Goal: Task Accomplishment & Management: Use online tool/utility

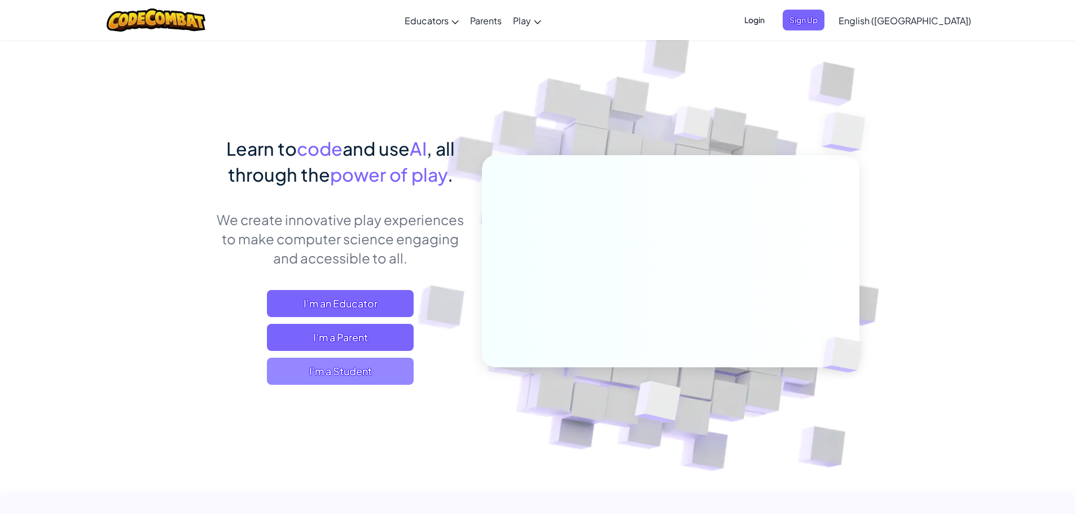
click at [316, 367] on span "I'm a Student" at bounding box center [340, 371] width 147 height 27
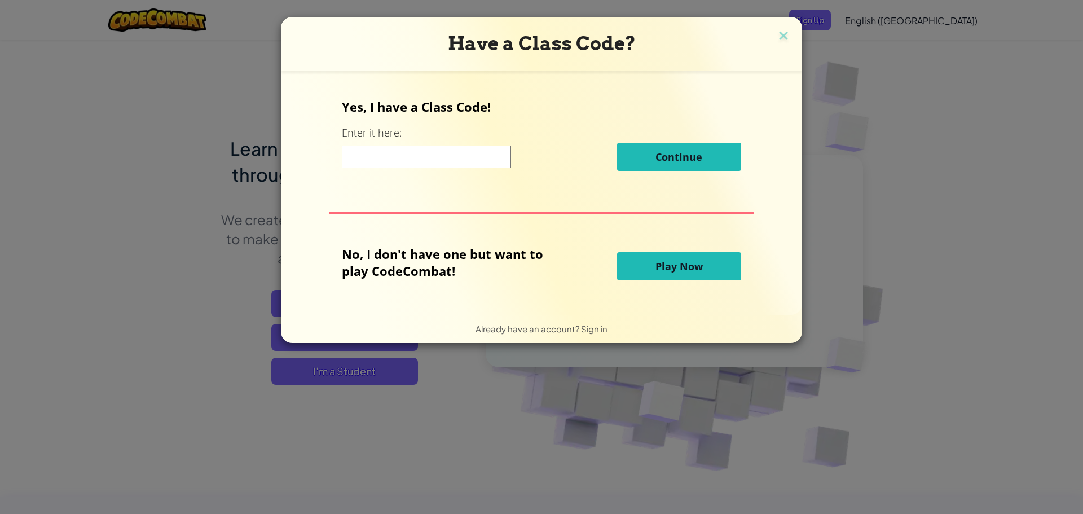
click at [701, 261] on button "Play Now" at bounding box center [679, 266] width 124 height 28
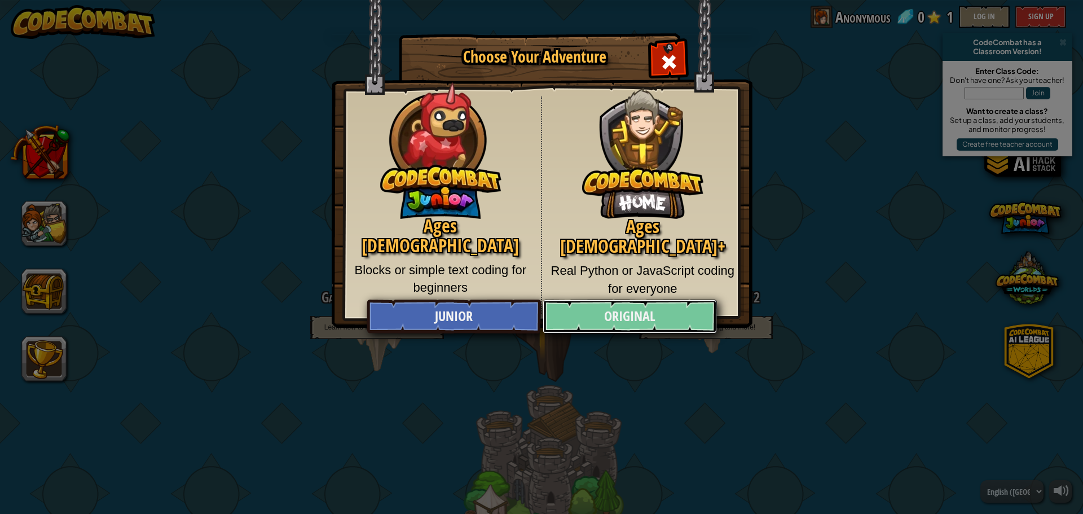
click at [596, 315] on link "Original" at bounding box center [630, 317] width 174 height 34
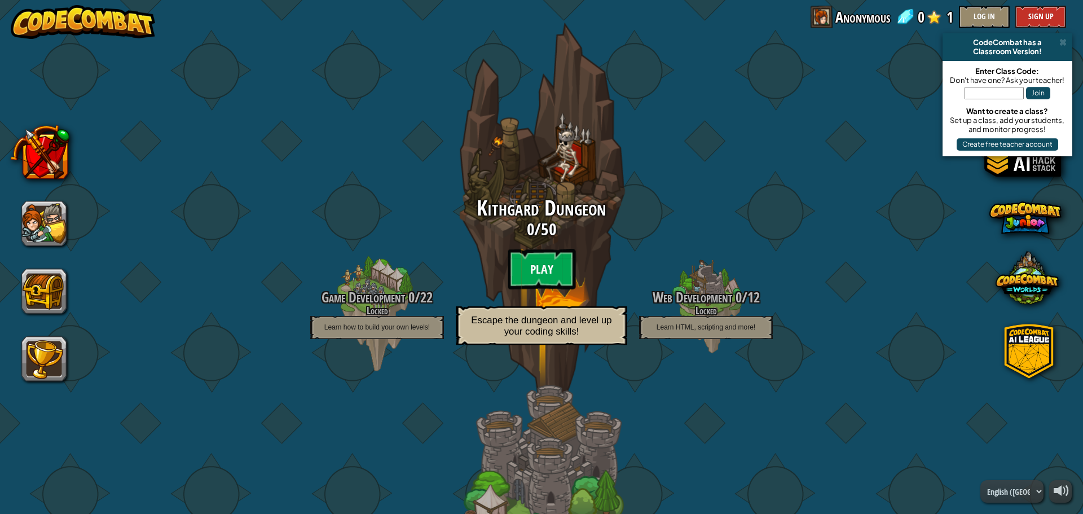
click at [550, 267] on btn "Play" at bounding box center [542, 269] width 68 height 41
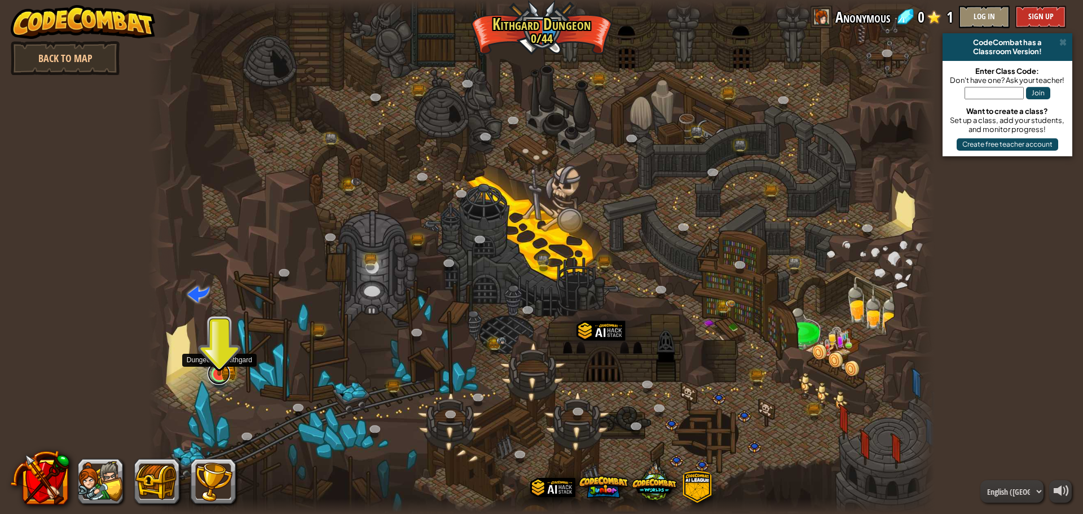
click at [221, 381] on link at bounding box center [219, 373] width 23 height 23
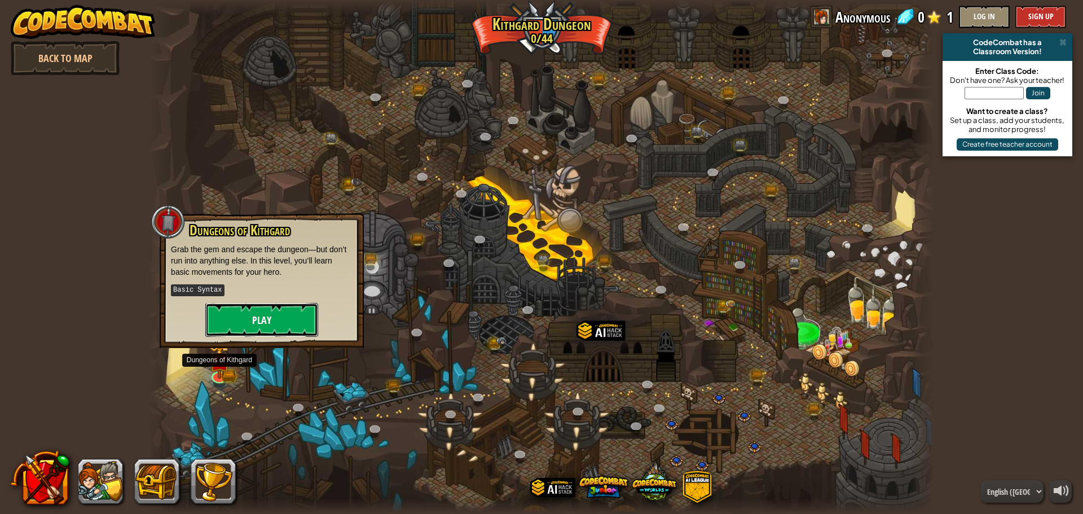
click at [253, 316] on button "Play" at bounding box center [261, 320] width 113 height 34
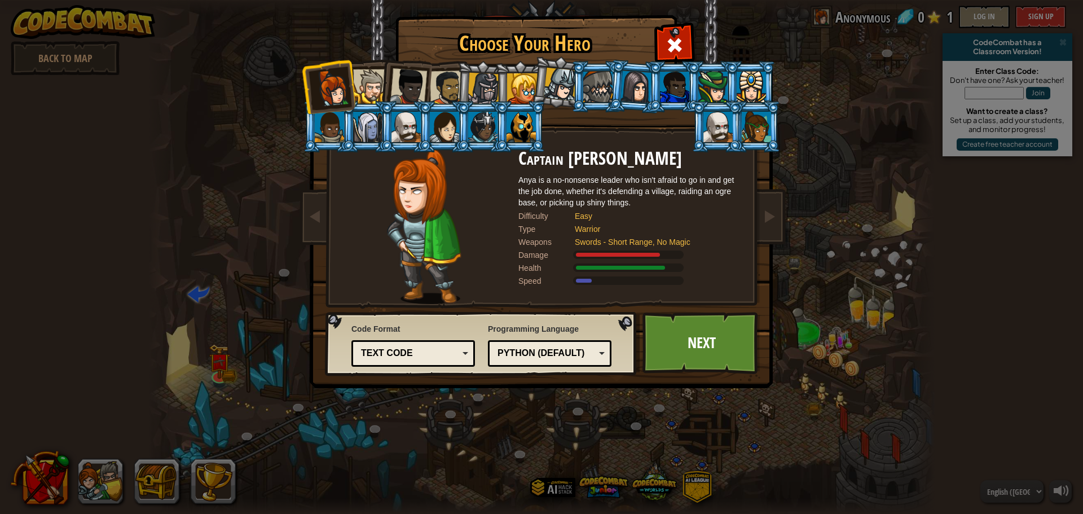
click at [367, 92] on div at bounding box center [370, 86] width 34 height 34
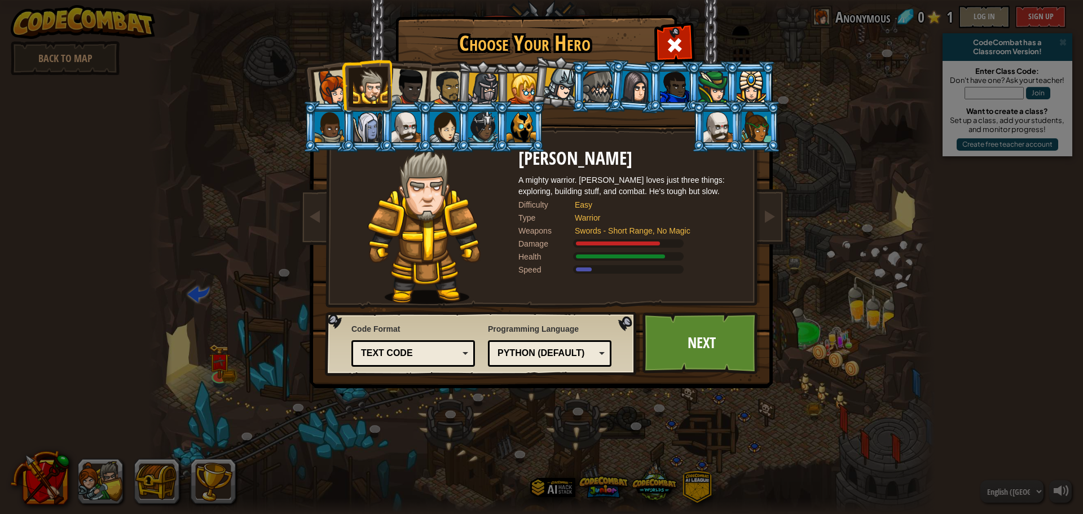
click at [393, 93] on div at bounding box center [408, 86] width 37 height 37
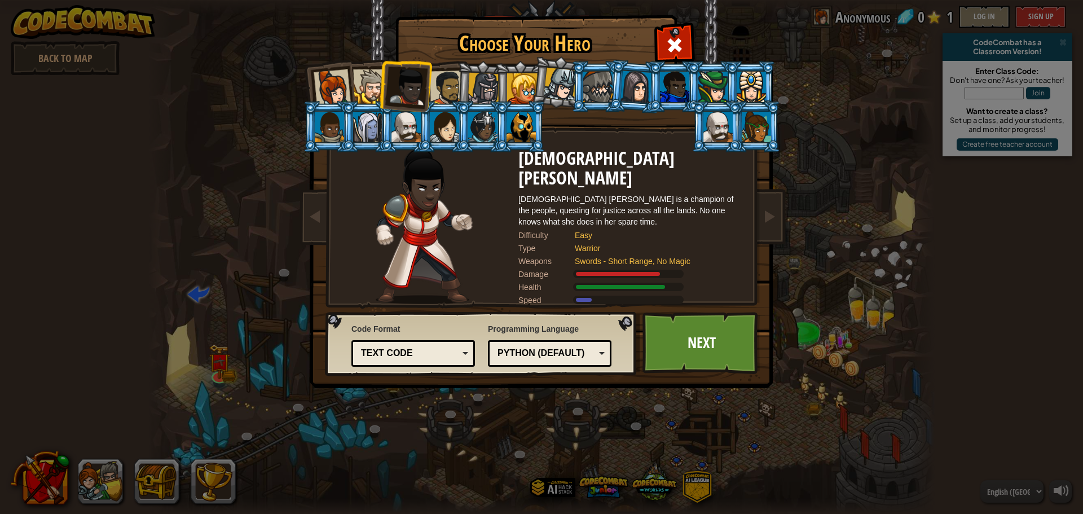
click at [421, 97] on div at bounding box center [408, 86] width 37 height 37
click at [443, 98] on div at bounding box center [447, 88] width 35 height 35
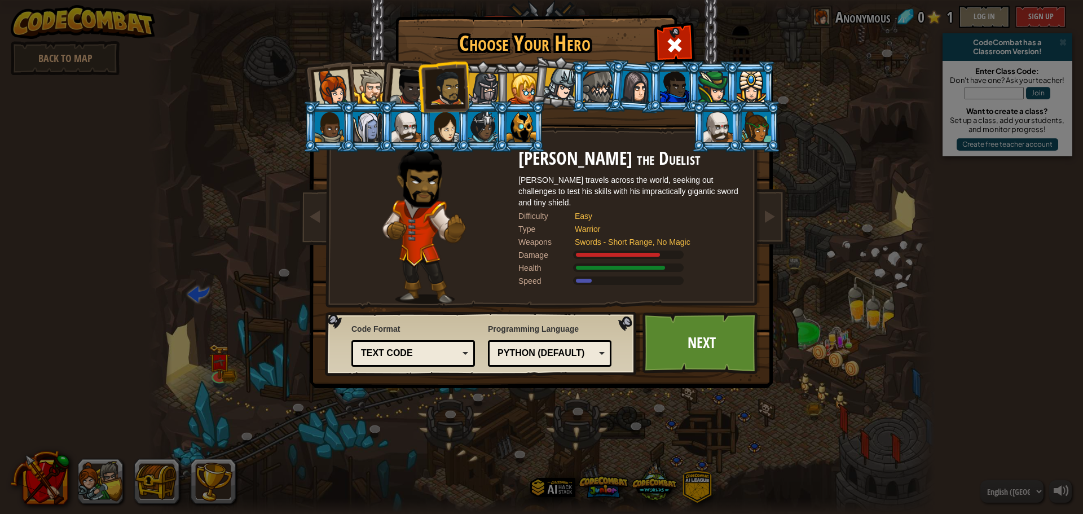
click at [481, 93] on div at bounding box center [484, 89] width 32 height 32
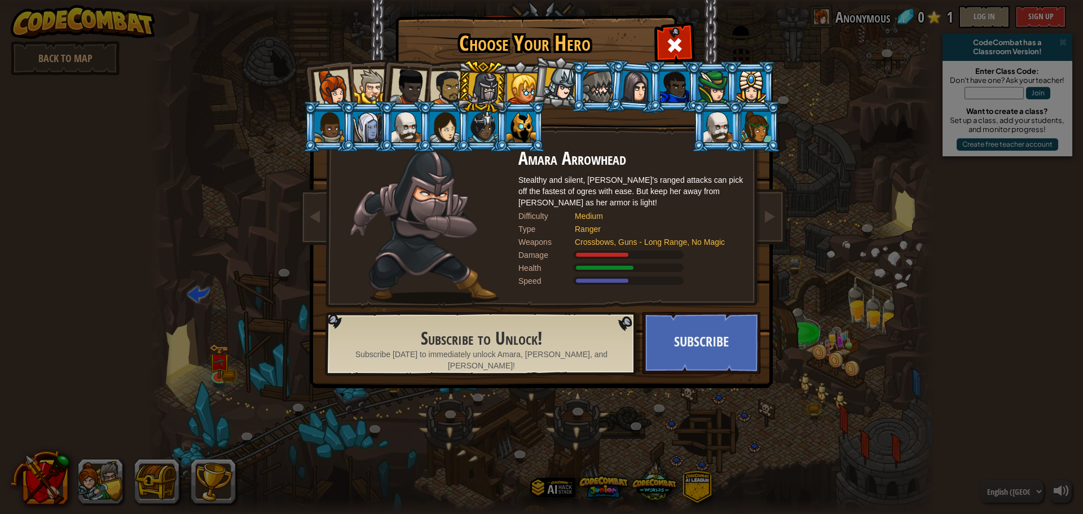
click at [520, 95] on div at bounding box center [522, 88] width 30 height 30
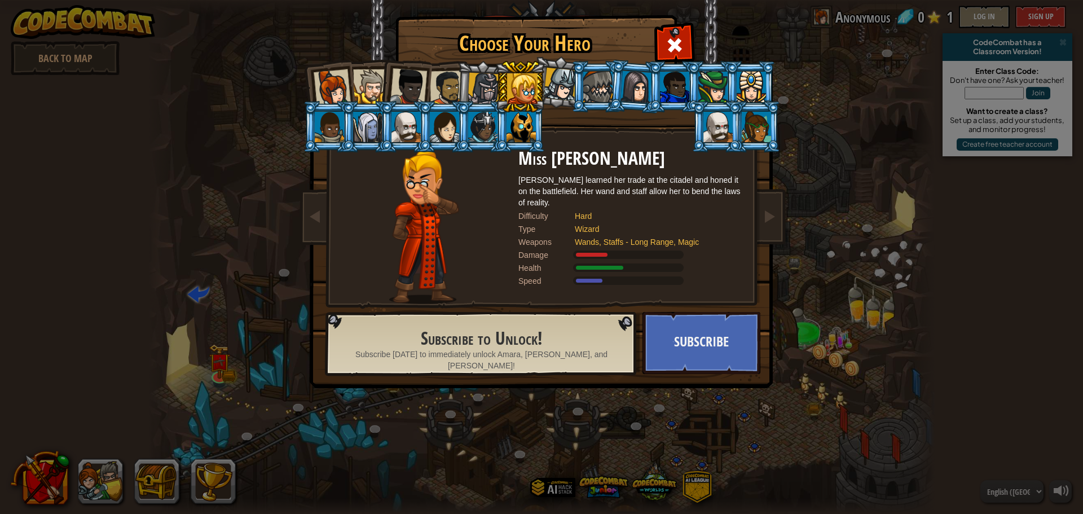
click at [570, 78] on div at bounding box center [560, 84] width 33 height 33
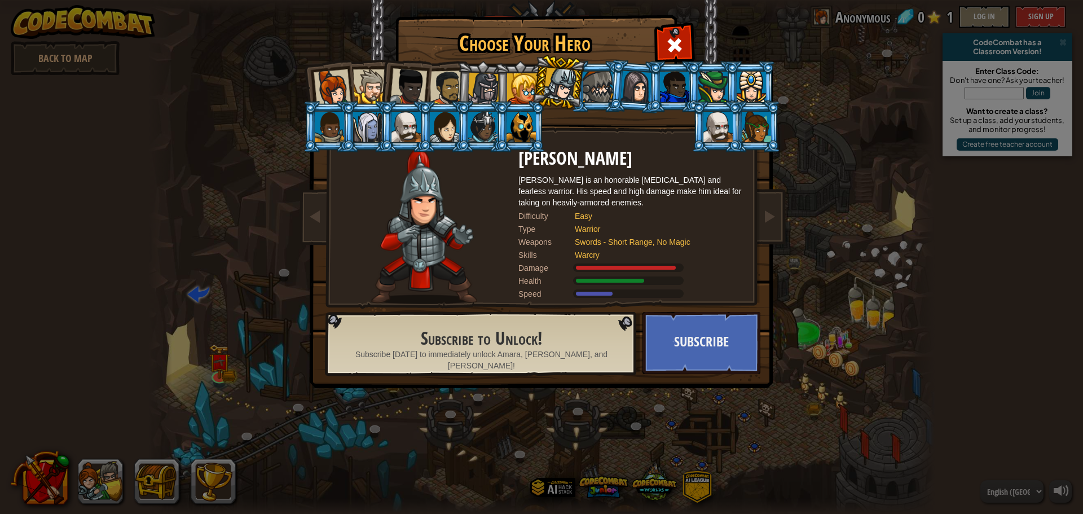
click at [609, 72] on div at bounding box center [597, 87] width 29 height 30
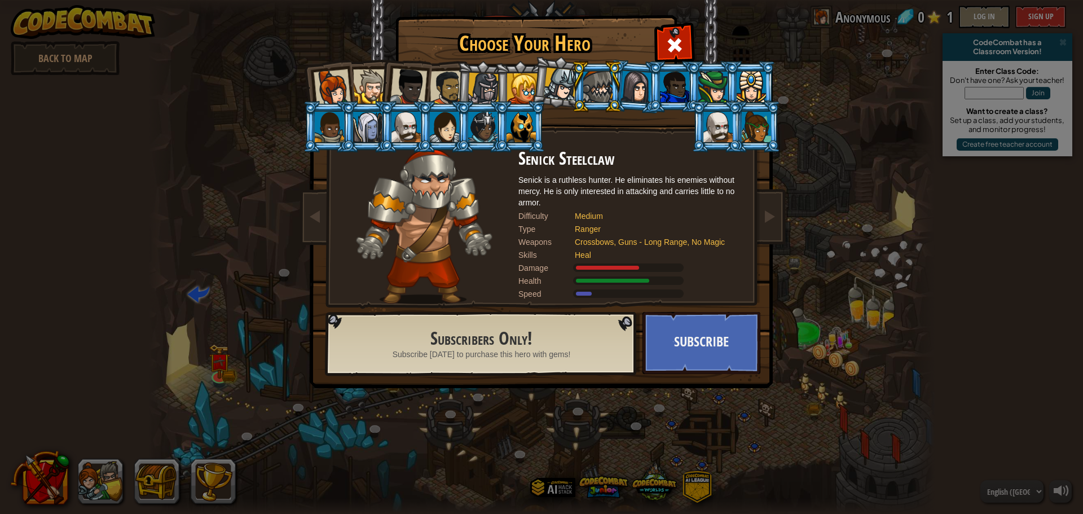
click at [651, 73] on li at bounding box center [673, 86] width 51 height 51
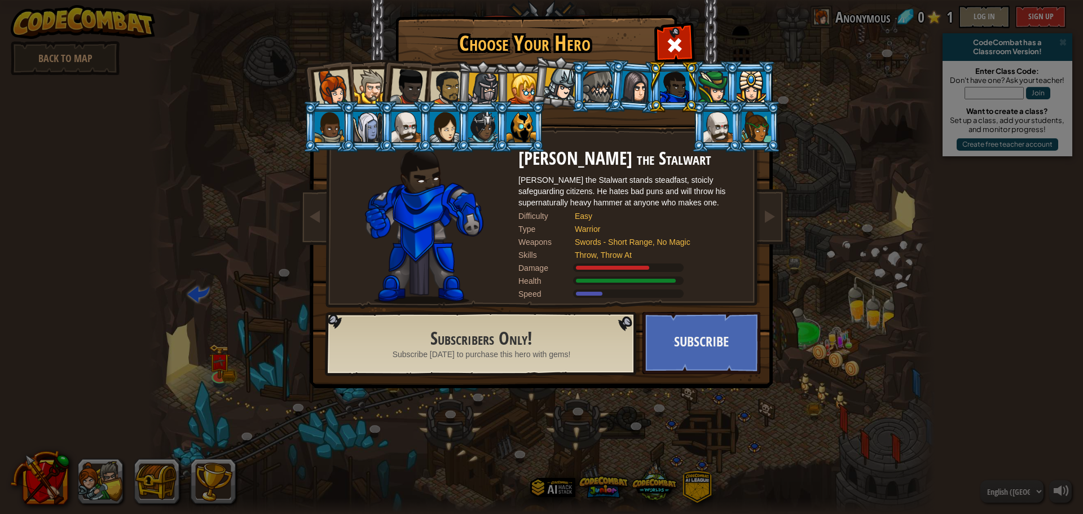
click at [672, 78] on div at bounding box center [674, 87] width 29 height 30
click at [691, 77] on li at bounding box center [673, 86] width 51 height 51
click at [701, 61] on ol at bounding box center [541, 61] width 465 height 0
click at [713, 77] on div at bounding box center [712, 87] width 29 height 30
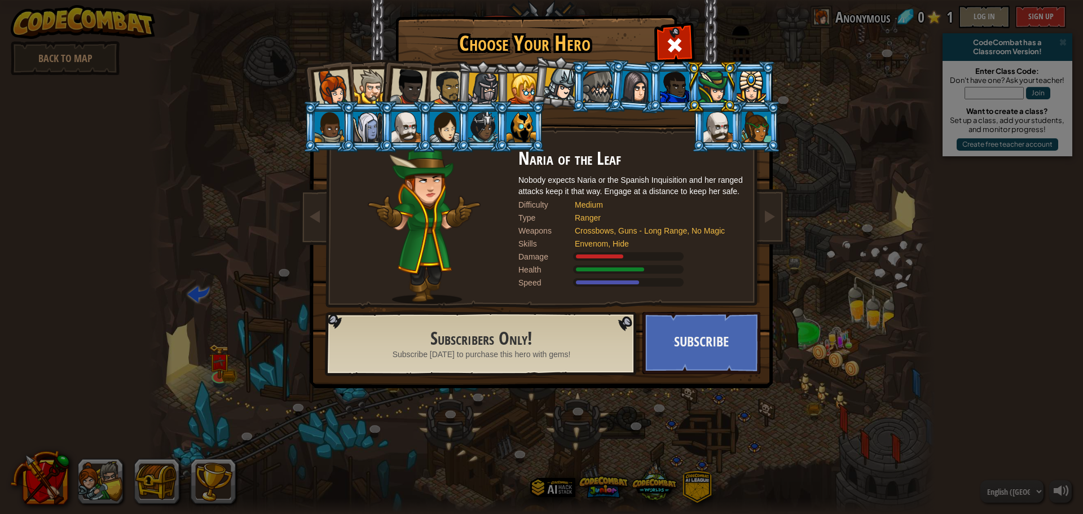
click at [760, 86] on div at bounding box center [751, 87] width 29 height 30
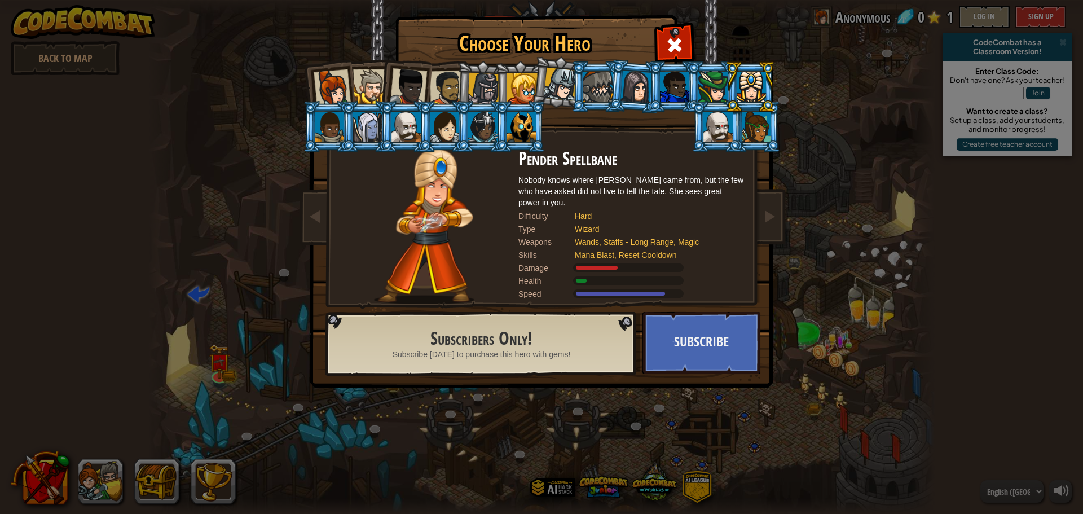
click at [338, 137] on div at bounding box center [329, 127] width 29 height 30
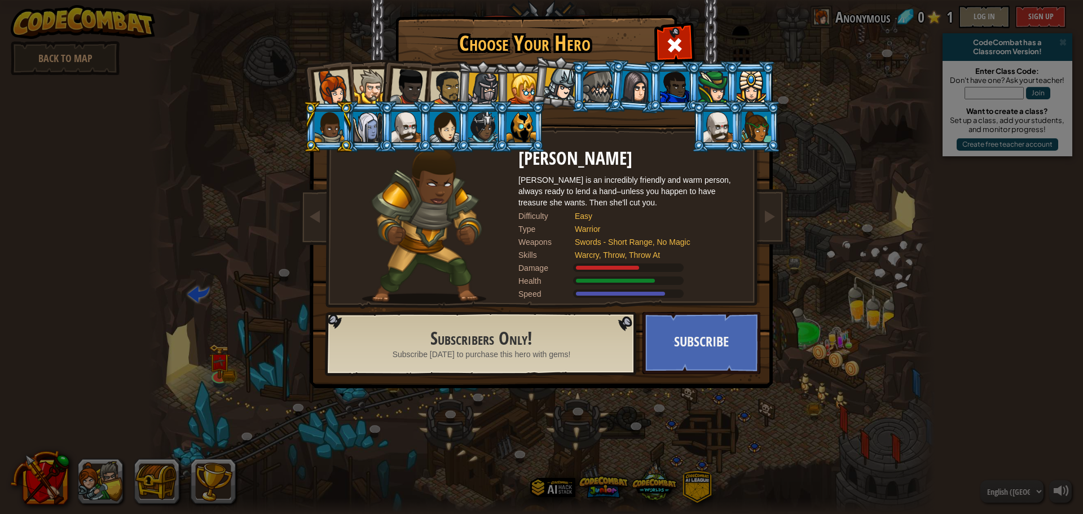
click at [566, 88] on div at bounding box center [560, 84] width 33 height 33
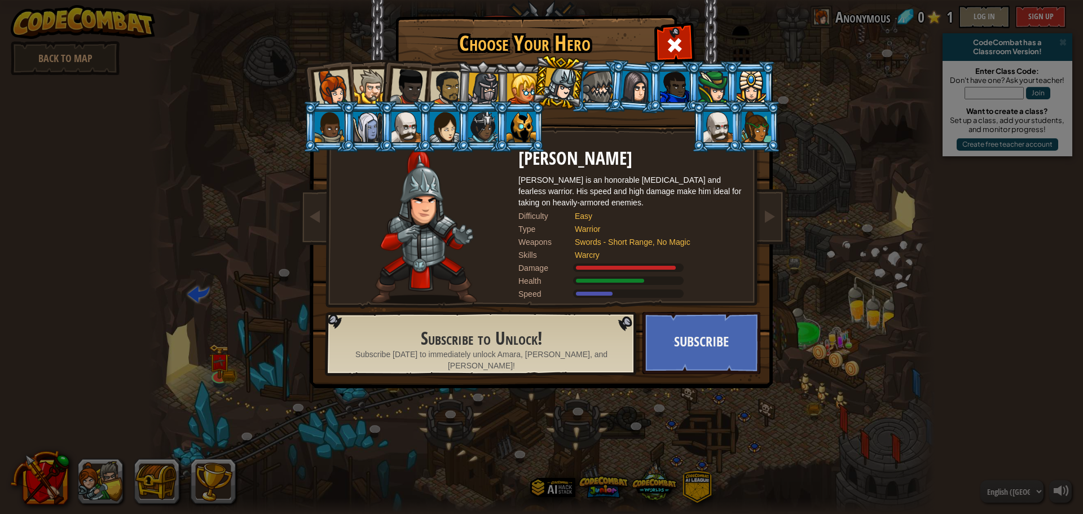
click at [509, 80] on div at bounding box center [522, 88] width 30 height 30
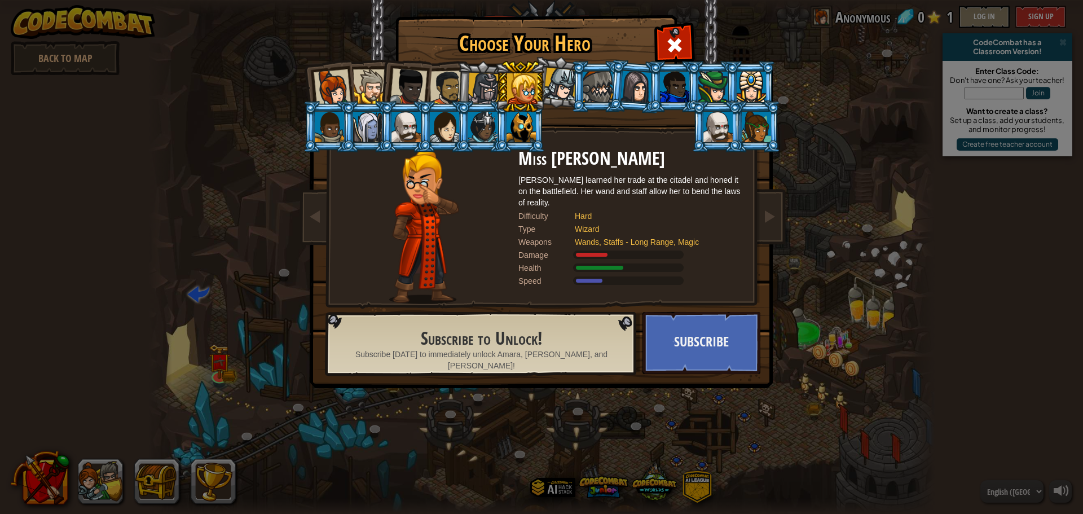
click at [588, 72] on div at bounding box center [597, 87] width 29 height 30
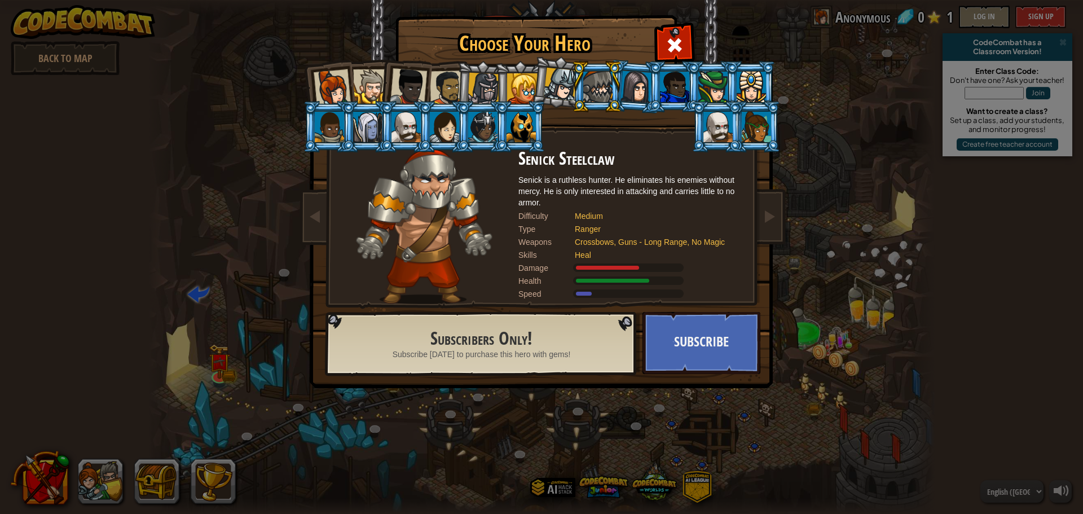
click at [561, 83] on div at bounding box center [560, 84] width 33 height 33
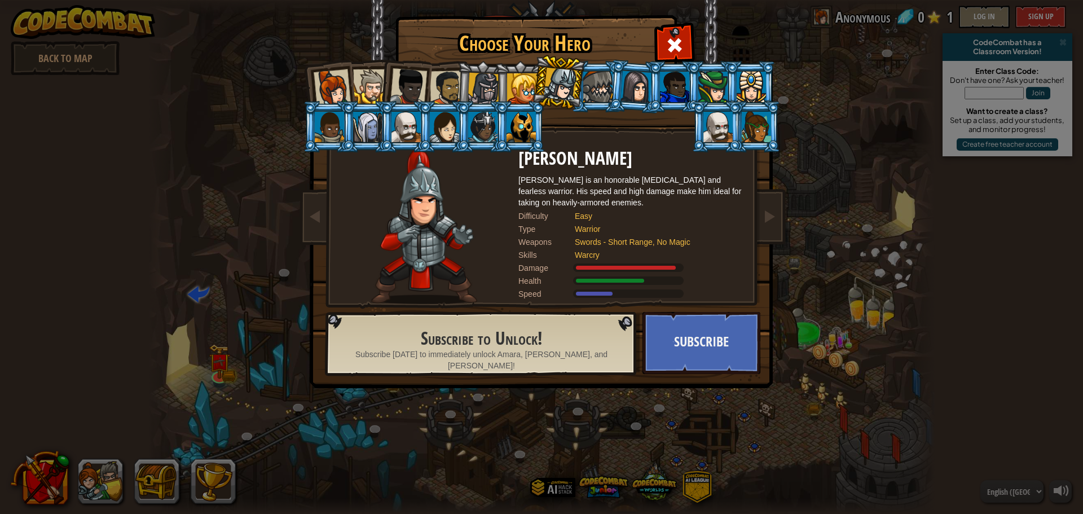
click at [561, 83] on div at bounding box center [560, 84] width 33 height 33
click at [341, 80] on div at bounding box center [332, 87] width 37 height 37
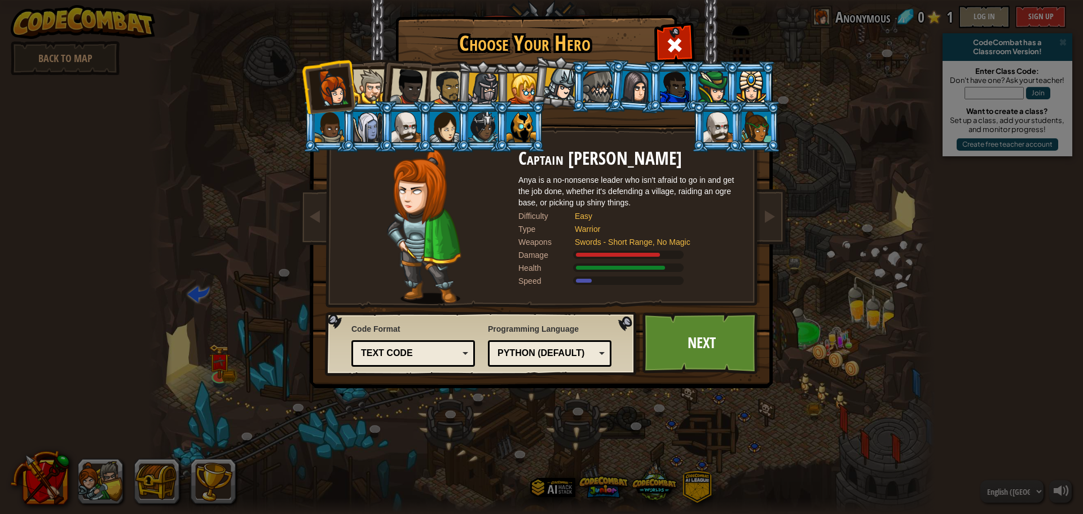
click at [369, 80] on div at bounding box center [370, 86] width 34 height 34
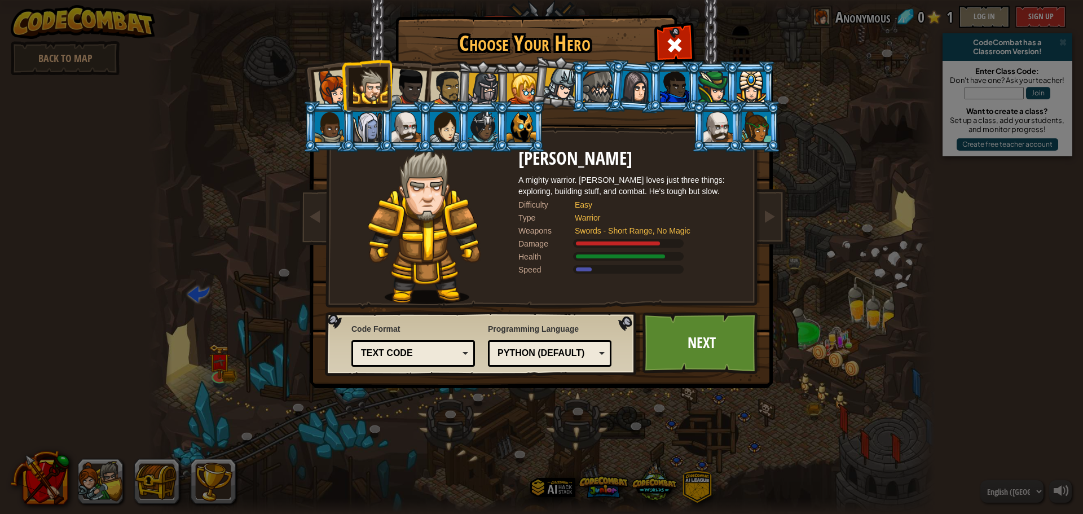
click at [332, 82] on div at bounding box center [332, 87] width 37 height 37
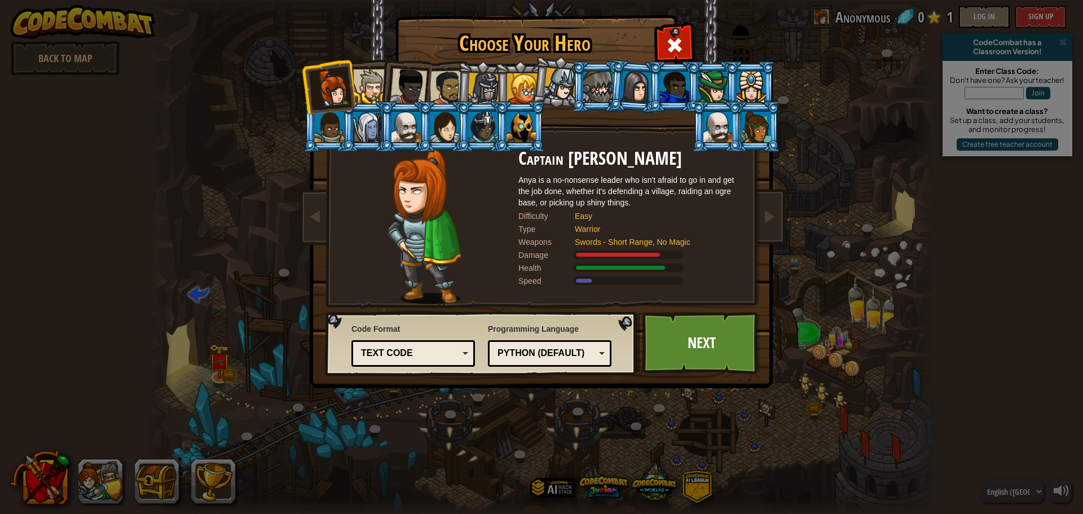
click at [411, 91] on div at bounding box center [408, 86] width 37 height 37
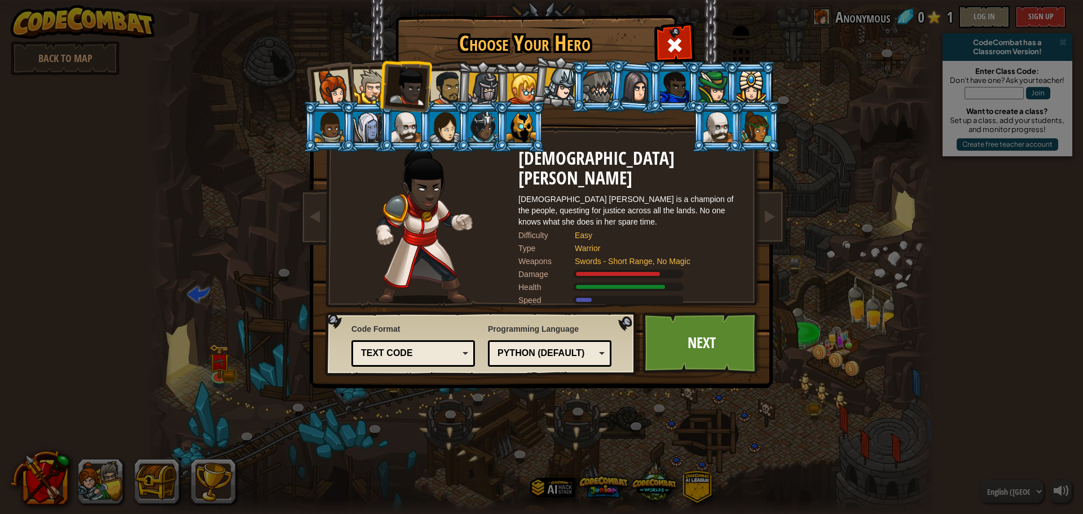
click at [545, 80] on div at bounding box center [560, 84] width 33 height 33
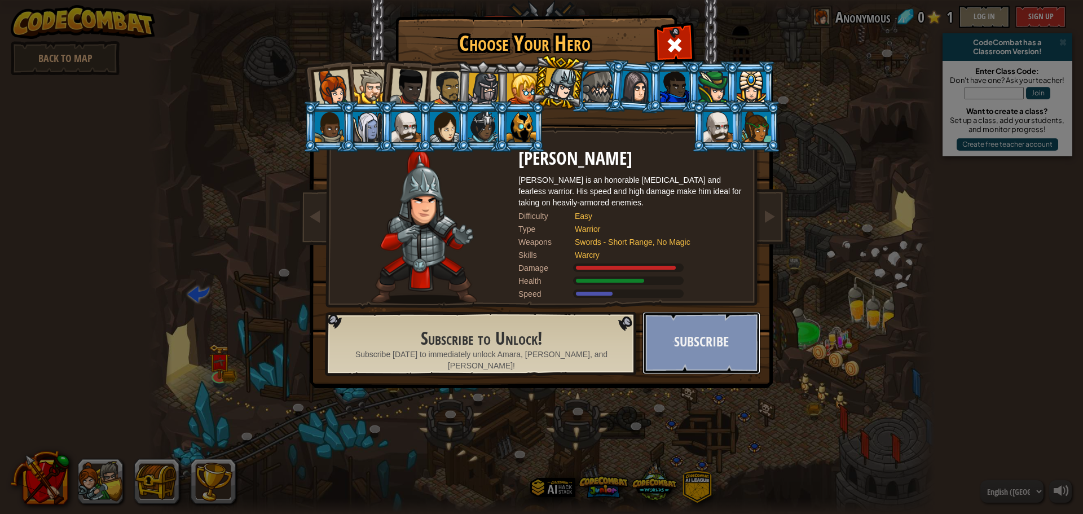
click at [683, 349] on button "Subscribe" at bounding box center [701, 343] width 118 height 62
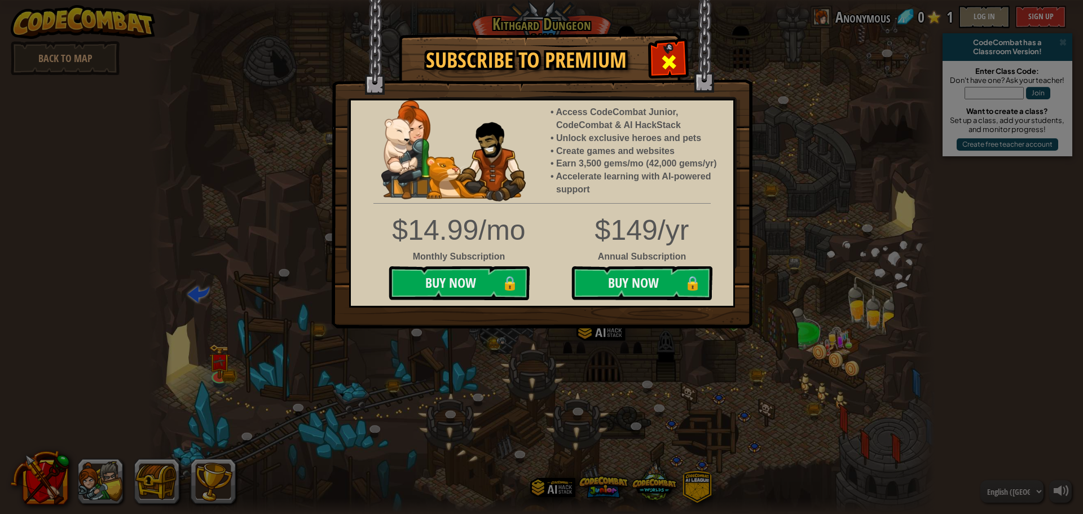
click at [671, 50] on div at bounding box center [669, 61] width 36 height 36
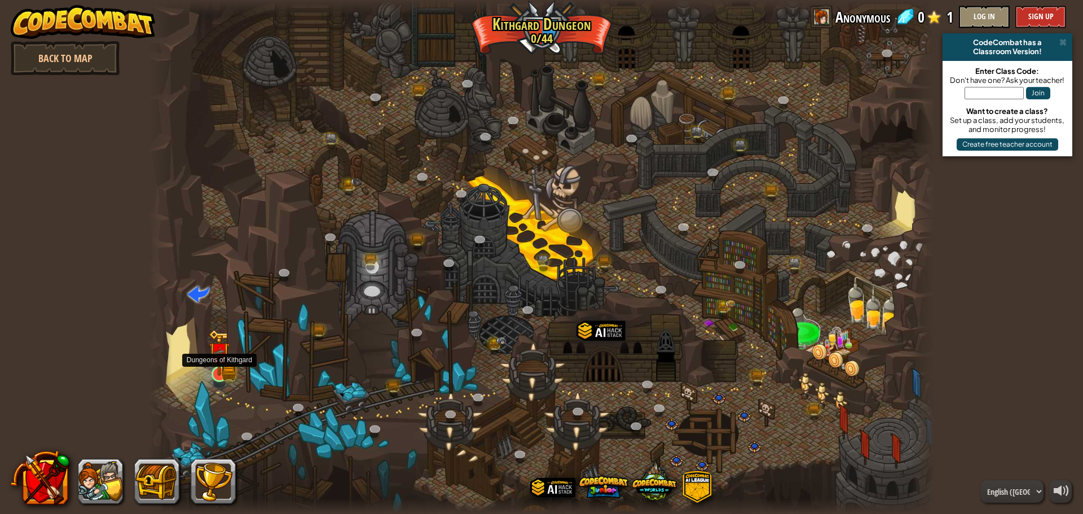
click at [226, 377] on div at bounding box center [220, 374] width 16 height 16
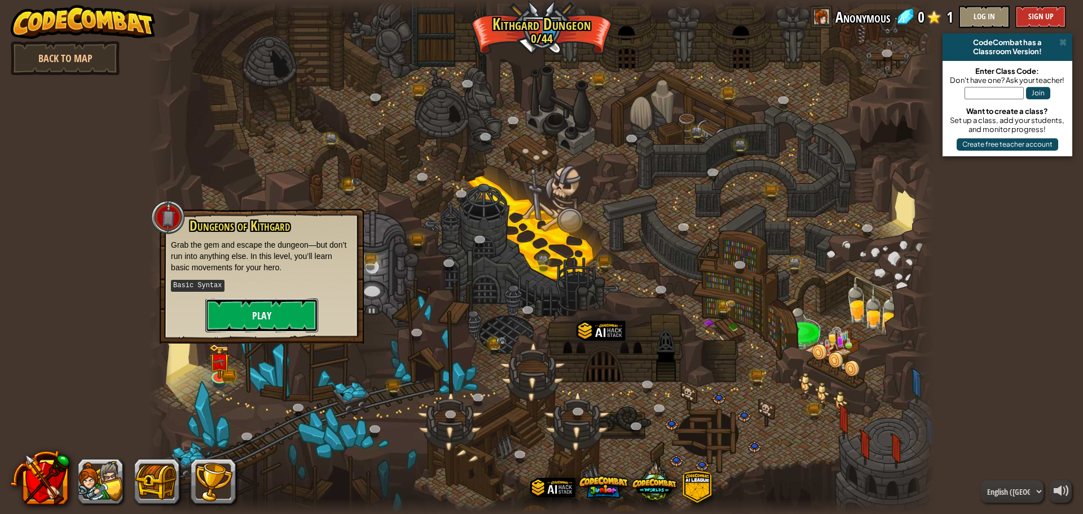
click at [254, 329] on button "Play" at bounding box center [261, 315] width 113 height 34
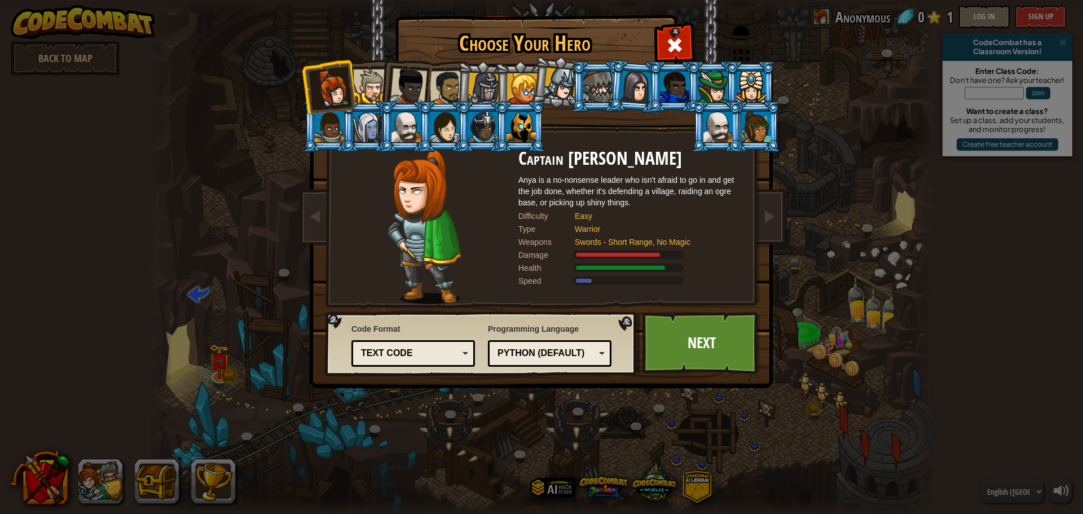
click at [565, 81] on div at bounding box center [560, 84] width 33 height 33
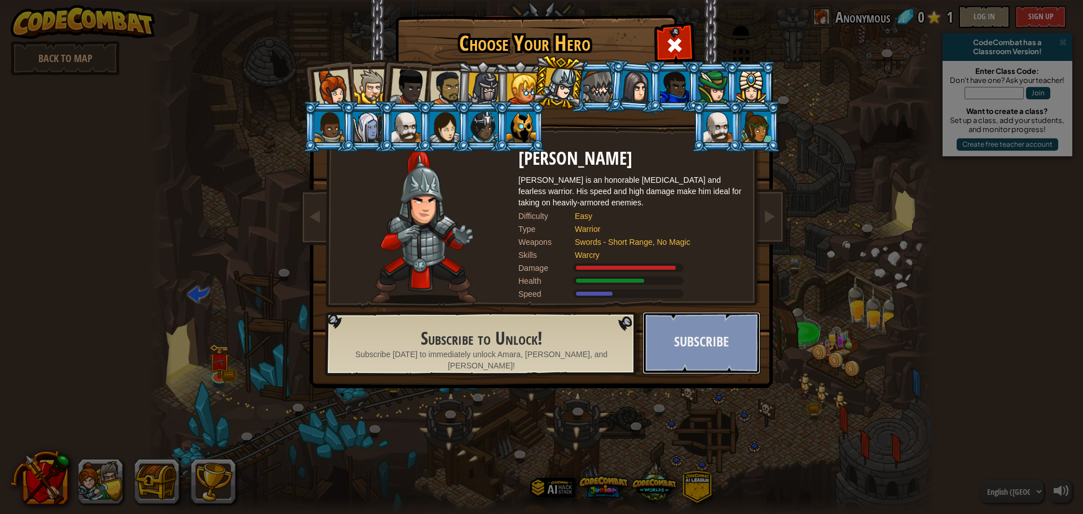
click at [673, 337] on button "Subscribe" at bounding box center [701, 343] width 118 height 62
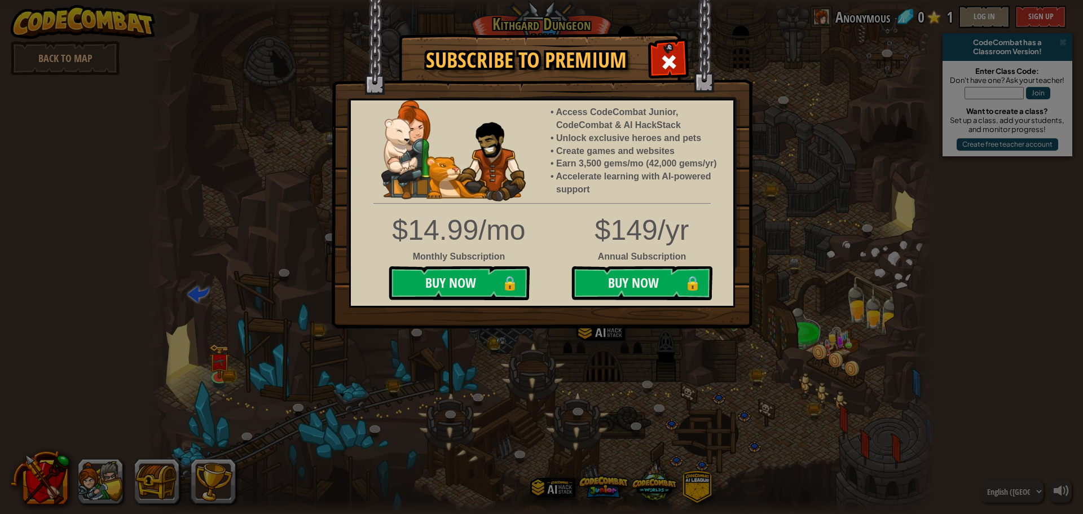
click at [525, 362] on div "Subscribe to Premium Access CodeCombat Junior, CodeCombat & AI HackStack Unlock…" at bounding box center [541, 257] width 1083 height 514
click at [690, 68] on img at bounding box center [542, 164] width 421 height 328
click at [674, 73] on div at bounding box center [669, 61] width 36 height 36
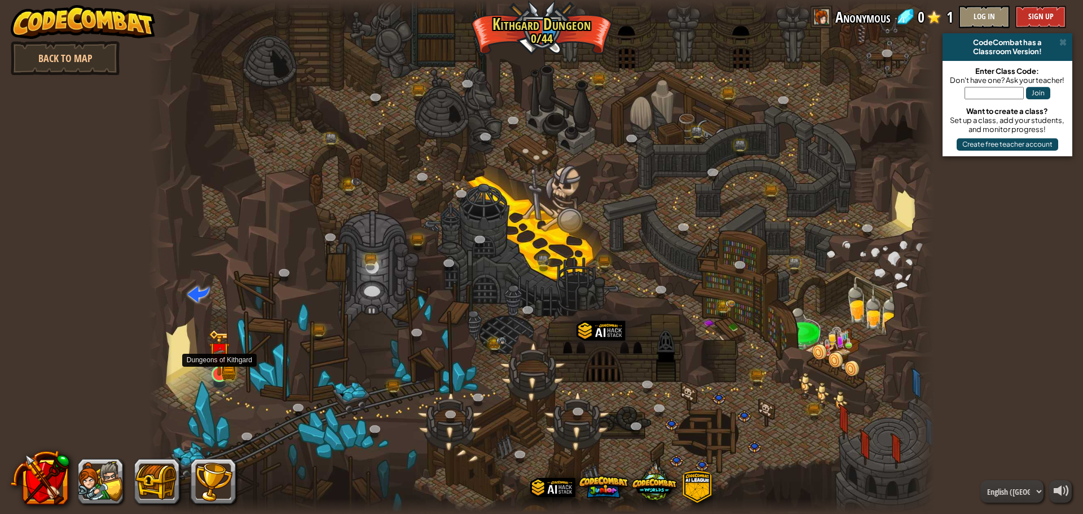
click at [219, 366] on div at bounding box center [220, 374] width 16 height 16
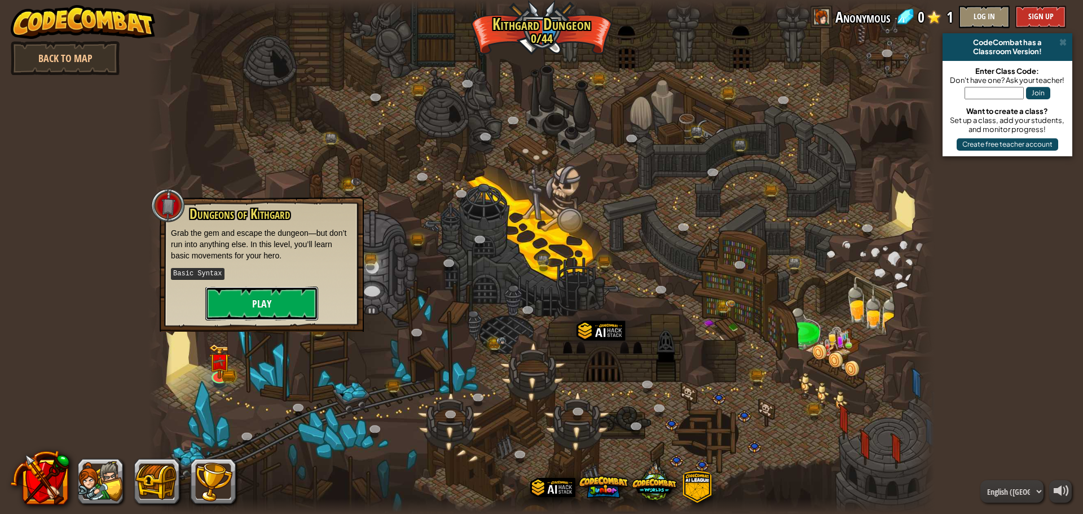
click at [223, 311] on button "Play" at bounding box center [261, 304] width 113 height 34
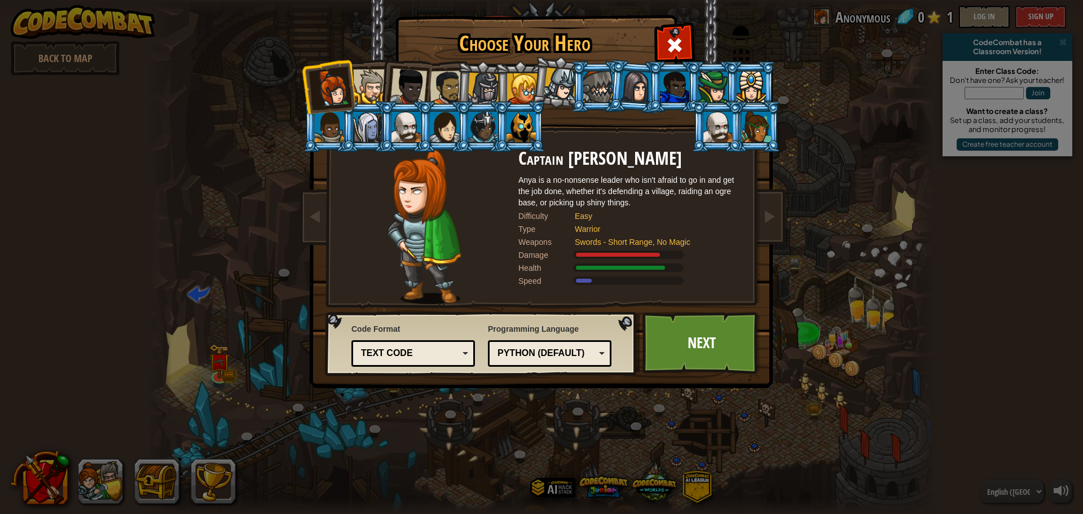
click at [514, 82] on div at bounding box center [522, 88] width 30 height 30
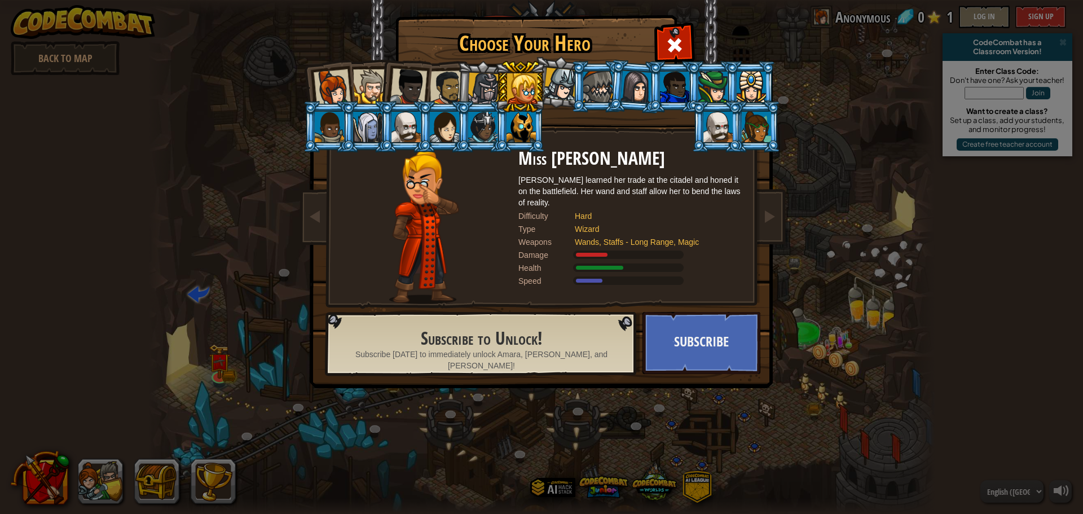
click at [464, 85] on li at bounding box center [482, 87] width 54 height 54
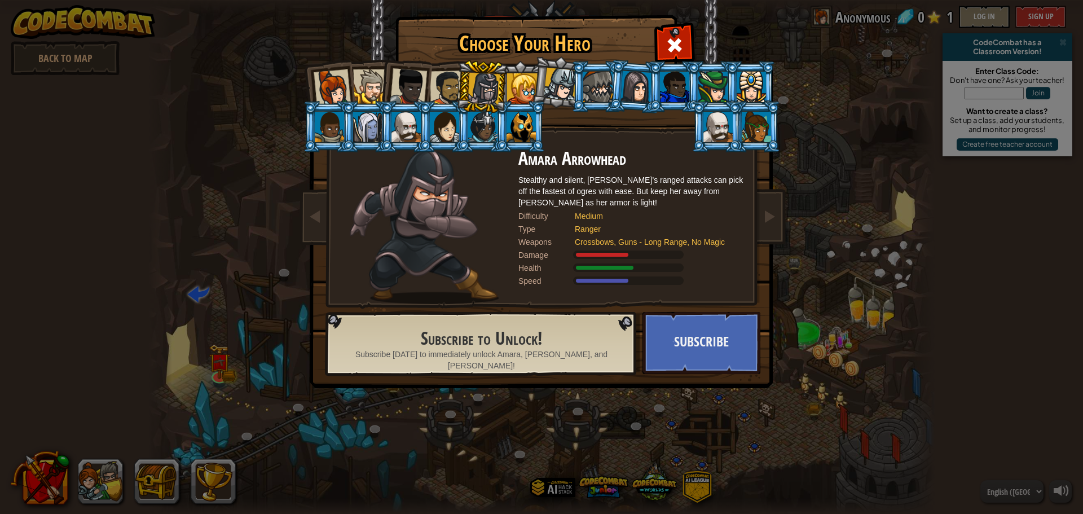
click at [444, 83] on div at bounding box center [447, 88] width 35 height 35
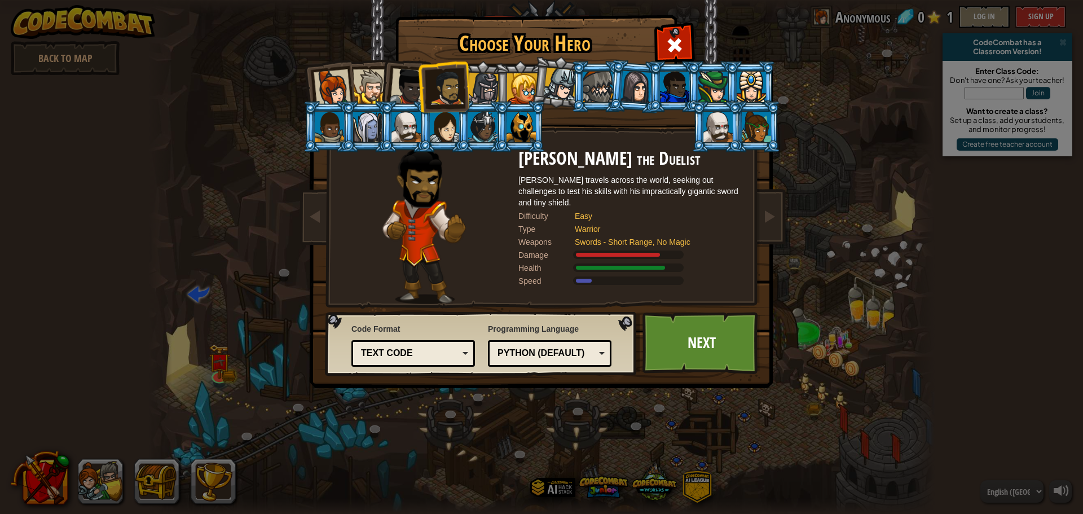
click at [409, 81] on div at bounding box center [408, 86] width 37 height 37
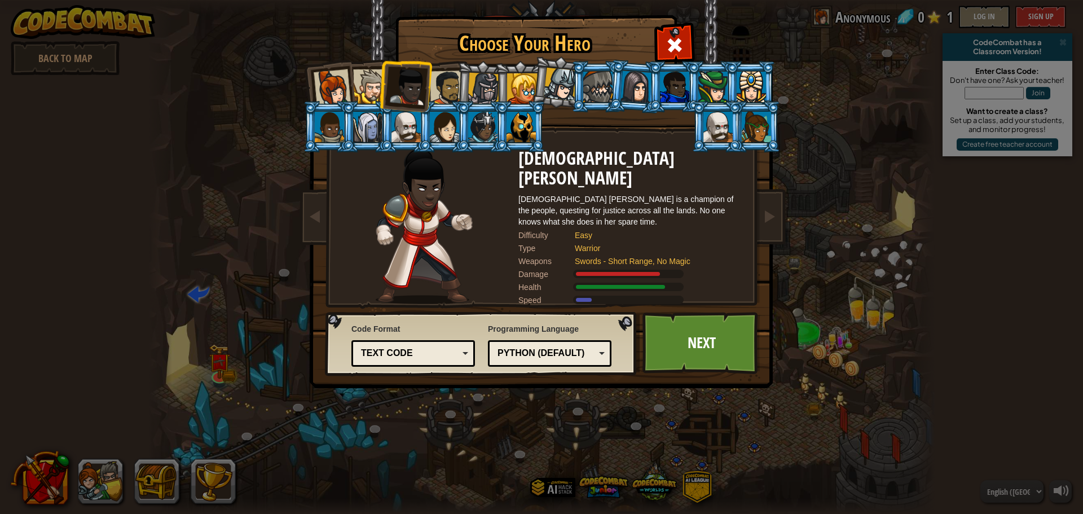
click at [361, 94] on div at bounding box center [370, 86] width 34 height 34
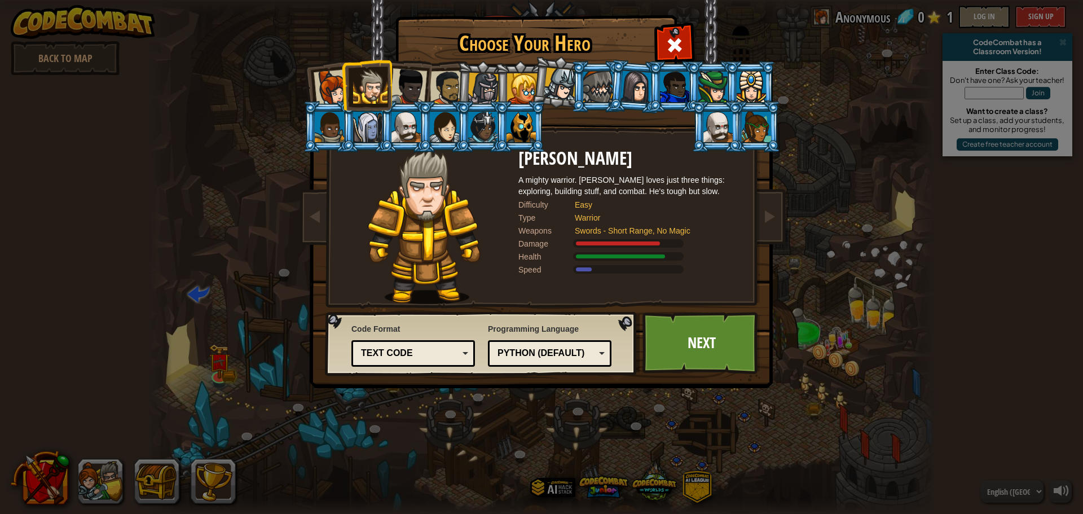
click at [330, 87] on div at bounding box center [332, 87] width 37 height 37
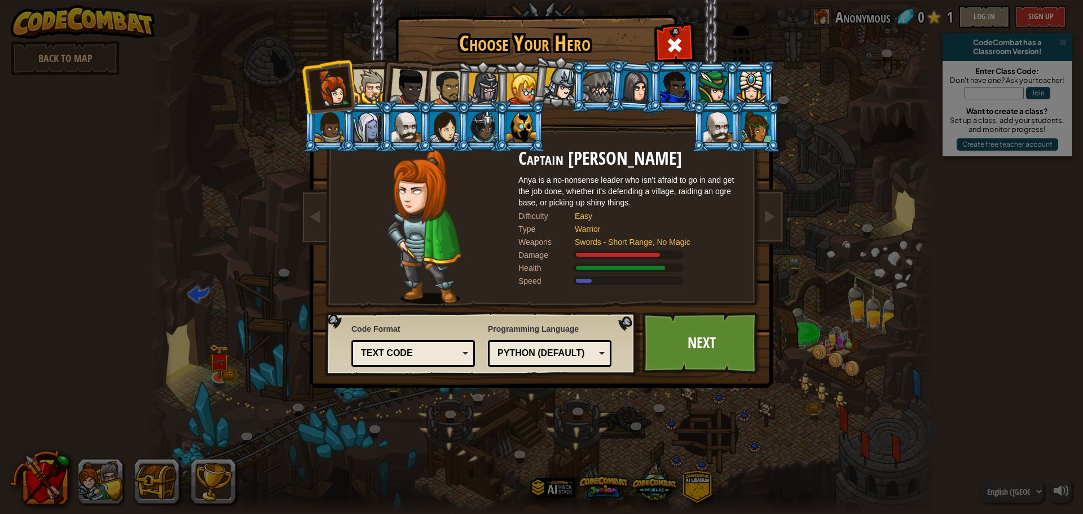
click at [356, 88] on div at bounding box center [370, 86] width 34 height 34
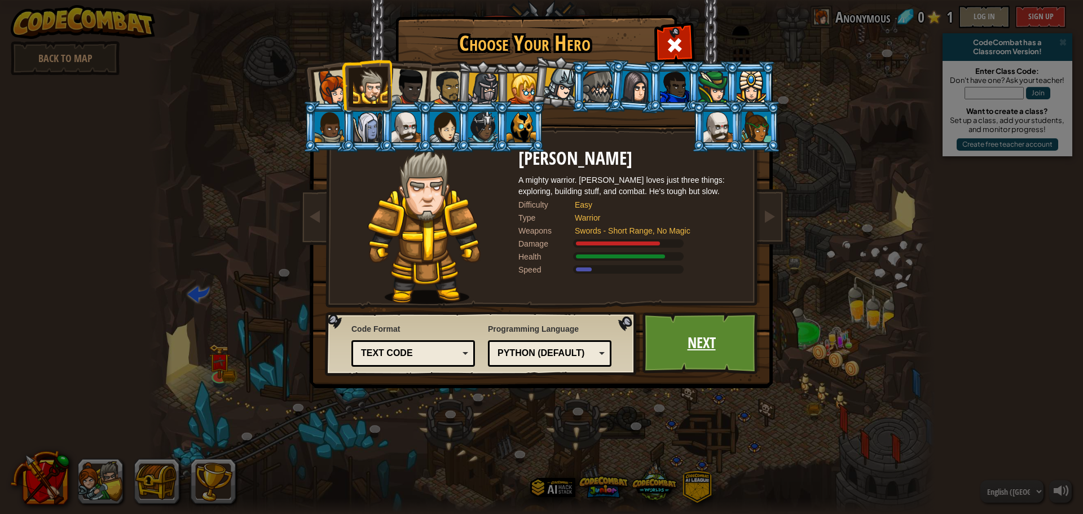
click at [683, 324] on link "Next" at bounding box center [701, 343] width 118 height 62
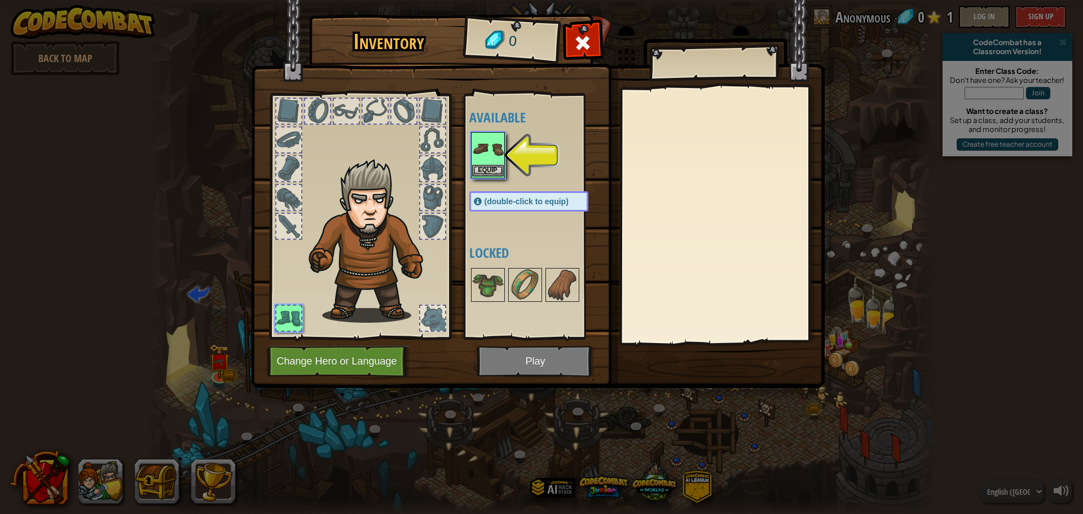
click at [488, 158] on img at bounding box center [488, 149] width 32 height 32
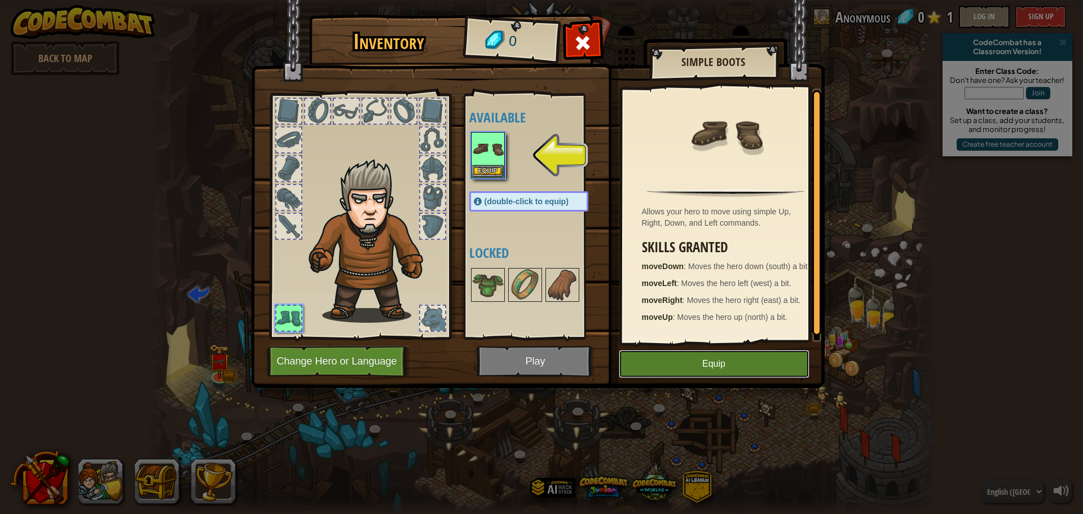
click at [685, 369] on button "Equip" at bounding box center [714, 364] width 191 height 28
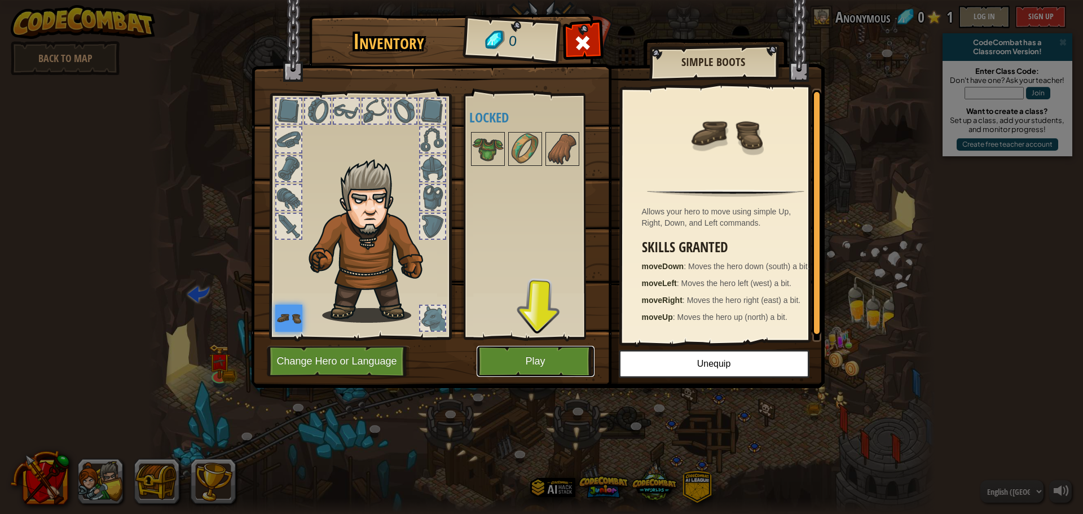
click at [492, 351] on button "Play" at bounding box center [536, 361] width 118 height 31
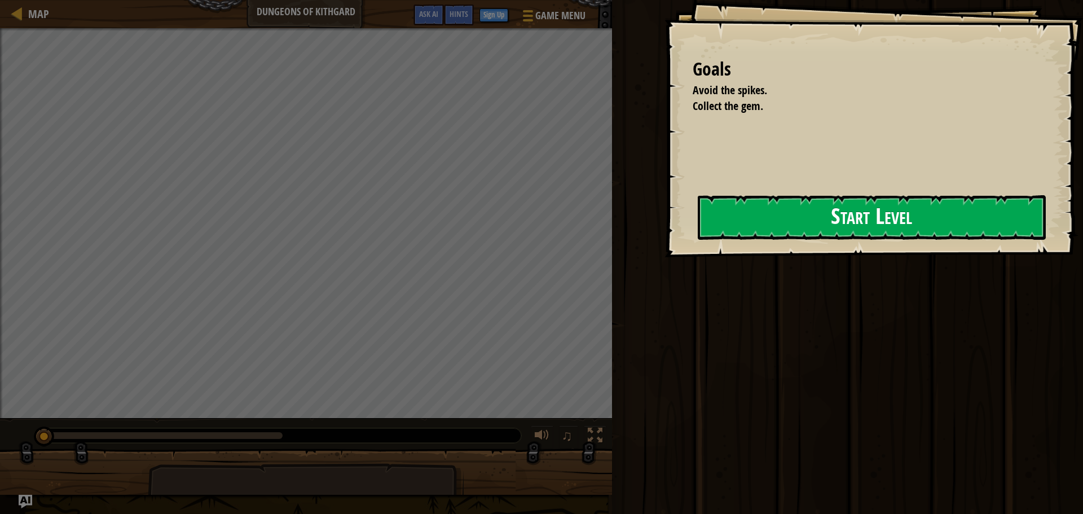
click at [685, 202] on div "Goals Avoid the spikes. Collect the gem. Start Level Error loading from server.…" at bounding box center [873, 128] width 419 height 257
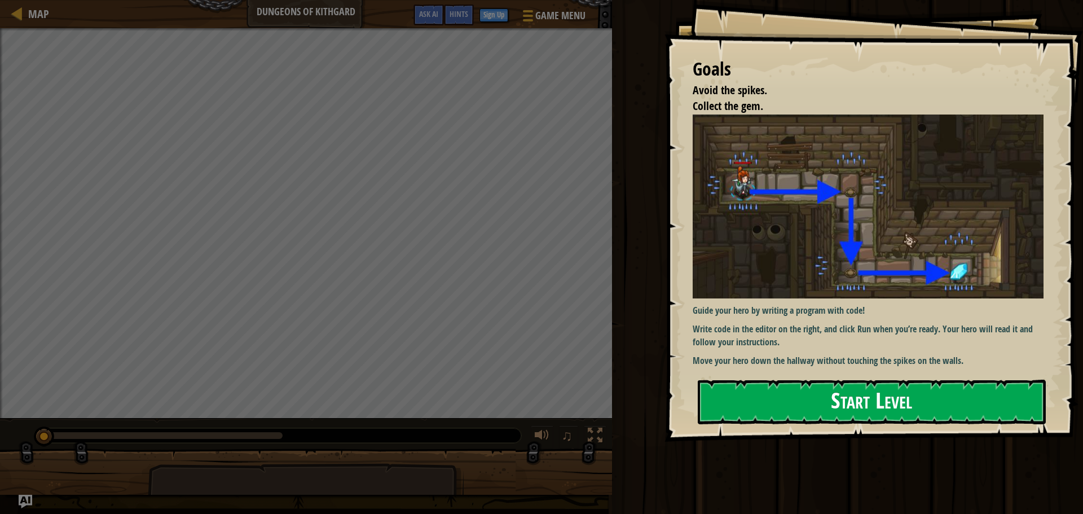
click at [724, 208] on div "Goals Avoid the spikes. Collect the gem. Guide your hero by writing a program w…" at bounding box center [873, 221] width 419 height 442
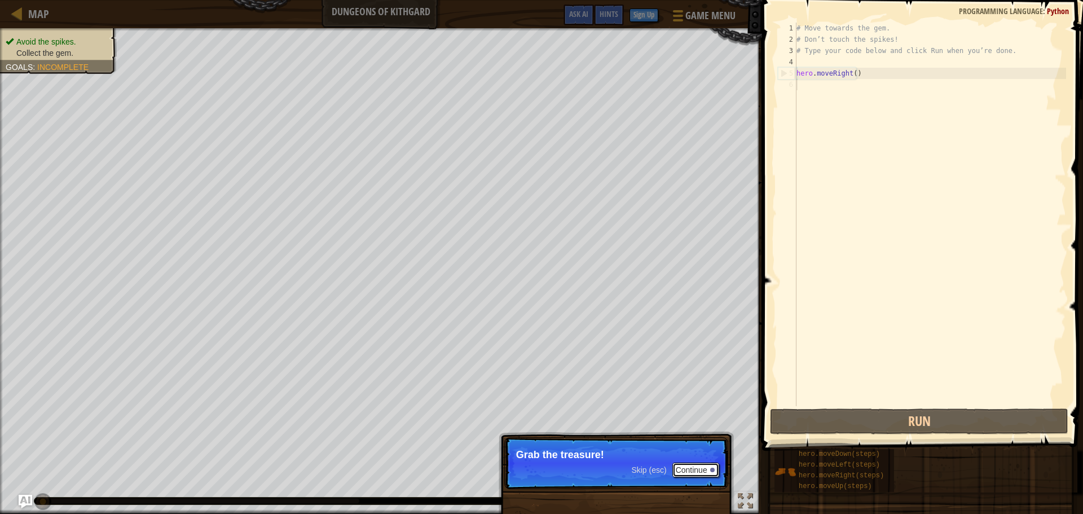
click at [679, 475] on button "Continue" at bounding box center [695, 470] width 47 height 15
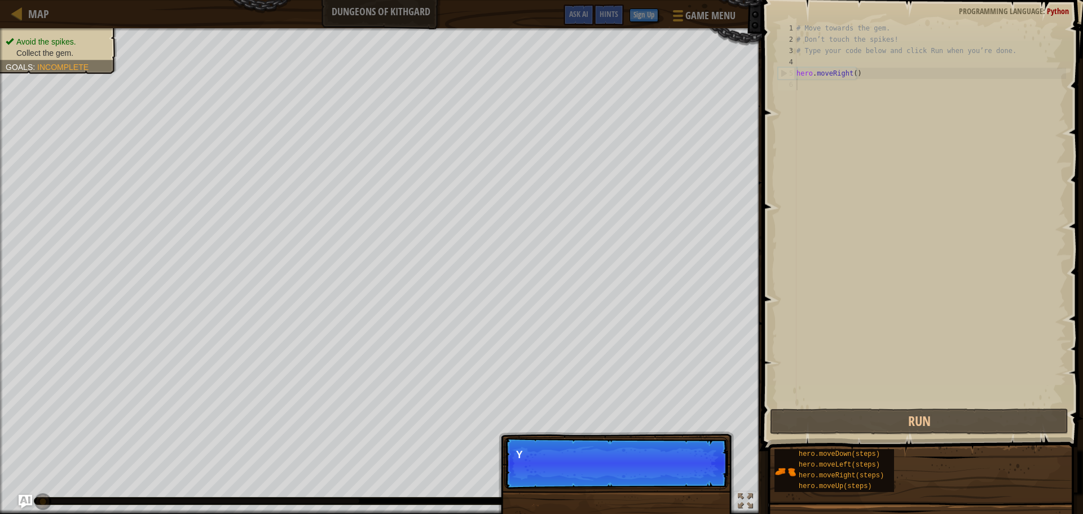
scroll to position [5, 0]
click at [0, 0] on div "Skip (esc) Continue" at bounding box center [0, 0] width 0 height 0
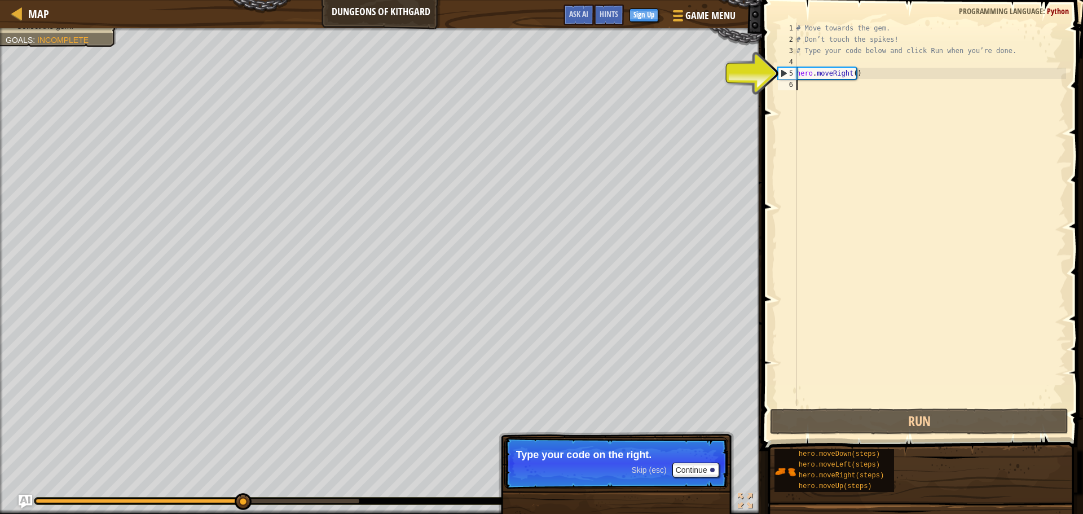
click at [815, 87] on div "# Move towards the gem. # Don’t touch the spikes! # Type your code below and cl…" at bounding box center [930, 226] width 272 height 406
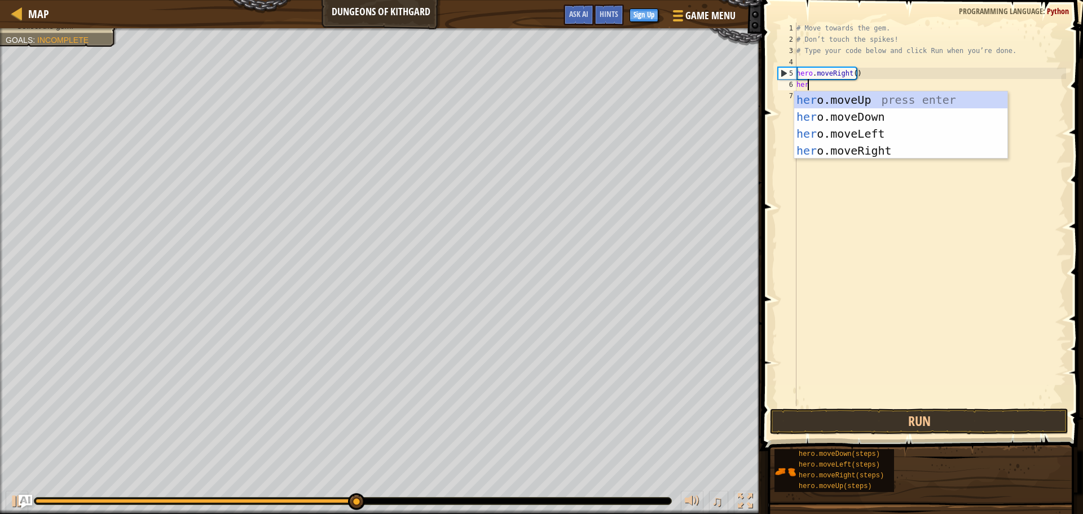
type textarea "hero"
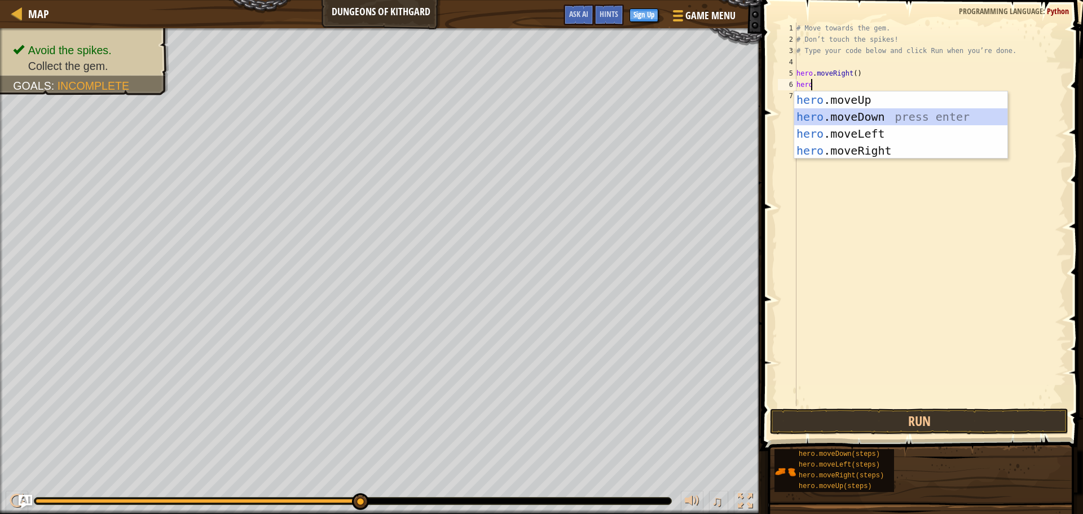
click at [860, 113] on div "hero .moveUp press enter hero .moveDown press enter hero .moveLeft press enter …" at bounding box center [900, 142] width 213 height 102
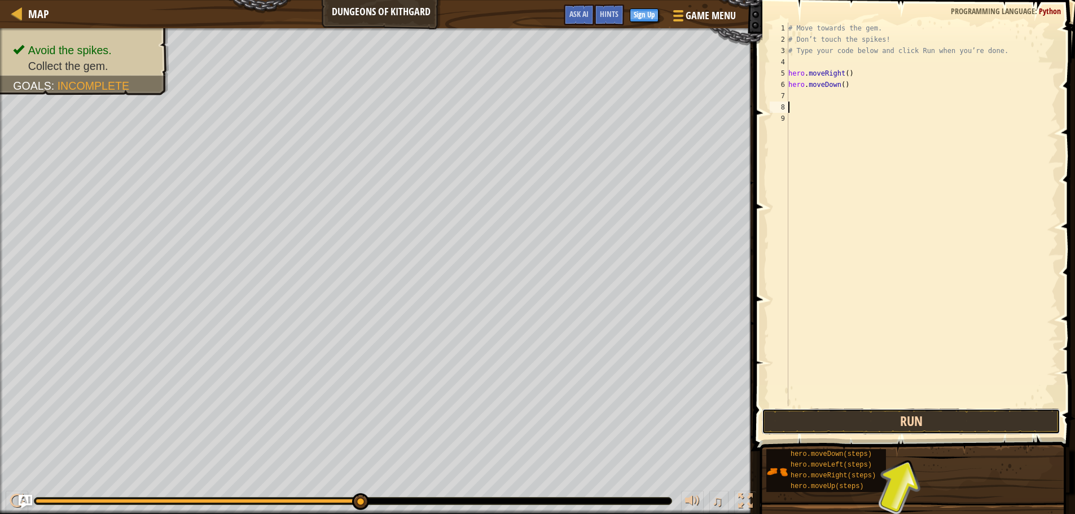
click at [915, 425] on button "Run" at bounding box center [911, 421] width 298 height 26
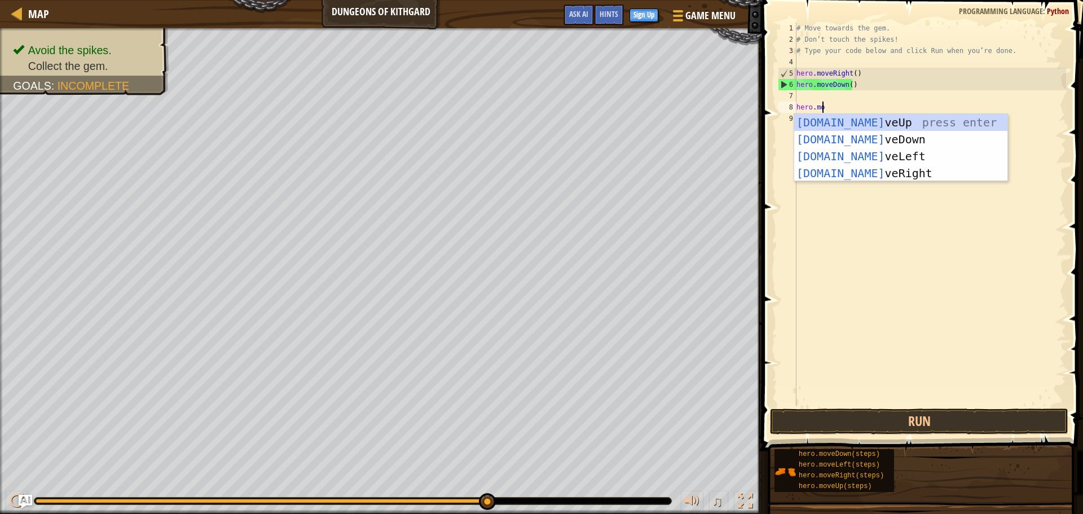
scroll to position [5, 2]
type textarea "hero.move"
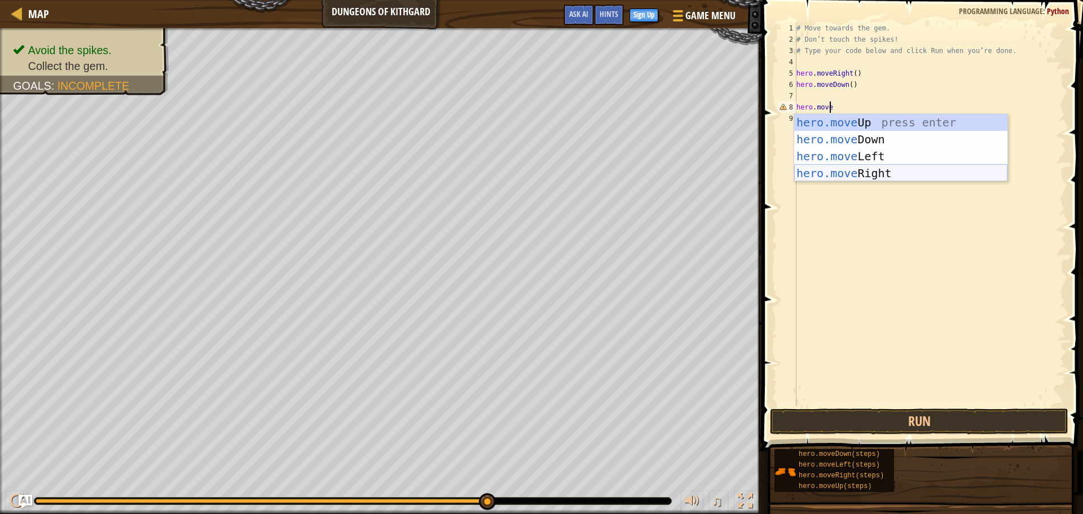
click at [877, 168] on div "hero.move Up press enter hero.move Down press enter hero.move Left press enter …" at bounding box center [900, 165] width 213 height 102
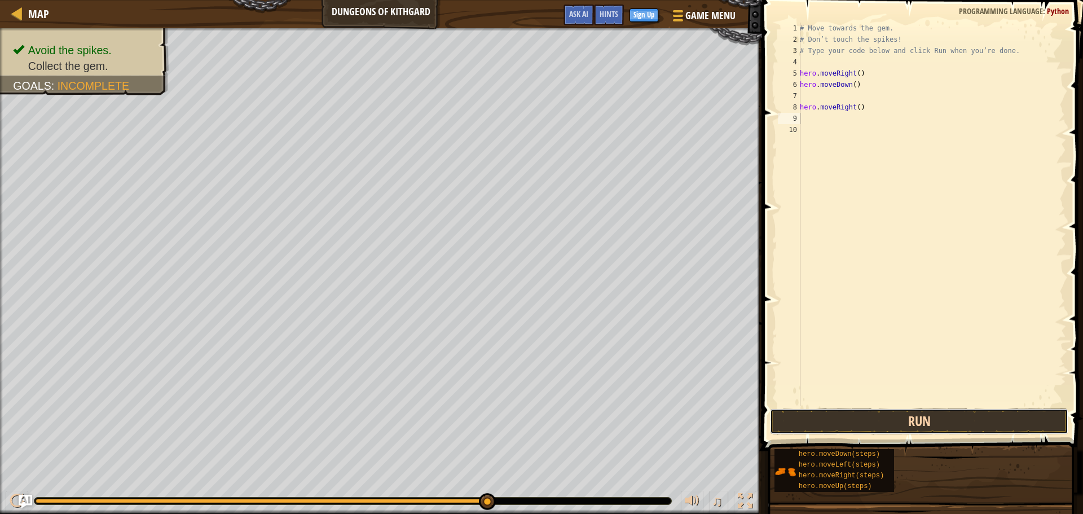
click at [921, 411] on button "Run" at bounding box center [919, 421] width 298 height 26
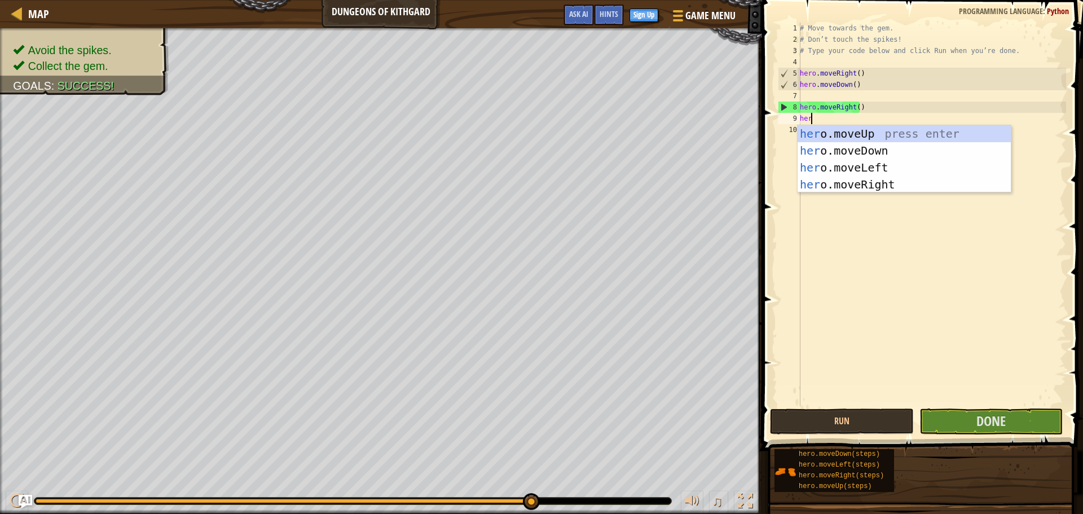
type textarea "hero"
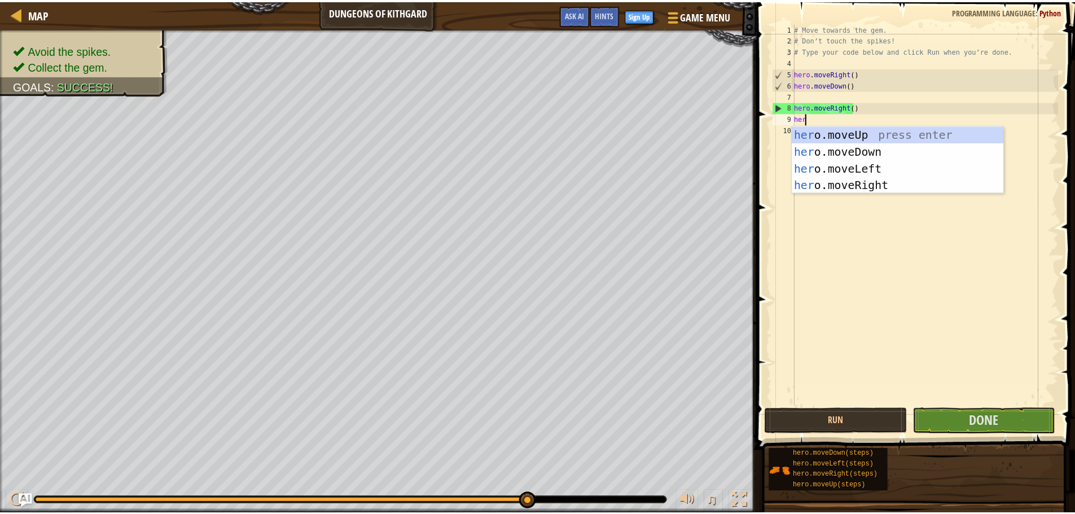
scroll to position [5, 1]
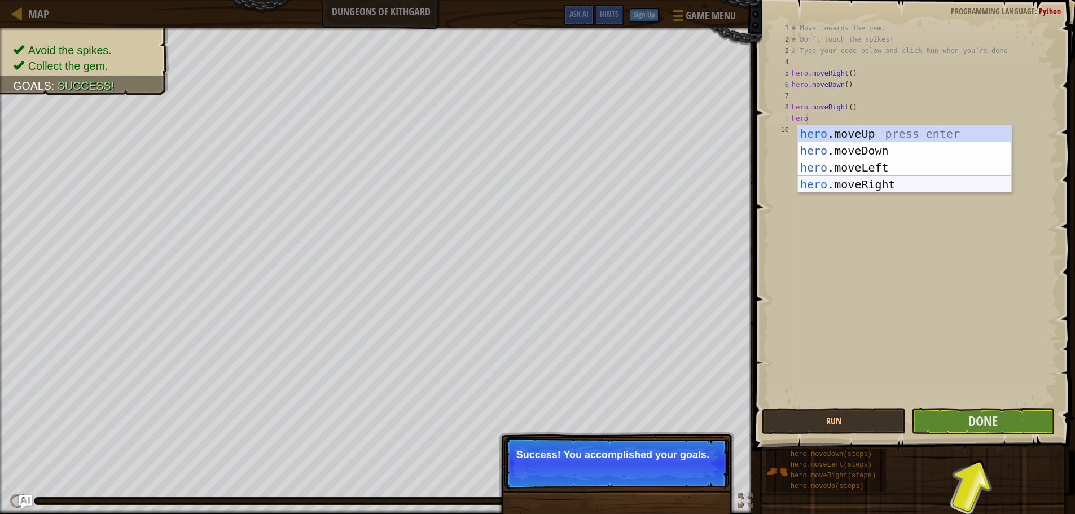
click at [843, 190] on div "hero .moveUp press enter hero .moveDown press enter hero .moveLeft press enter …" at bounding box center [904, 176] width 213 height 102
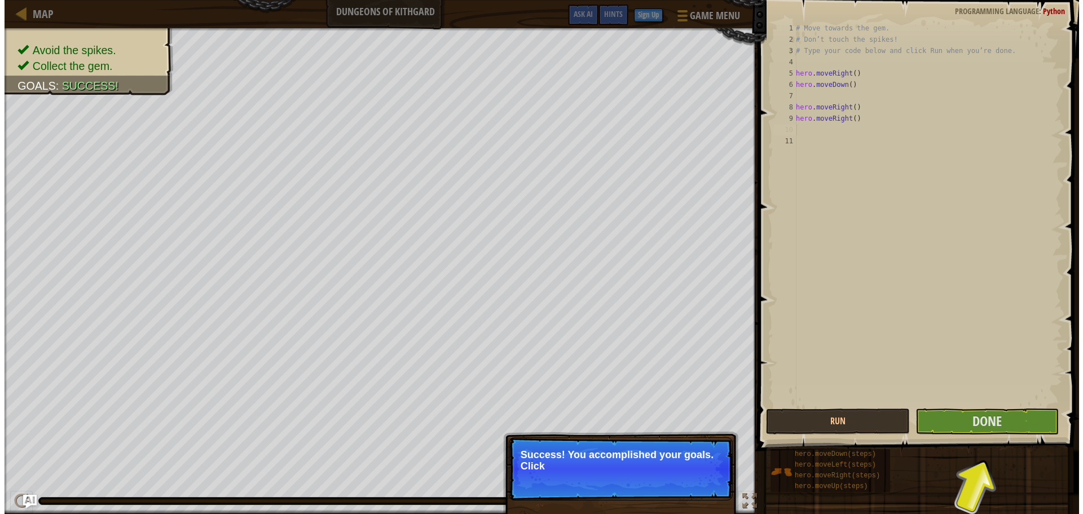
scroll to position [5, 0]
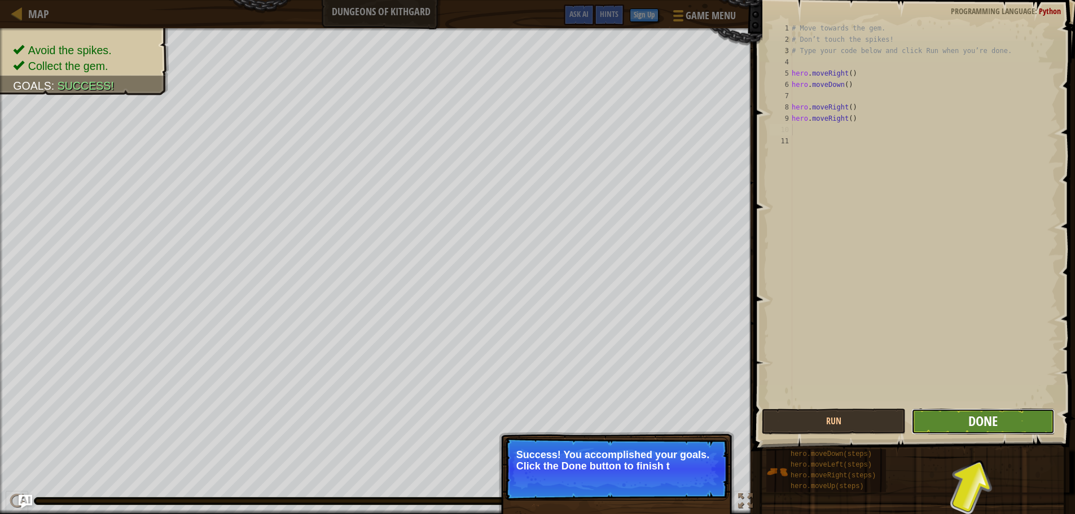
click at [983, 420] on span "Done" at bounding box center [982, 421] width 29 height 18
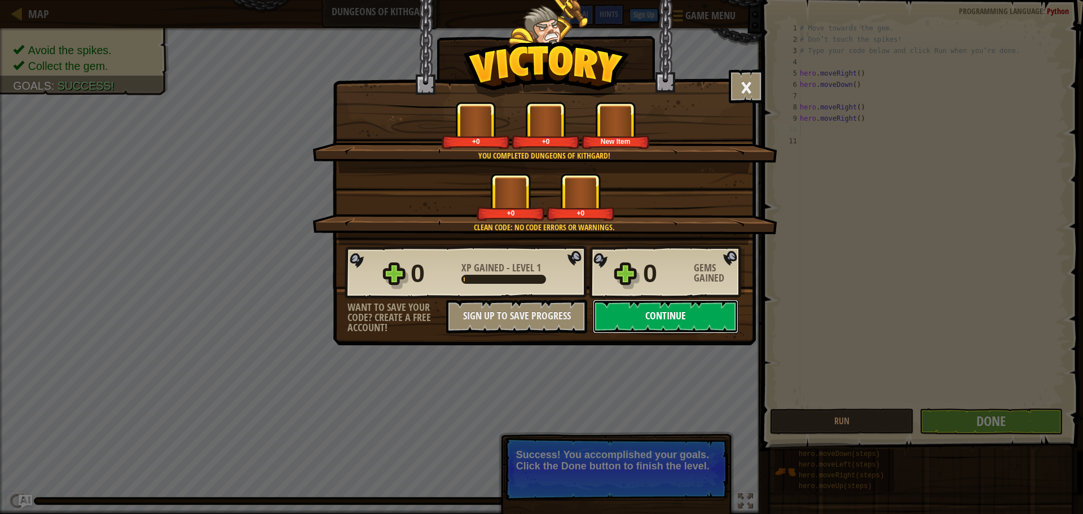
click at [650, 328] on button "Continue" at bounding box center [666, 317] width 146 height 34
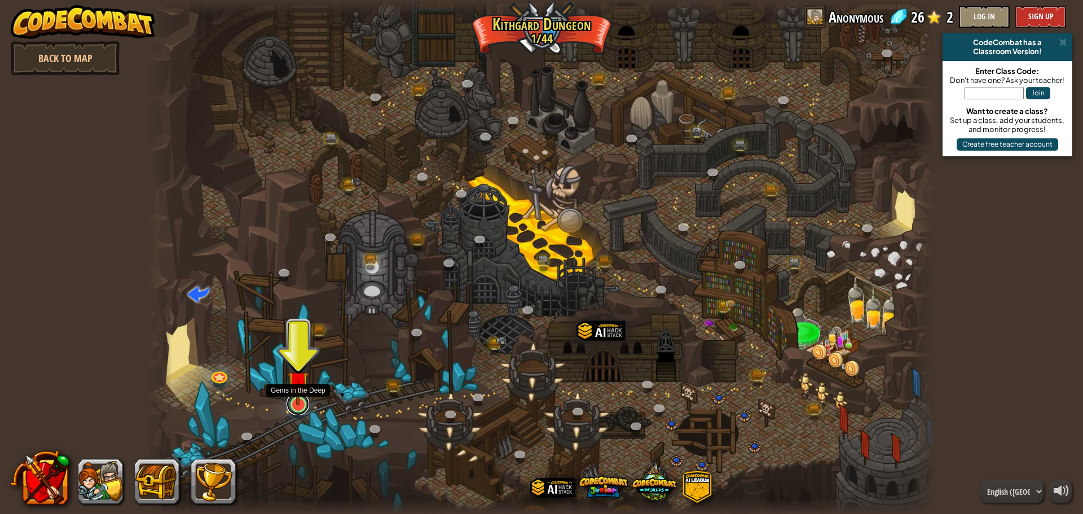
click at [303, 406] on link at bounding box center [298, 404] width 23 height 23
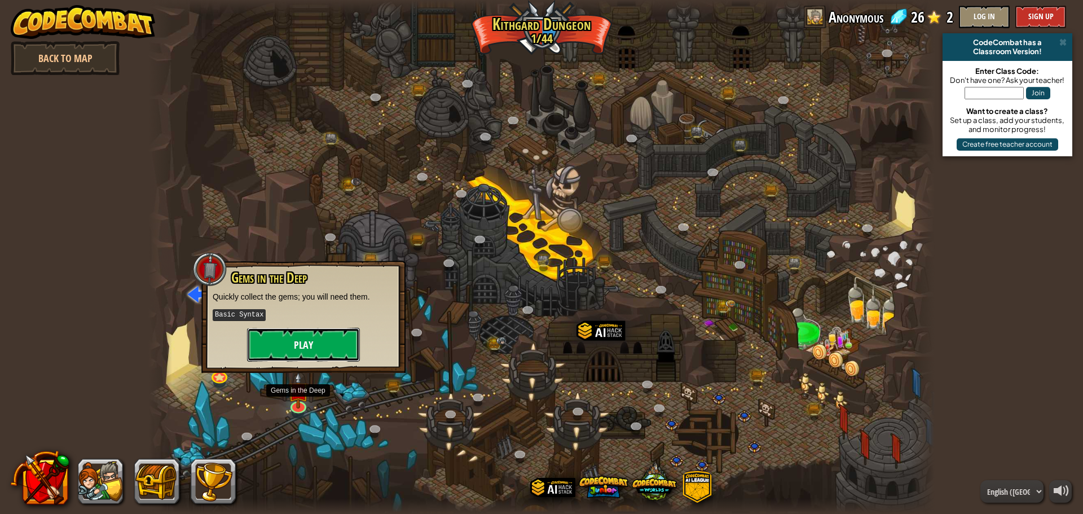
click at [350, 342] on button "Play" at bounding box center [303, 345] width 113 height 34
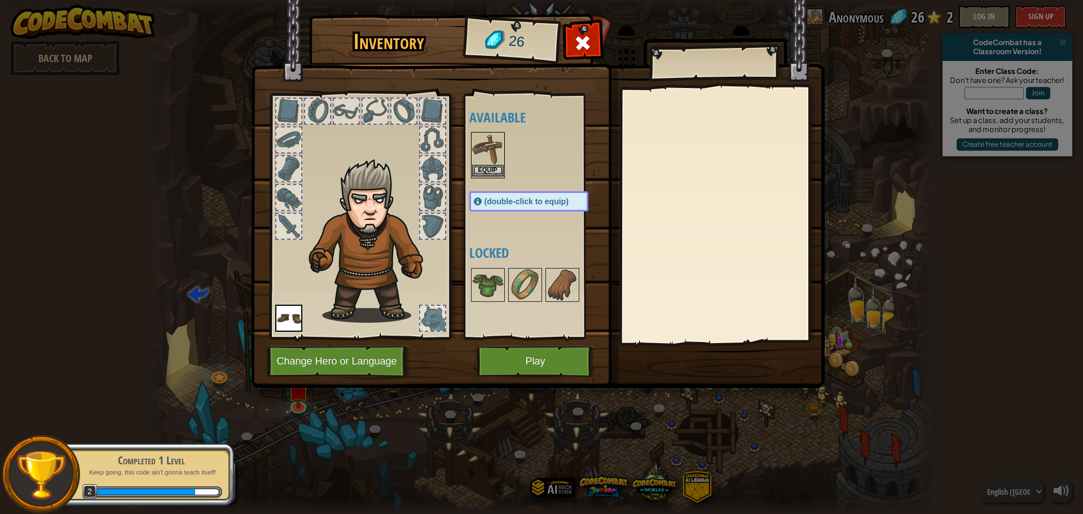
click at [482, 160] on img at bounding box center [488, 149] width 32 height 32
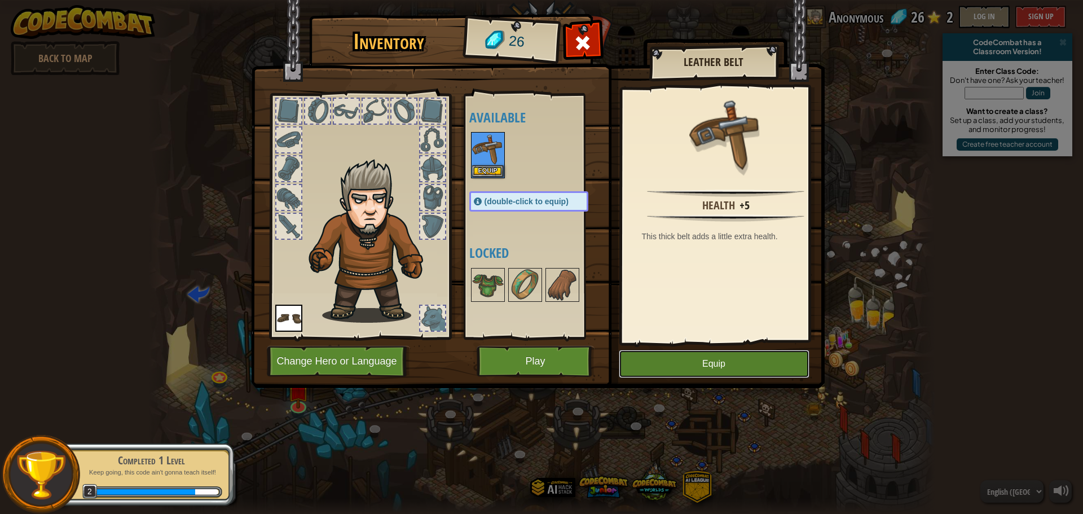
click at [708, 366] on button "Equip" at bounding box center [714, 364] width 191 height 28
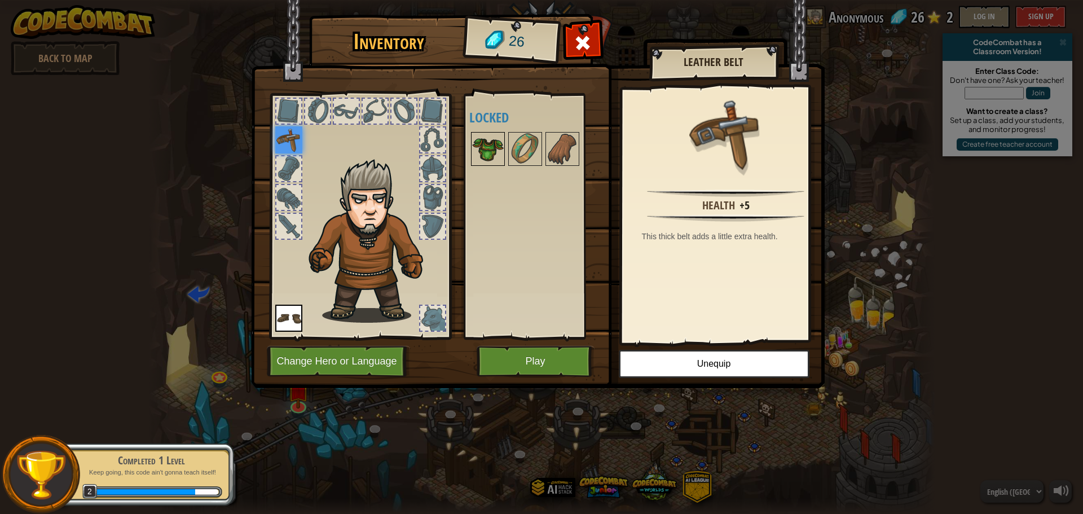
click at [499, 158] on img at bounding box center [488, 149] width 32 height 32
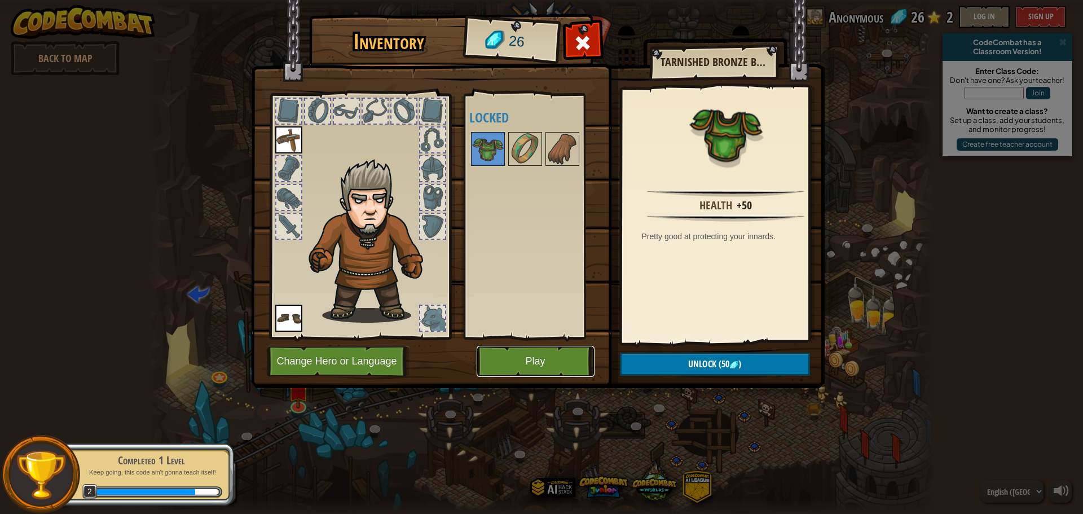
click at [487, 353] on button "Play" at bounding box center [536, 361] width 118 height 31
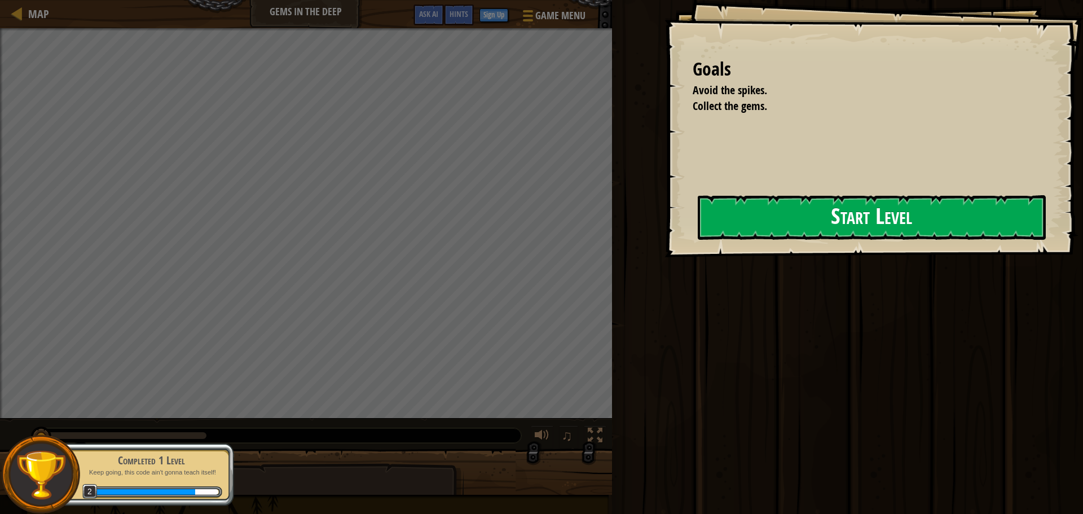
click at [686, 244] on div "Goals Avoid the spikes. Collect the gems. Start Level Error loading from server…" at bounding box center [873, 128] width 419 height 257
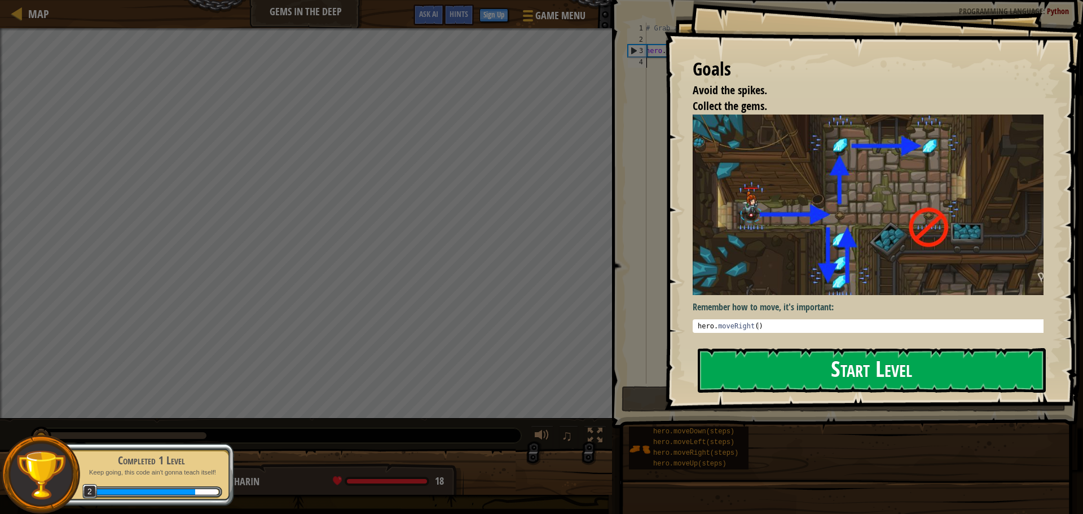
click at [732, 348] on button "Start Level" at bounding box center [872, 370] width 348 height 45
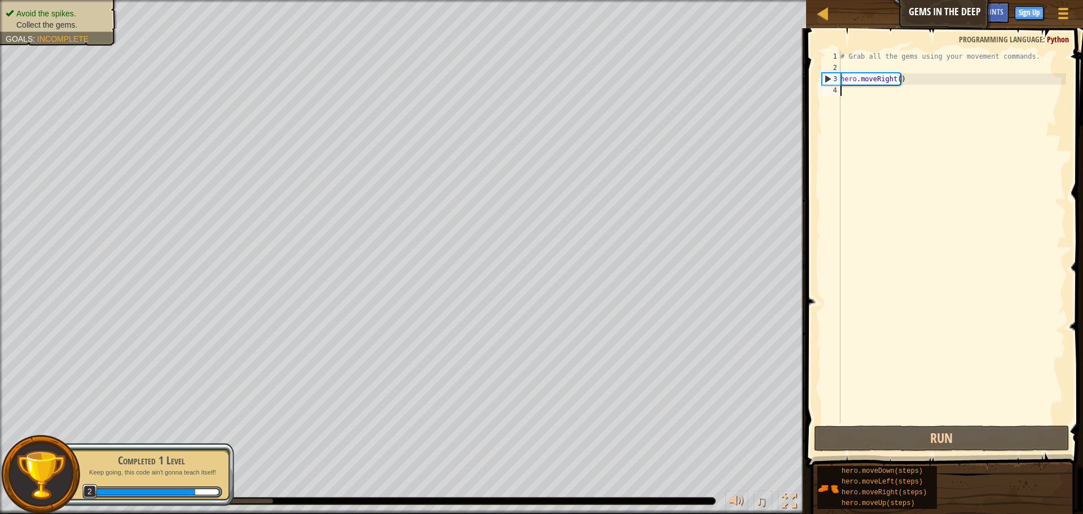
scroll to position [5, 0]
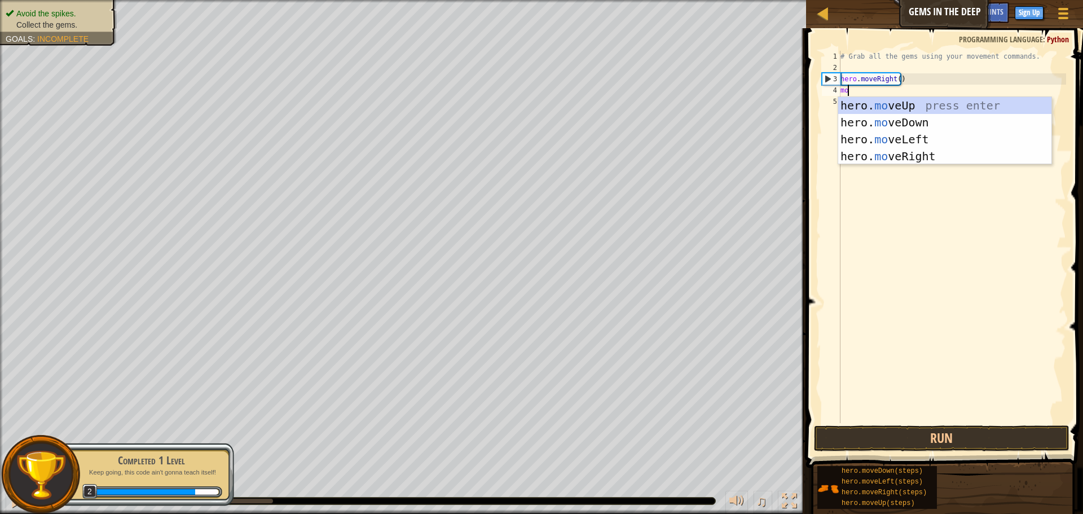
type textarea "mov"
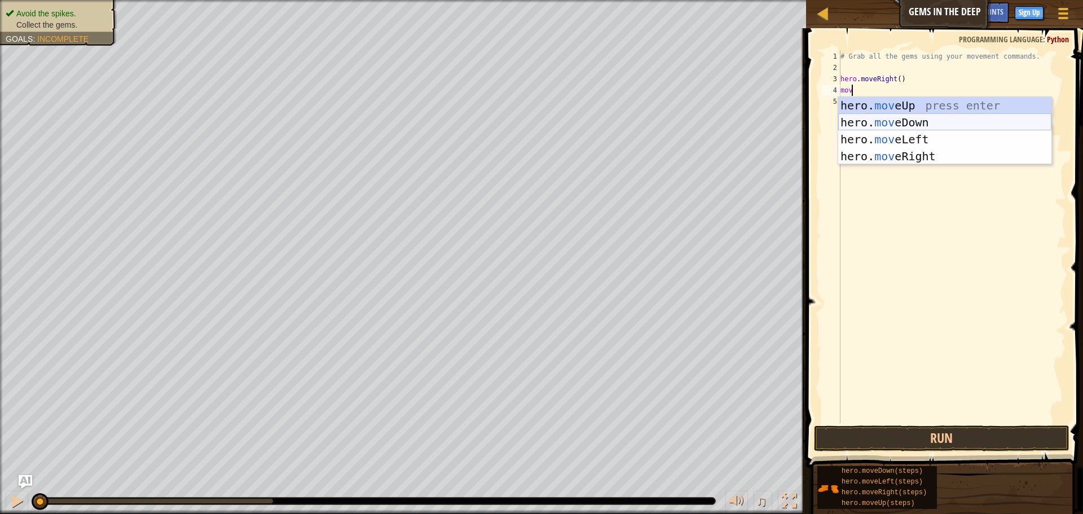
click at [934, 118] on div "hero. mov eUp press enter hero. mov eDown press enter hero. mov eLeft press ent…" at bounding box center [944, 148] width 213 height 102
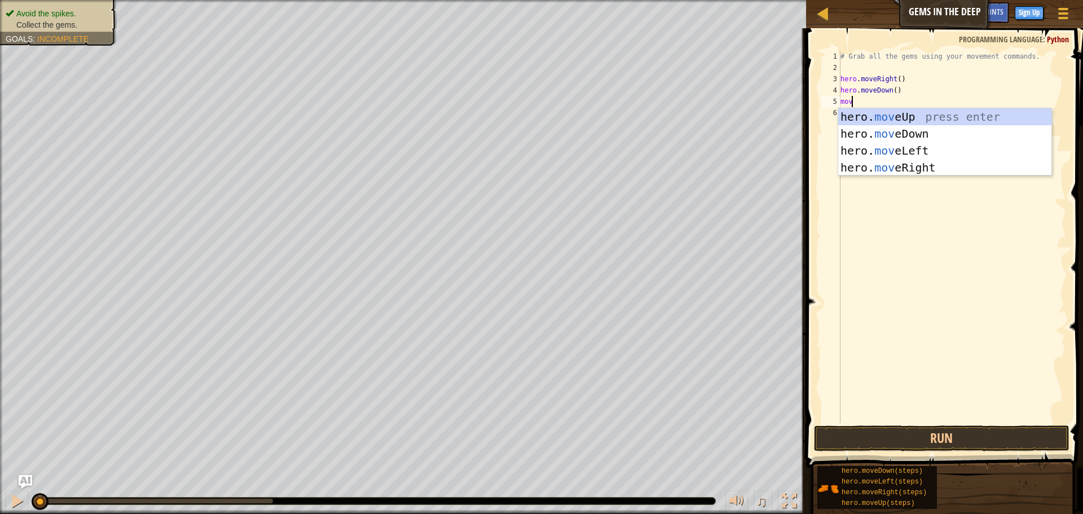
type textarea "move"
click at [924, 138] on div "hero. move Up press enter hero. move Down press enter hero. move Left press ent…" at bounding box center [944, 159] width 213 height 102
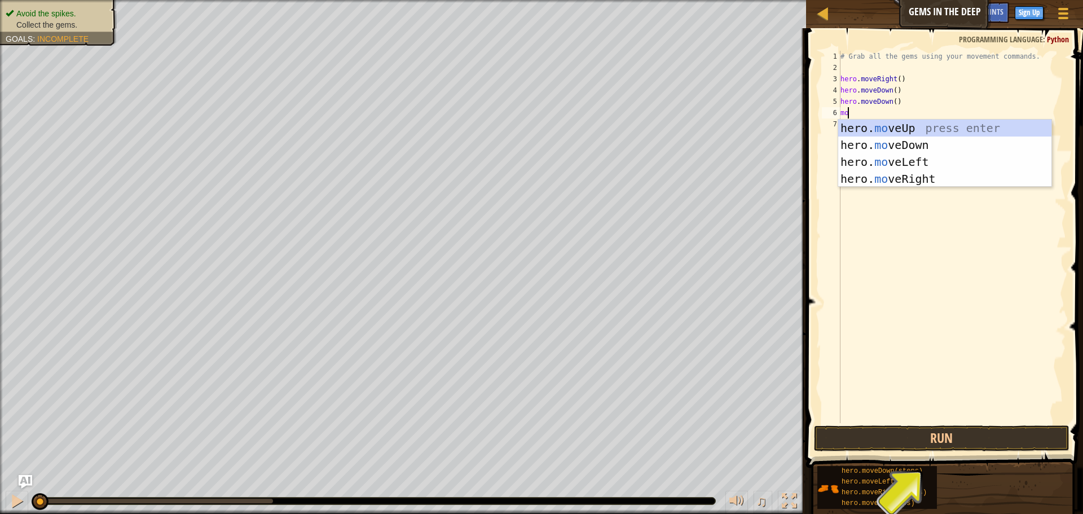
type textarea "move"
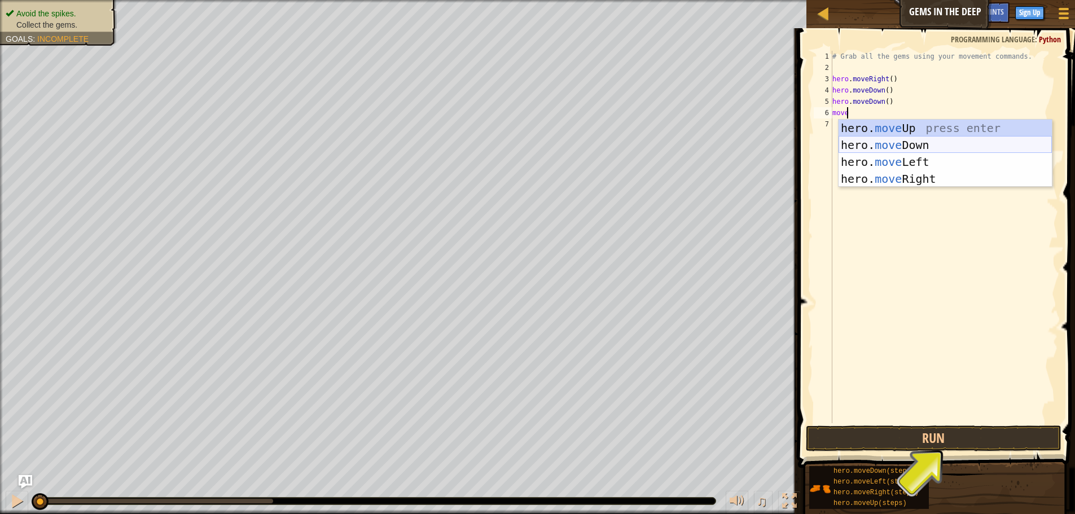
click at [917, 147] on div "hero. move Up press enter hero. move Down press enter hero. move Left press ent…" at bounding box center [944, 171] width 213 height 102
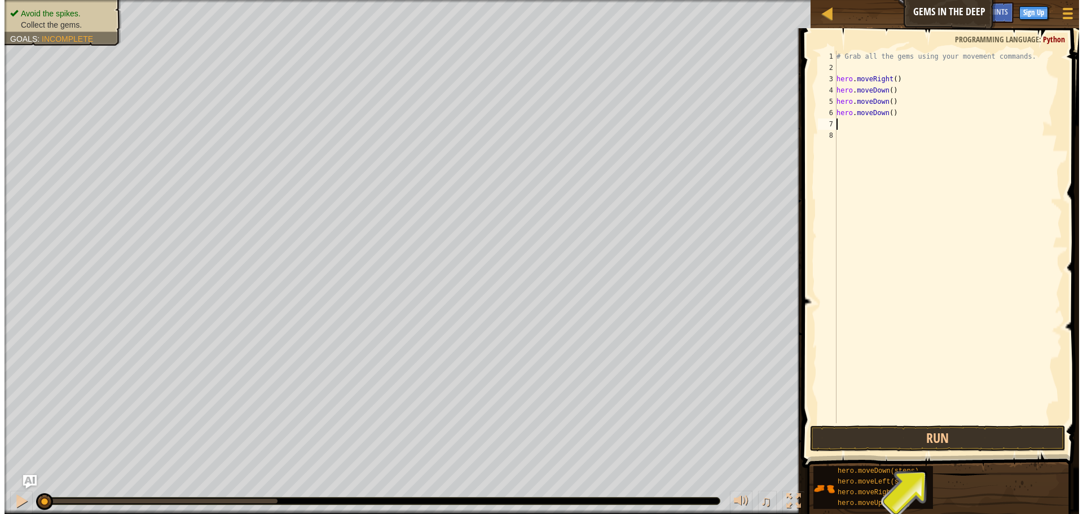
scroll to position [5, 0]
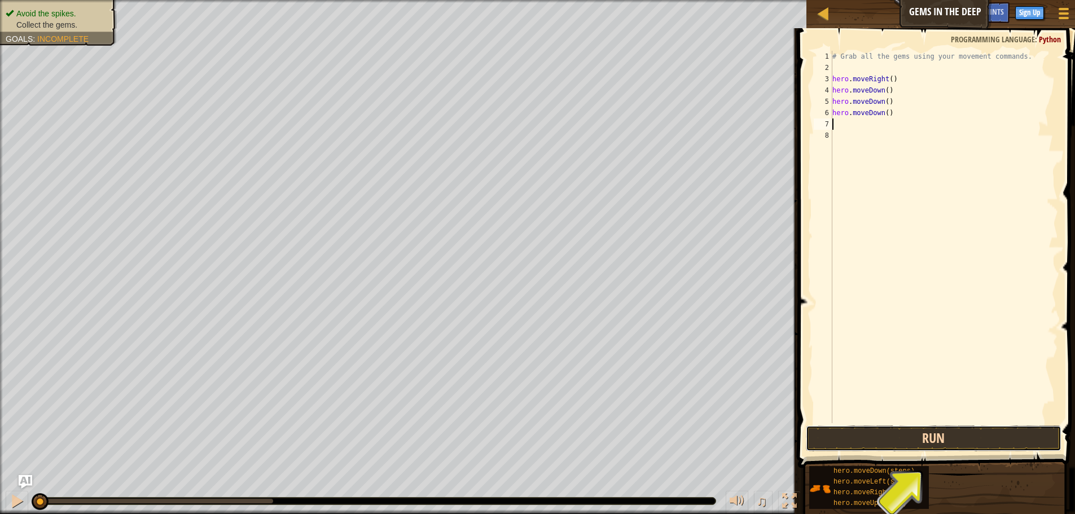
click at [934, 448] on button "Run" at bounding box center [934, 438] width 256 height 26
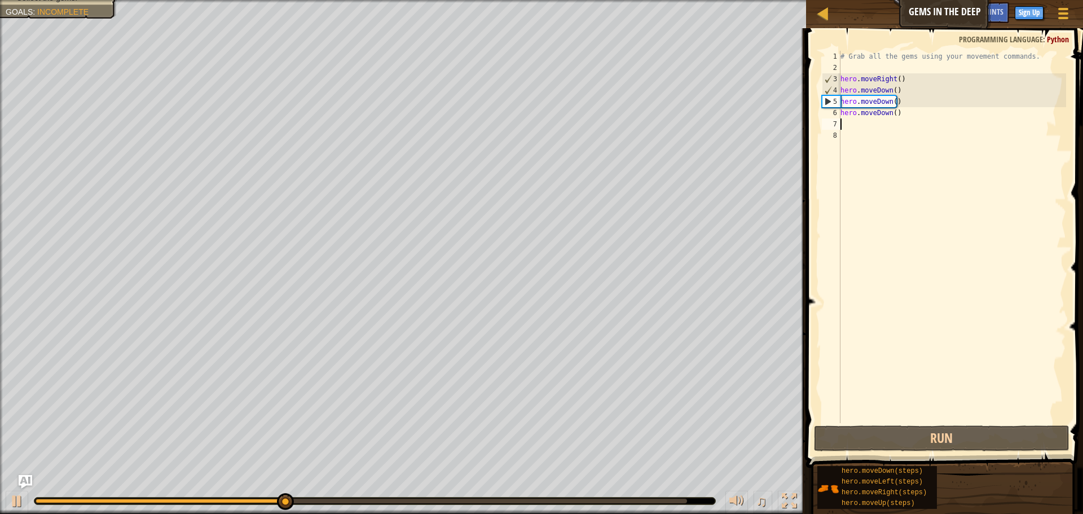
type textarea "m"
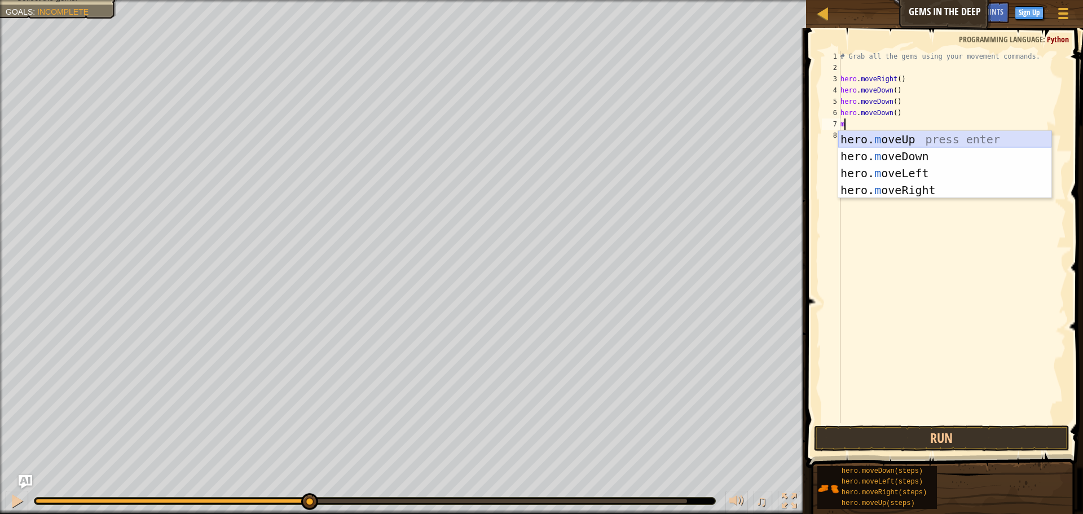
click at [934, 140] on div "hero. m oveUp press enter hero. m oveDown press enter hero. m oveLeft press ent…" at bounding box center [944, 182] width 213 height 102
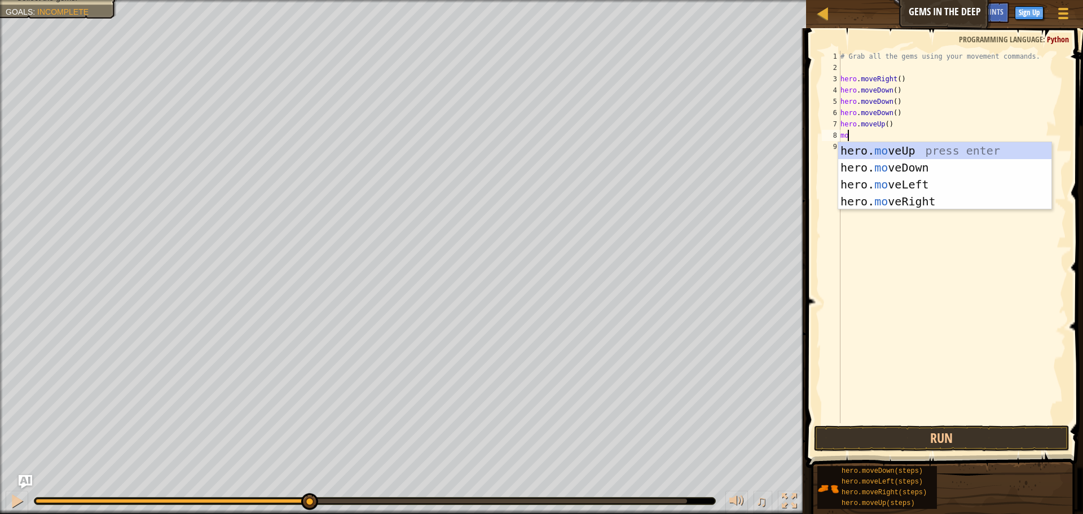
scroll to position [5, 1]
type textarea "move"
click at [957, 149] on div "hero. move Up press enter hero. move Down press enter hero. move Left press ent…" at bounding box center [944, 193] width 213 height 102
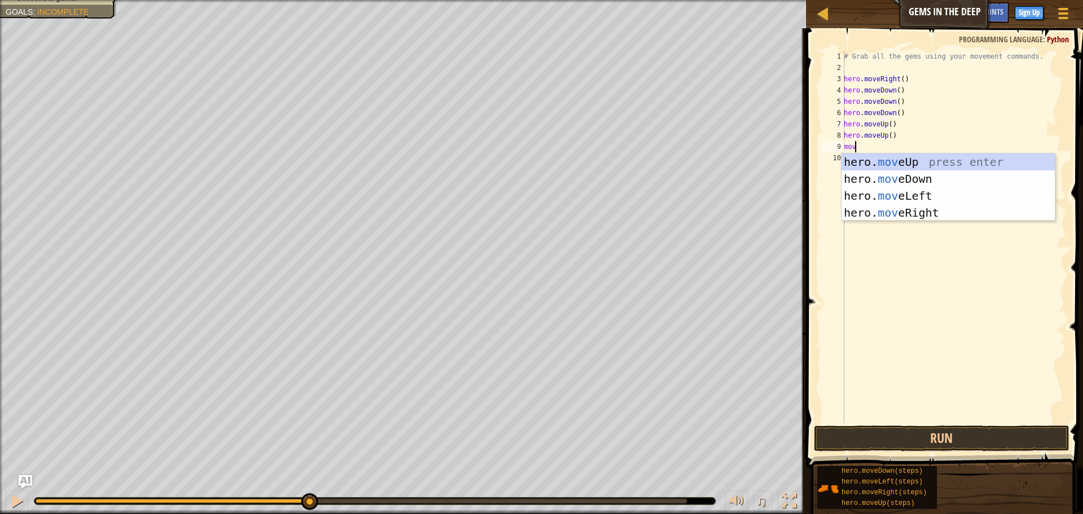
type textarea "move"
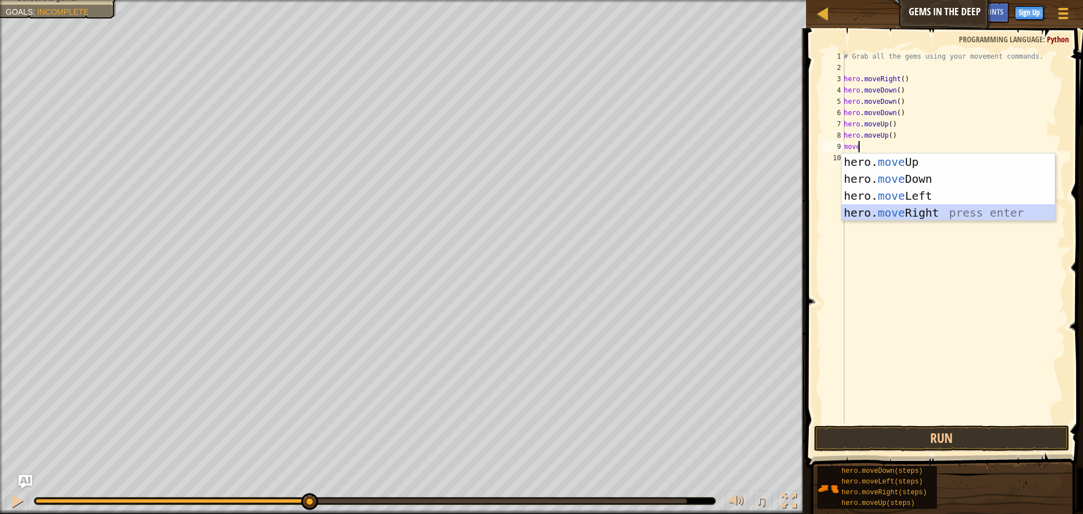
click at [914, 210] on div "hero. move Up press enter hero. move Down press enter hero. move Left press ent…" at bounding box center [948, 204] width 213 height 102
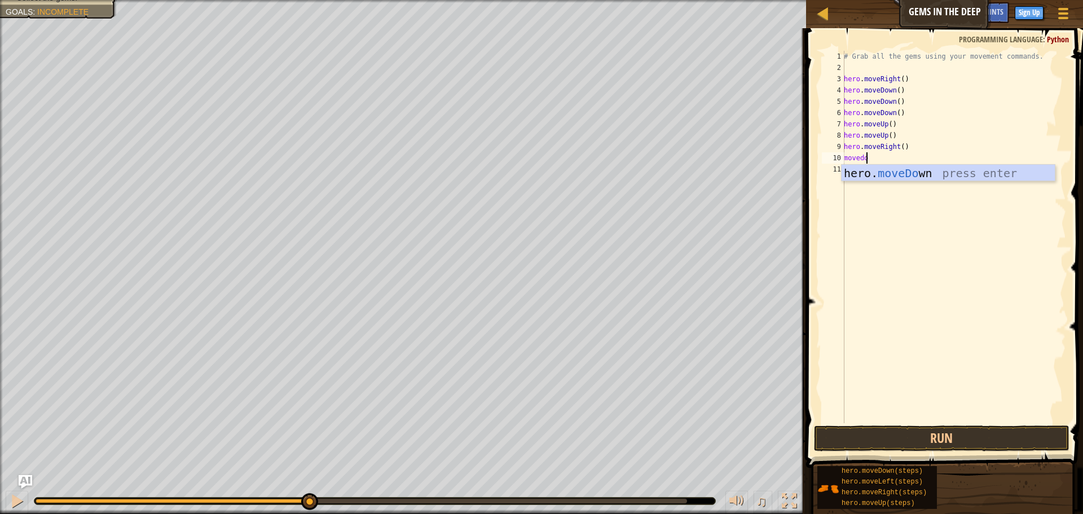
scroll to position [5, 2]
type textarea "movedown"
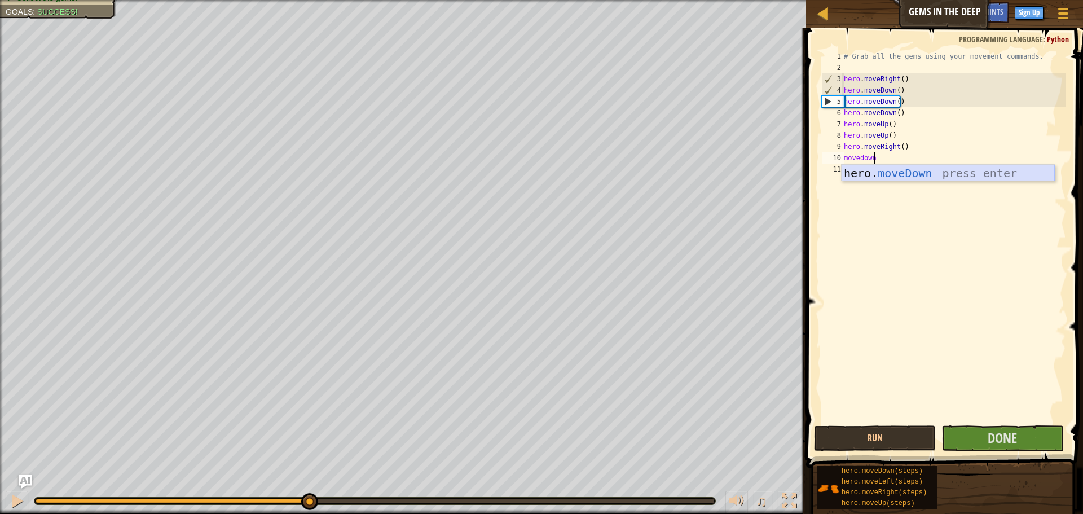
click at [945, 173] on div "hero. moveDown press enter" at bounding box center [948, 190] width 213 height 51
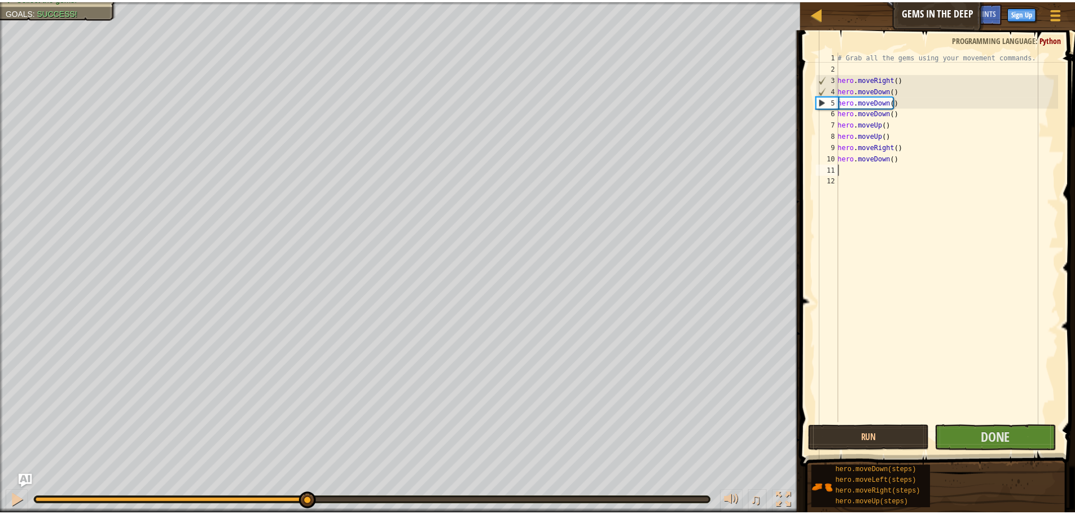
scroll to position [5, 0]
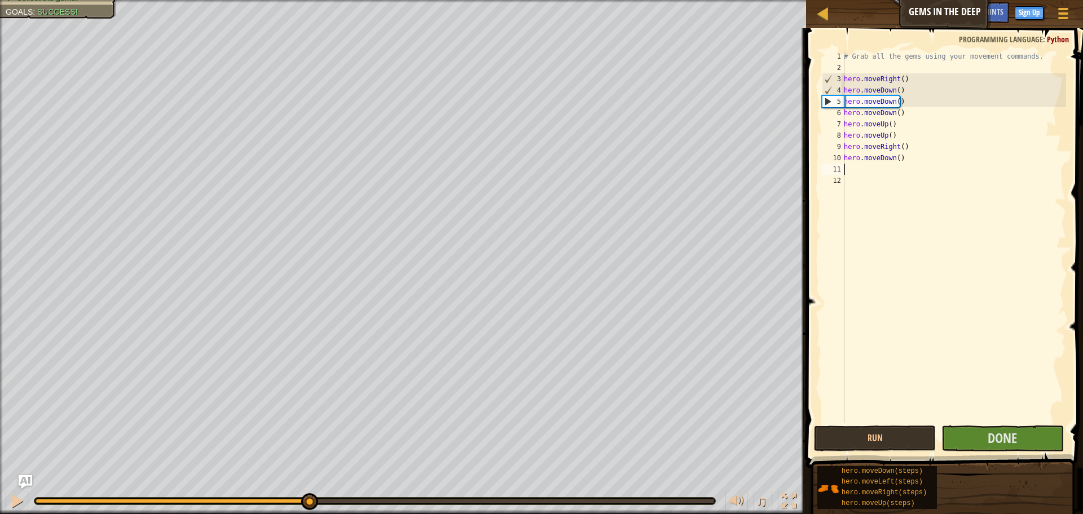
click at [983, 425] on span at bounding box center [946, 231] width 286 height 473
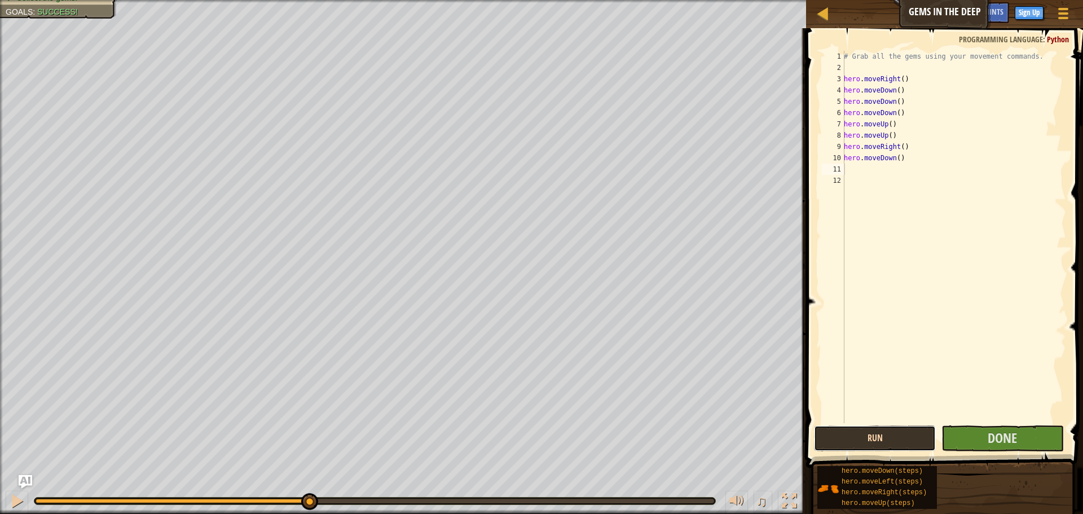
click at [913, 439] on button "Run" at bounding box center [875, 438] width 122 height 26
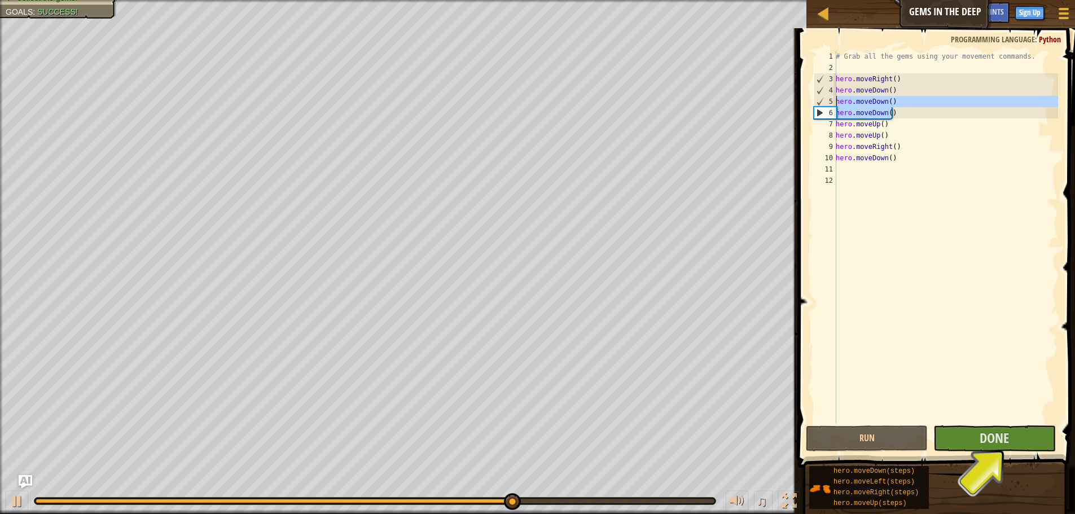
drag, startPoint x: 908, startPoint y: 116, endPoint x: 834, endPoint y: 96, distance: 76.5
click at [834, 96] on div "1 2 3 4 5 6 7 8 9 10 11 12 # Grab all the gems using your movement commands. he…" at bounding box center [934, 237] width 247 height 372
type textarea "hero.moveDown() hero.moveDown()"
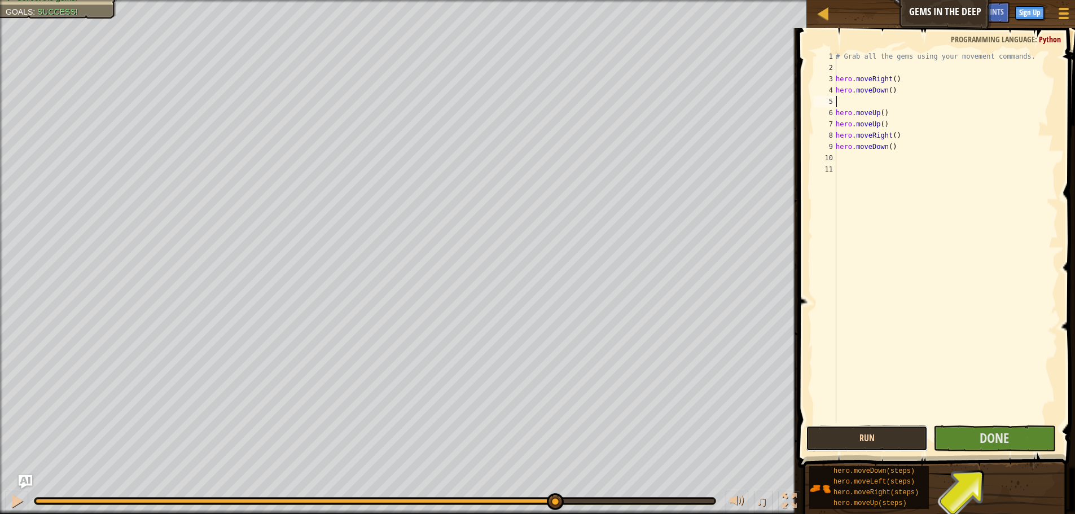
click at [844, 433] on button "Run" at bounding box center [867, 438] width 122 height 26
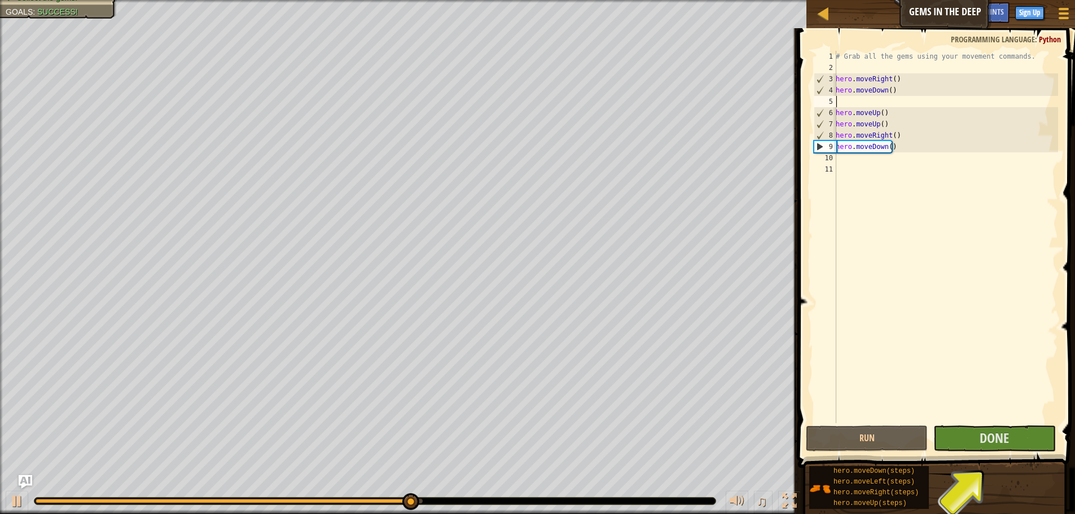
click at [848, 159] on div "# Grab all the gems using your movement commands. hero . moveRight ( ) hero . m…" at bounding box center [945, 248] width 225 height 395
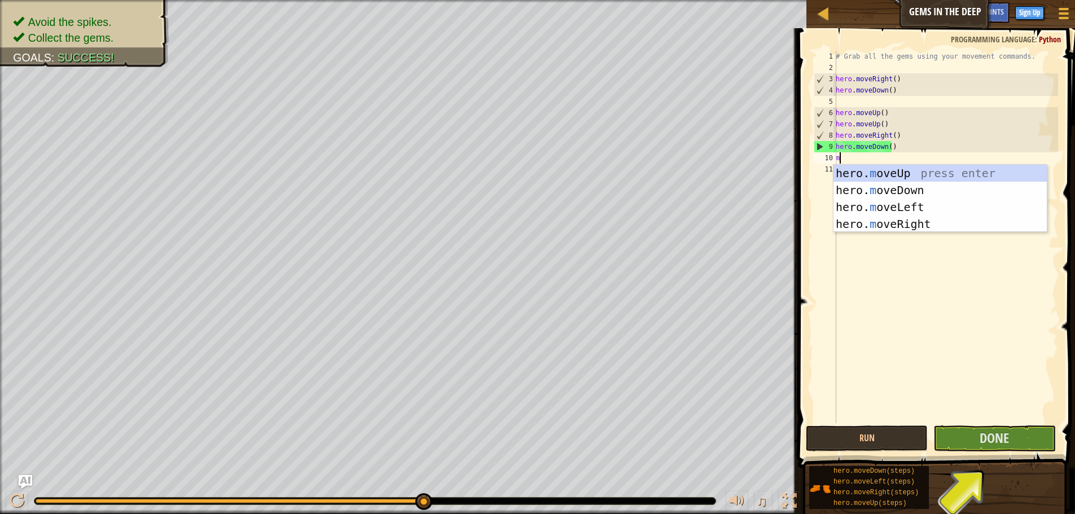
type textarea "mo"
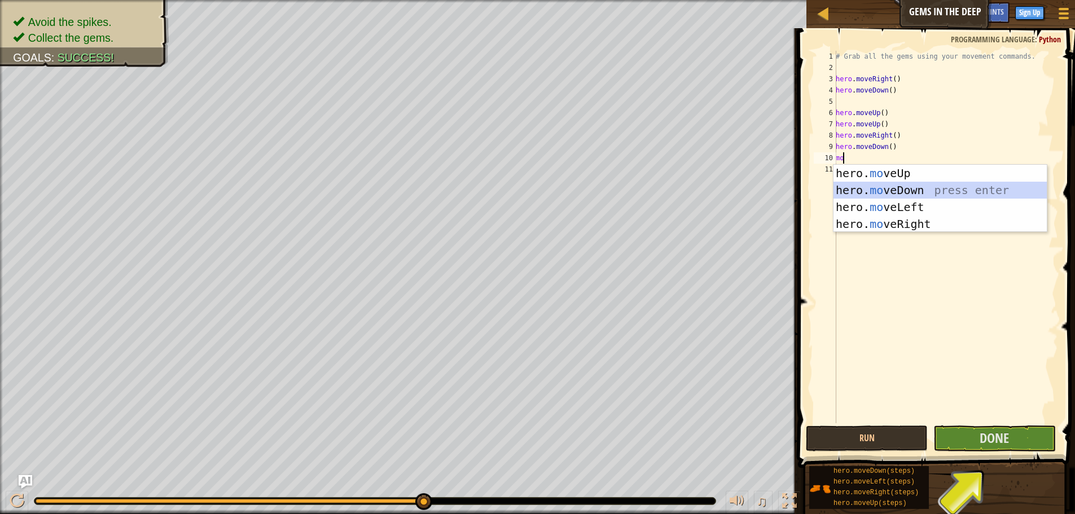
click at [982, 192] on div "hero. mo veUp press enter hero. mo veDown press enter hero. mo veLeft press ent…" at bounding box center [939, 216] width 213 height 102
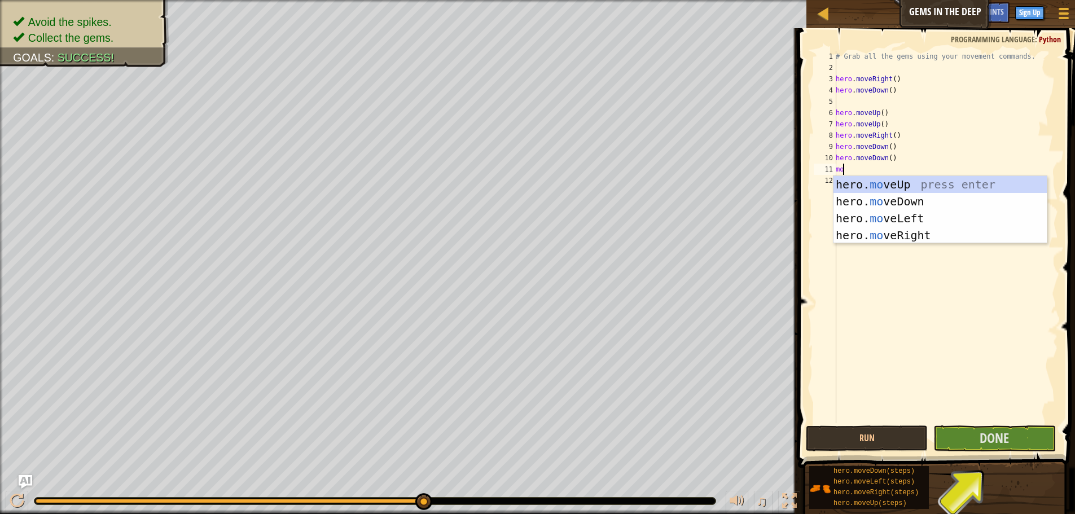
scroll to position [5, 1]
type textarea "move"
click at [881, 186] on div "hero. move Up press enter hero. move Down press enter hero. move Left press ent…" at bounding box center [939, 227] width 213 height 102
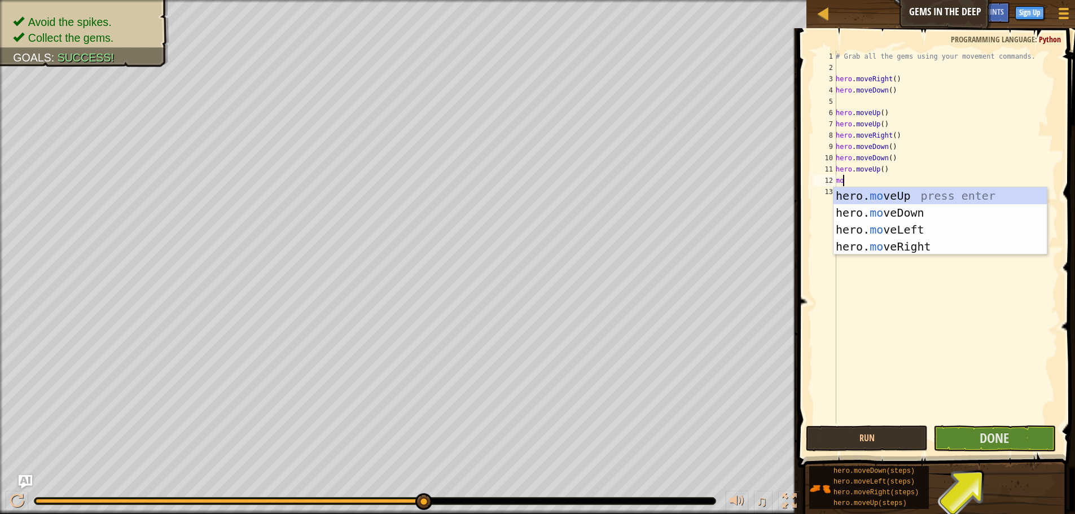
type textarea "move"
click at [906, 198] on div "hero. move Up press enter hero. move Down press enter hero. move Left press ent…" at bounding box center [939, 238] width 213 height 102
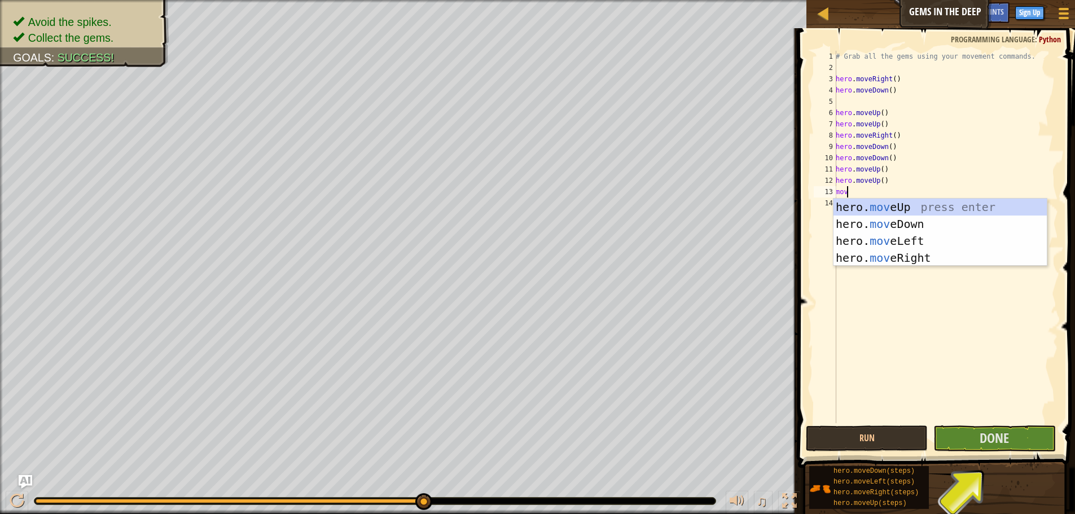
type textarea "move"
click at [894, 261] on div "hero. move Up press enter hero. move Down press enter hero. move Left press ent…" at bounding box center [939, 250] width 213 height 102
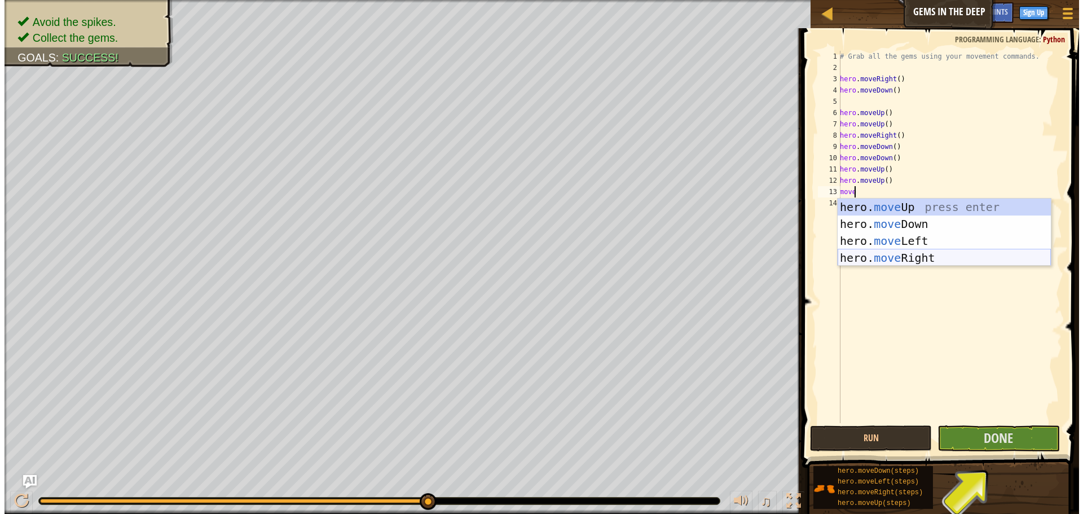
scroll to position [5, 0]
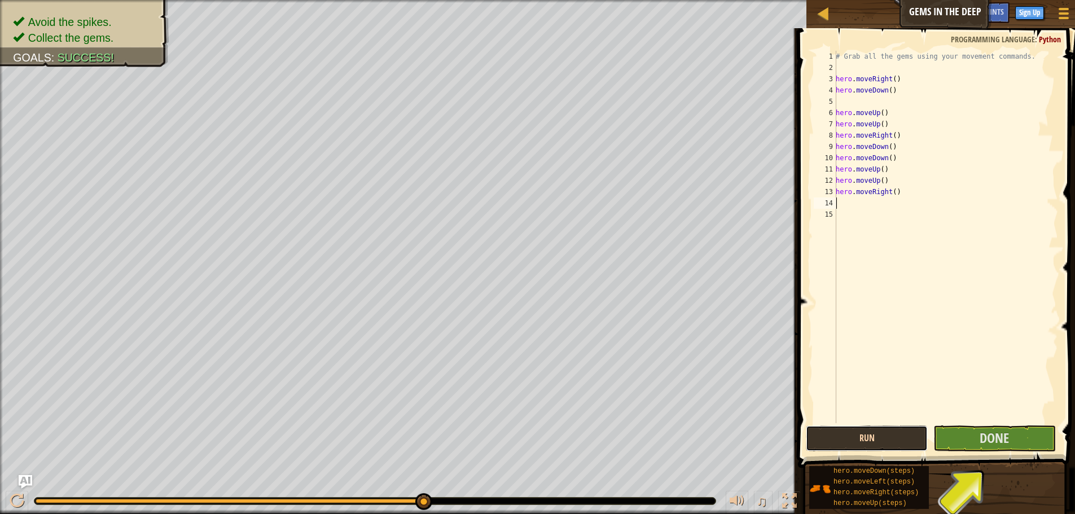
click at [906, 448] on button "Run" at bounding box center [867, 438] width 122 height 26
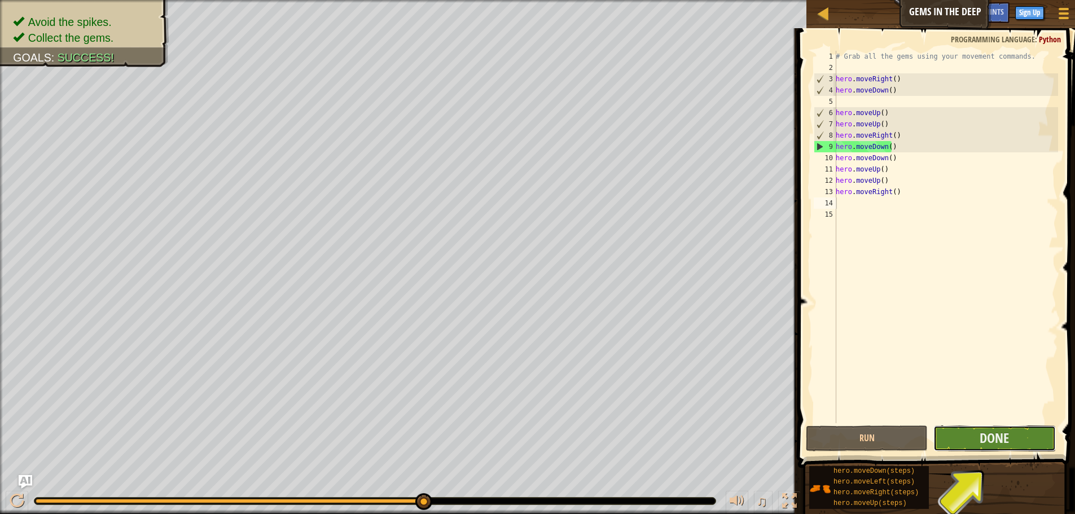
click at [966, 446] on button "Done" at bounding box center [994, 438] width 122 height 26
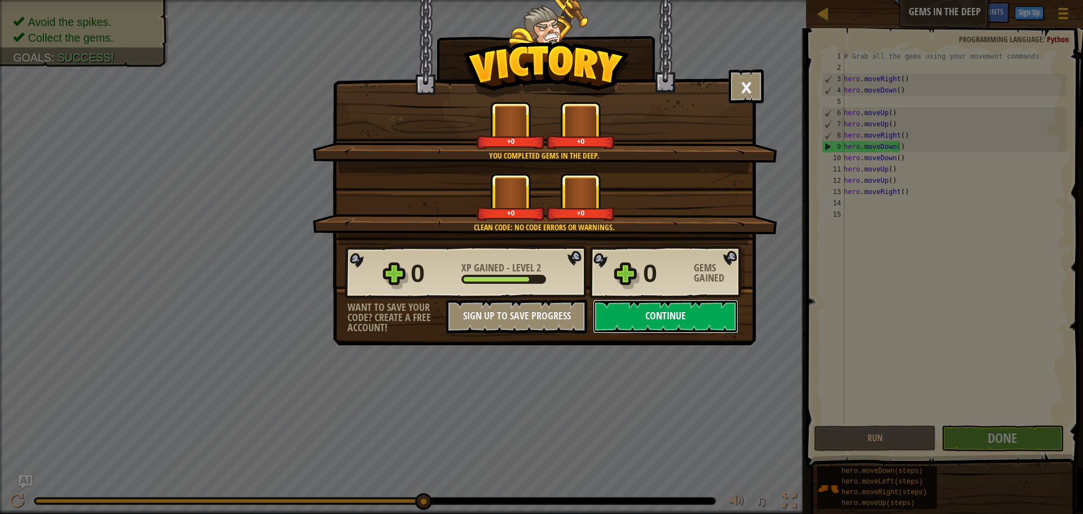
click at [624, 316] on button "Continue" at bounding box center [666, 317] width 146 height 34
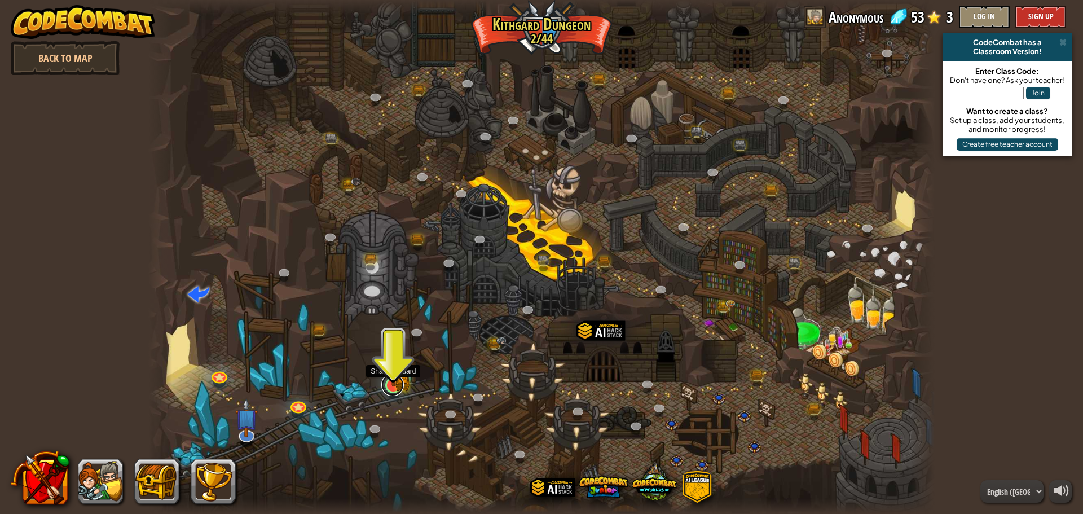
click at [393, 389] on link at bounding box center [392, 384] width 23 height 23
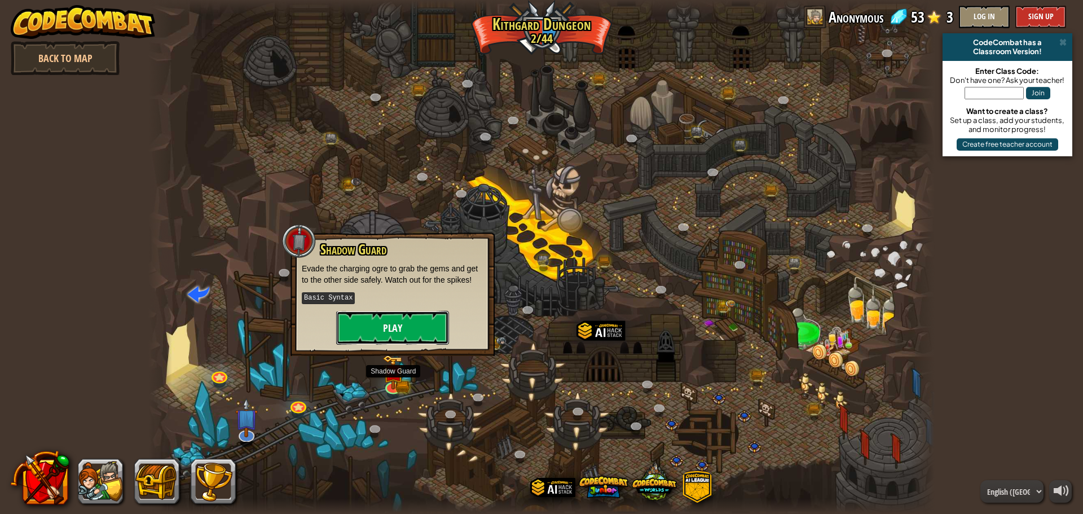
click at [402, 316] on button "Play" at bounding box center [392, 328] width 113 height 34
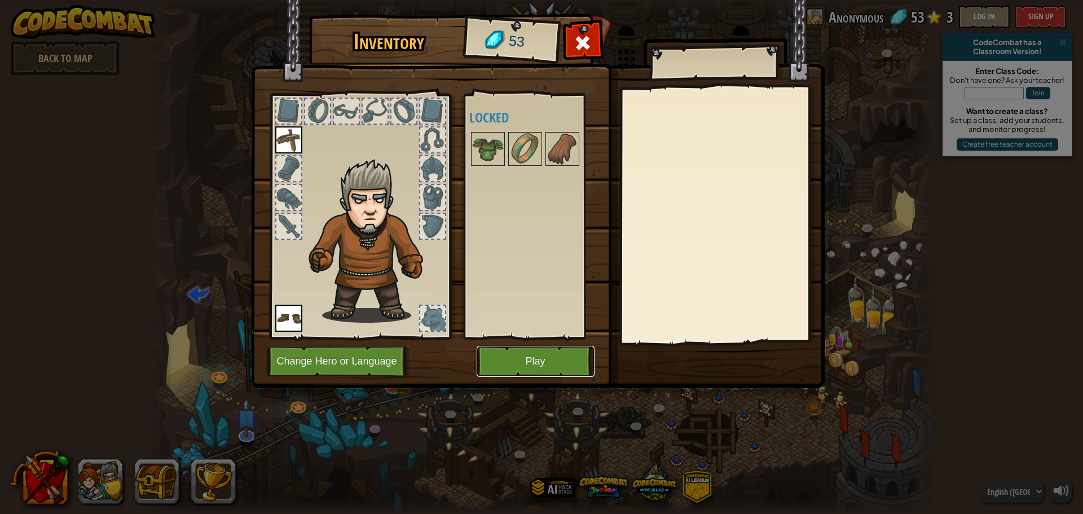
click at [530, 361] on button "Play" at bounding box center [536, 361] width 118 height 31
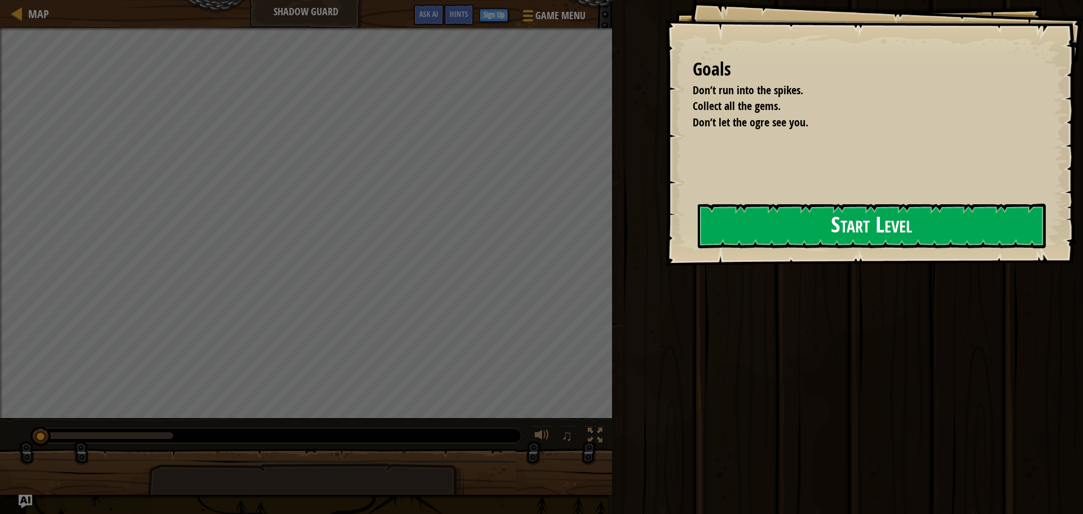
click at [698, 236] on button "Start Level" at bounding box center [872, 226] width 348 height 45
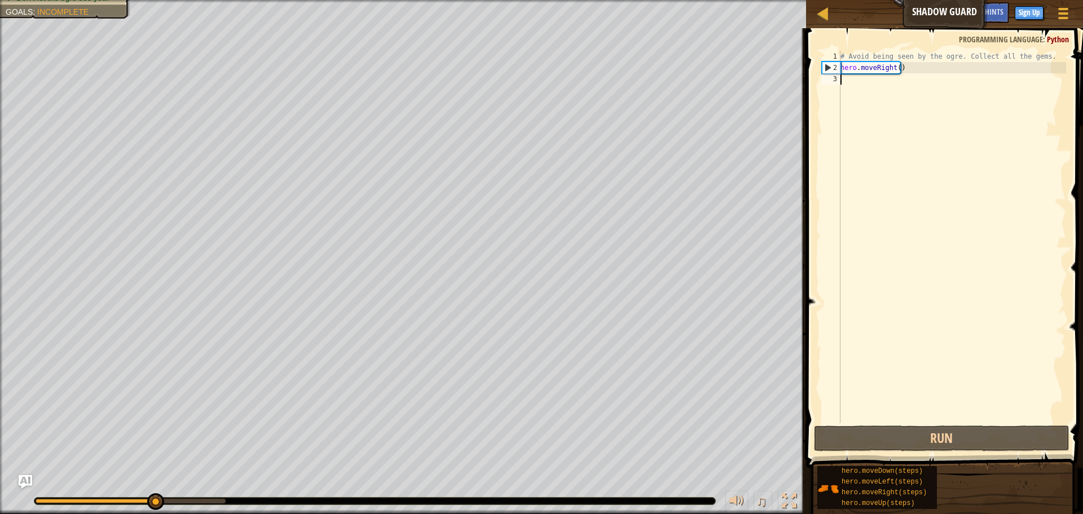
type textarea "m"
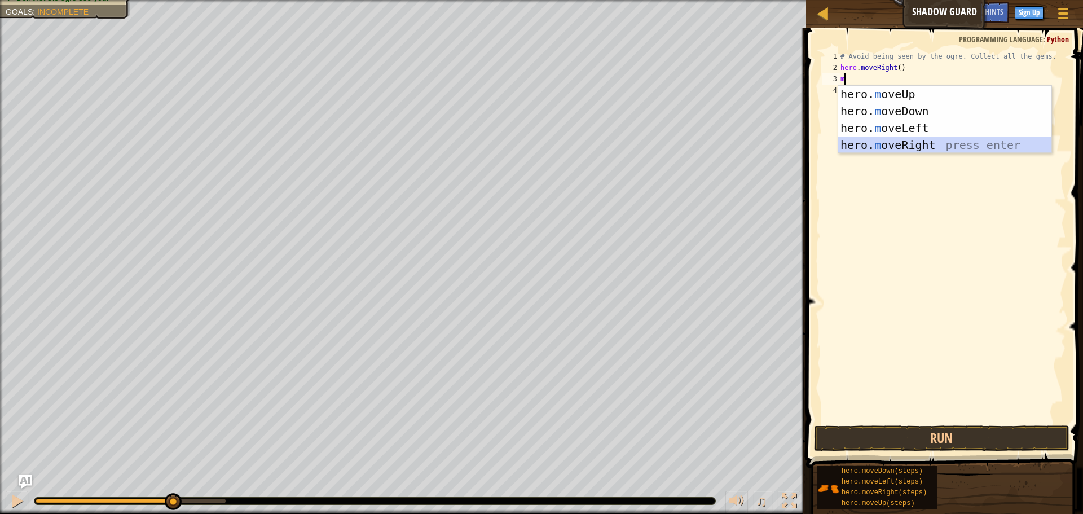
click at [958, 142] on div "hero. m oveUp press enter hero. m oveDown press enter hero. m oveLeft press ent…" at bounding box center [944, 137] width 213 height 102
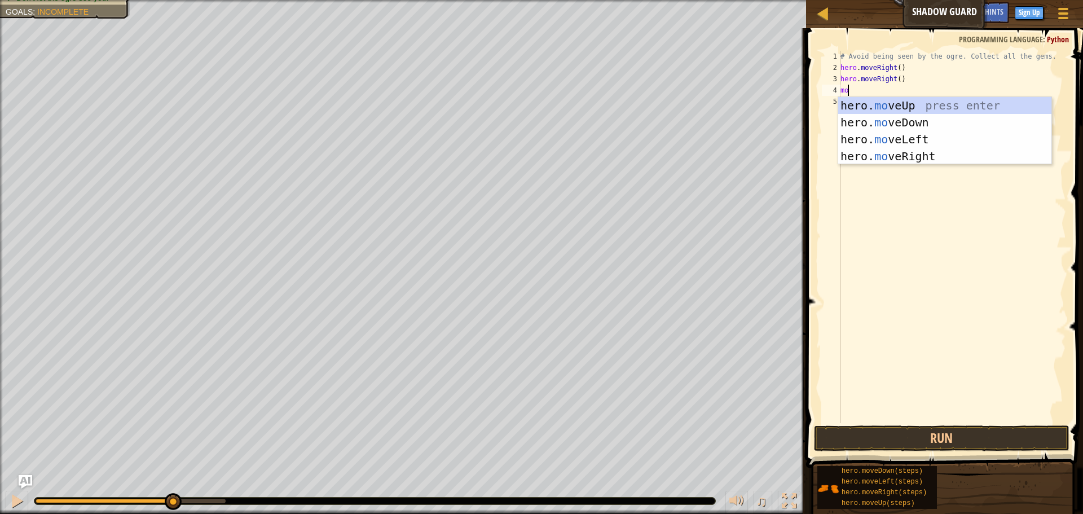
scroll to position [5, 1]
type textarea "move"
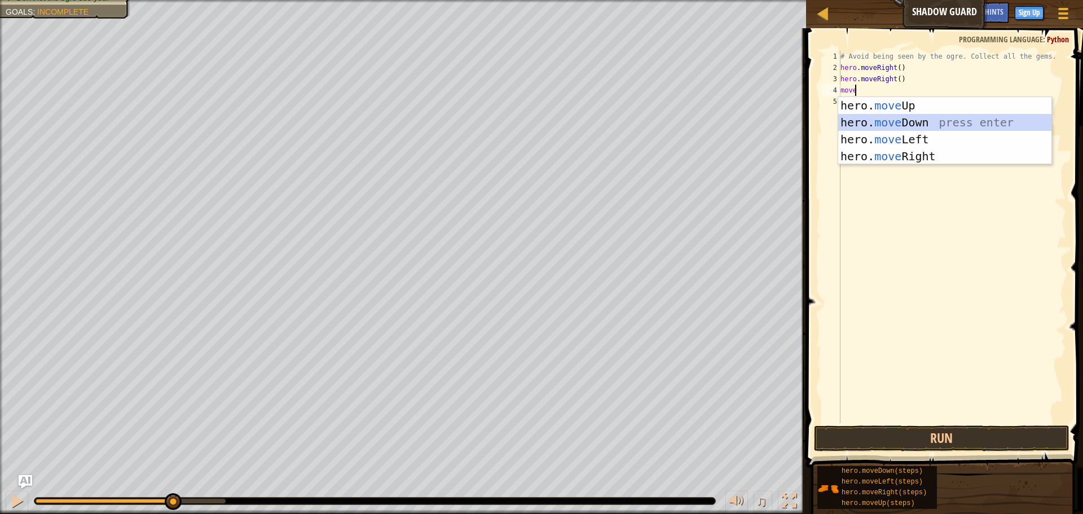
click at [866, 127] on div "hero. move Up press enter hero. move Down press enter hero. move Left press ent…" at bounding box center [944, 148] width 213 height 102
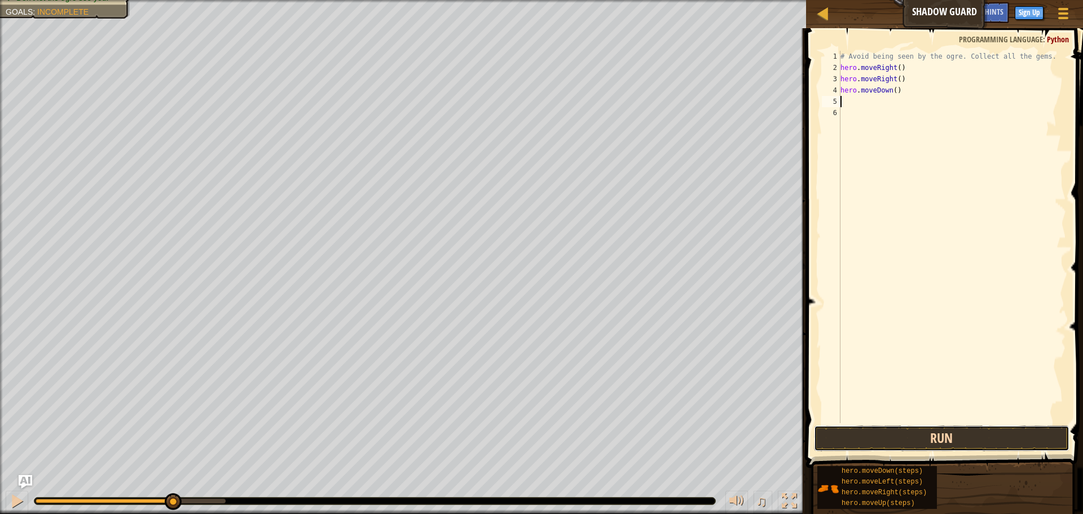
click at [960, 441] on button "Run" at bounding box center [942, 438] width 256 height 26
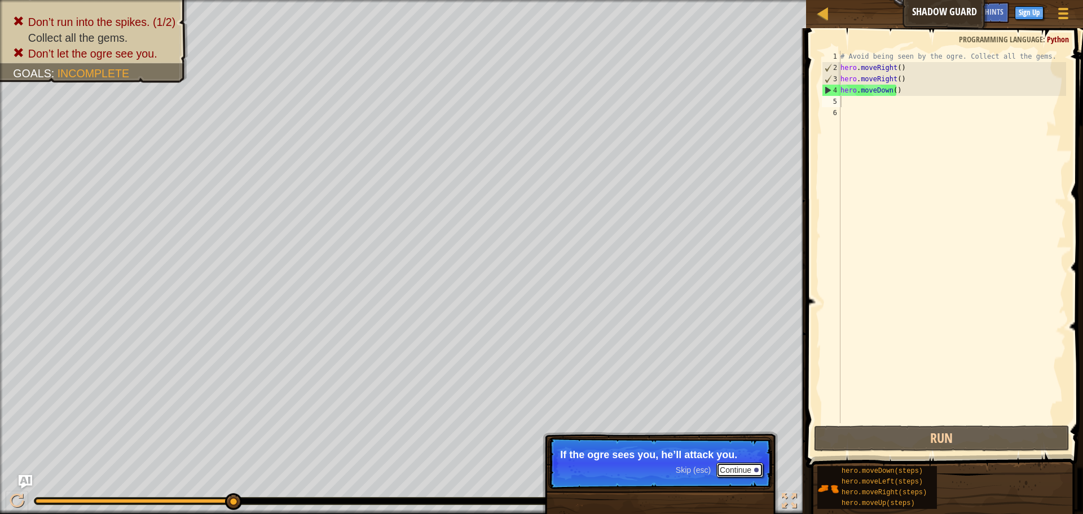
click at [754, 472] on button "Continue" at bounding box center [739, 470] width 47 height 15
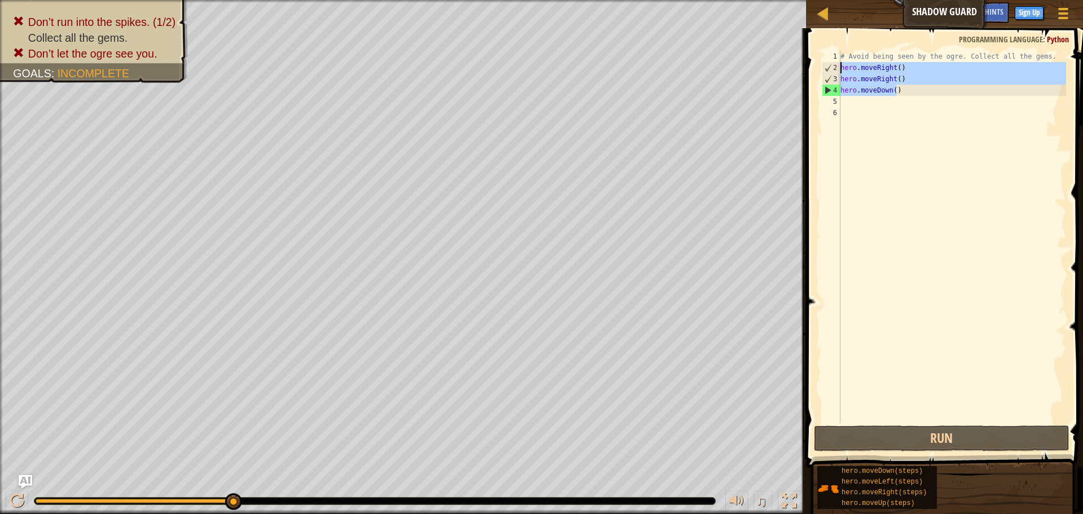
drag, startPoint x: 921, startPoint y: 86, endPoint x: 825, endPoint y: 69, distance: 97.4
click at [825, 69] on div "1 2 3 4 5 6 # Avoid being seen by the ogre. Collect all the gems. hero . moveRi…" at bounding box center [943, 237] width 247 height 372
type textarea "hero.moveRight() hero.moveRight()"
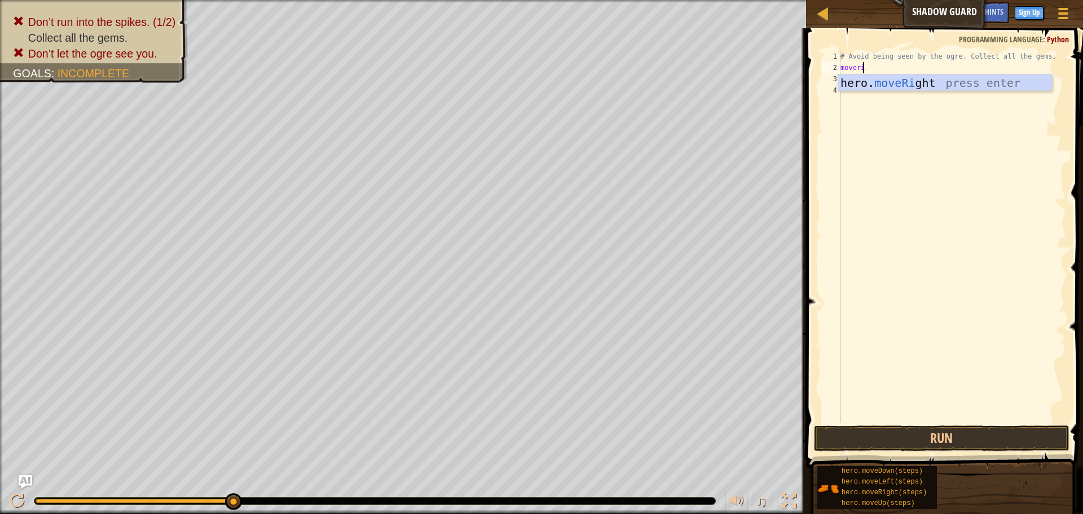
type textarea "moverig"
click at [869, 89] on div "hero. moveRig ht press enter" at bounding box center [944, 99] width 213 height 51
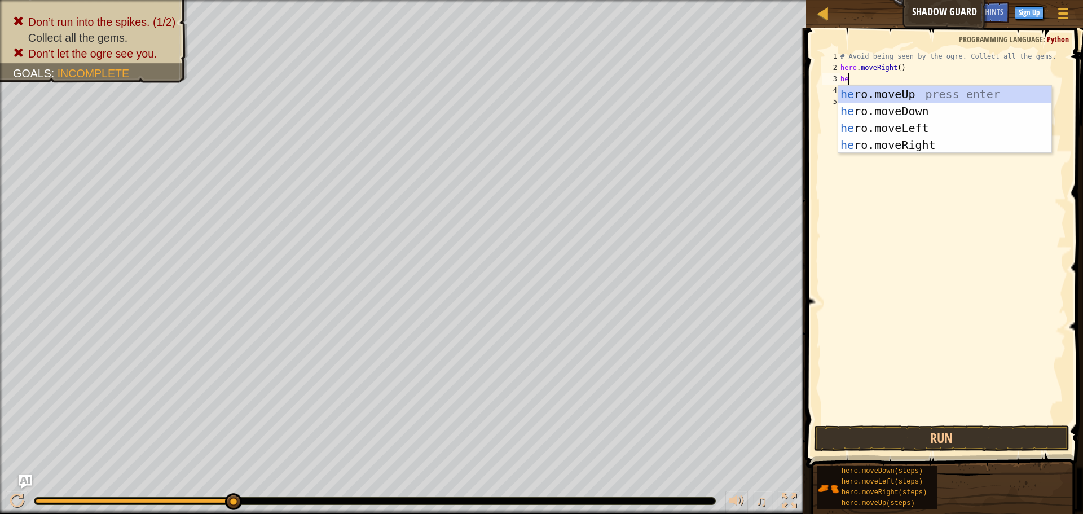
scroll to position [5, 1]
type textarea "hero"
click at [878, 95] on div "hero .moveUp press enter hero .moveDown press enter hero .moveLeft press enter …" at bounding box center [944, 137] width 213 height 102
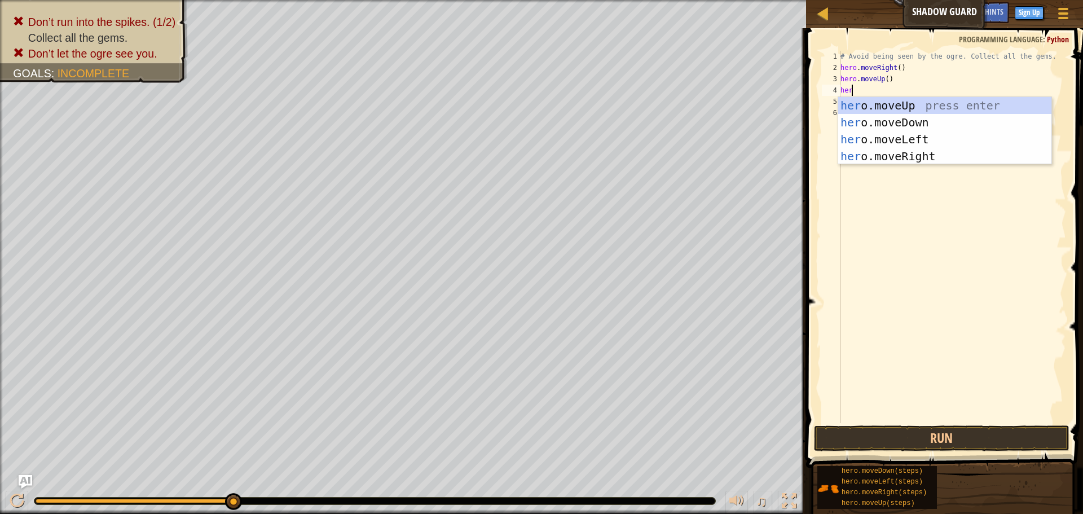
type textarea "hero"
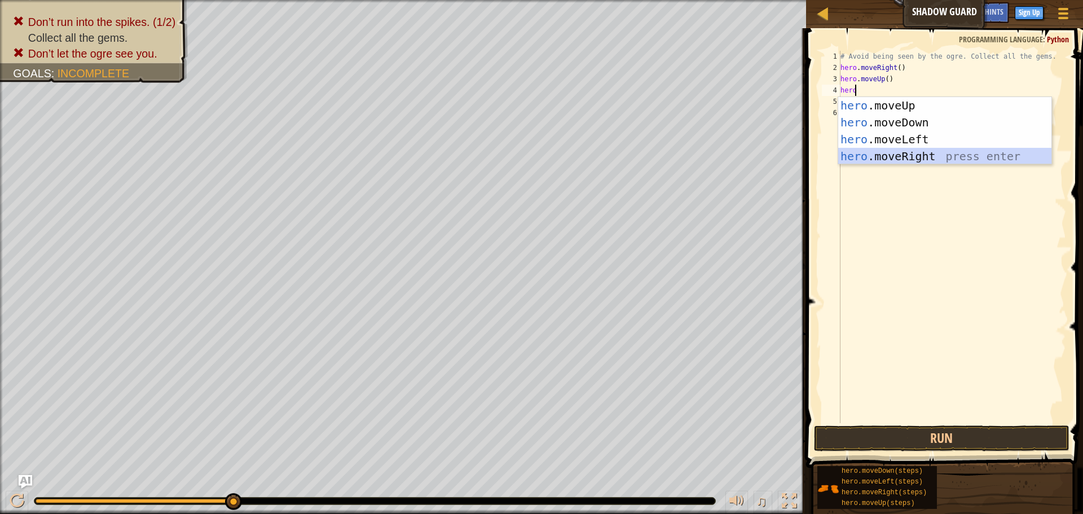
click at [905, 162] on div "hero .moveUp press enter hero .moveDown press enter hero .moveLeft press enter …" at bounding box center [944, 148] width 213 height 102
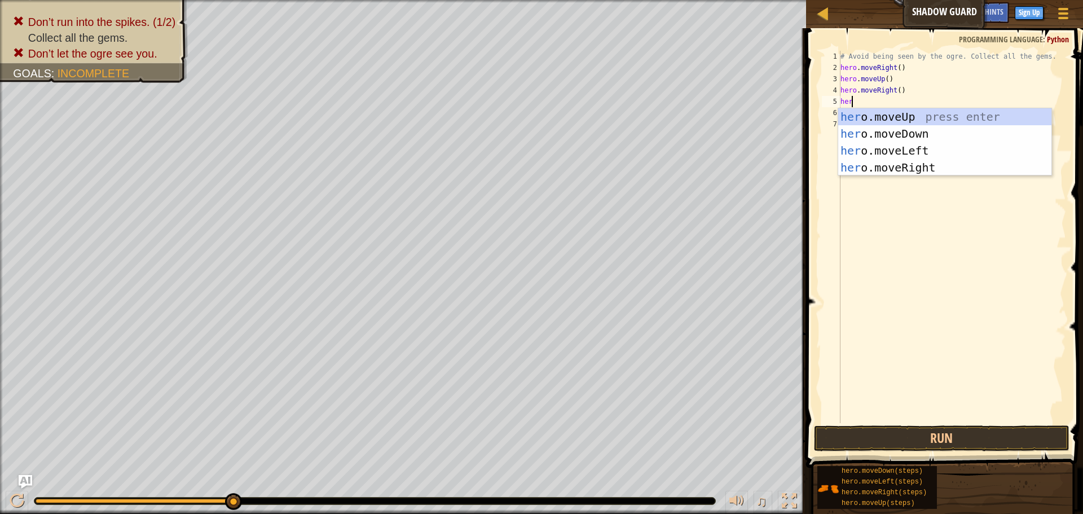
type textarea "hero"
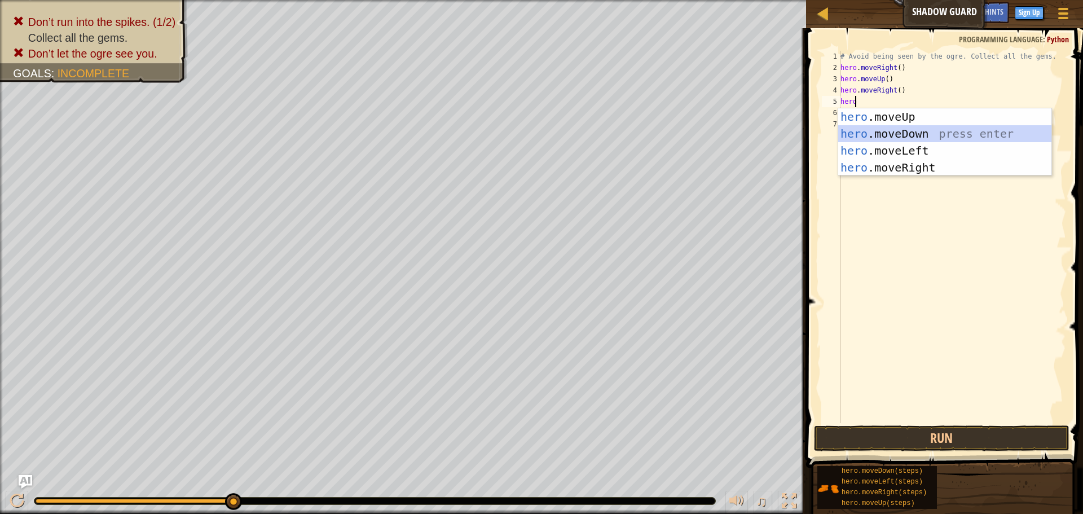
click at [899, 138] on div "hero .moveUp press enter hero .moveDown press enter hero .moveLeft press enter …" at bounding box center [944, 159] width 213 height 102
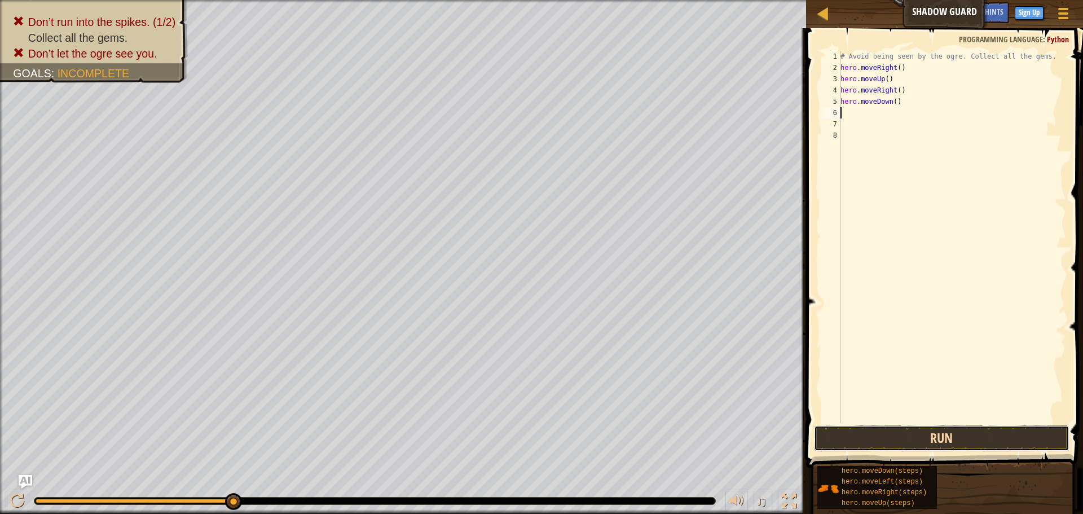
click at [954, 439] on button "Run" at bounding box center [942, 438] width 256 height 26
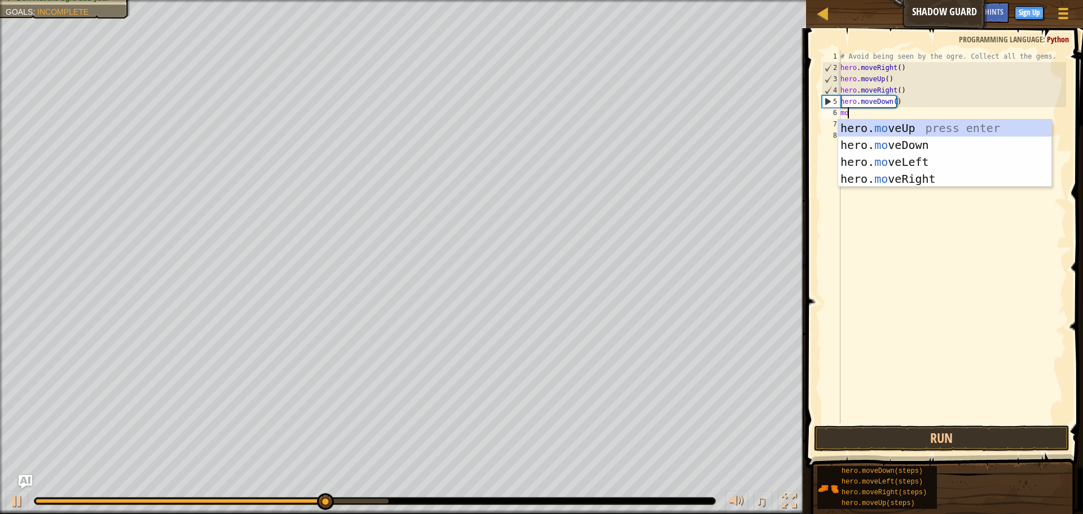
scroll to position [5, 1]
type textarea "move"
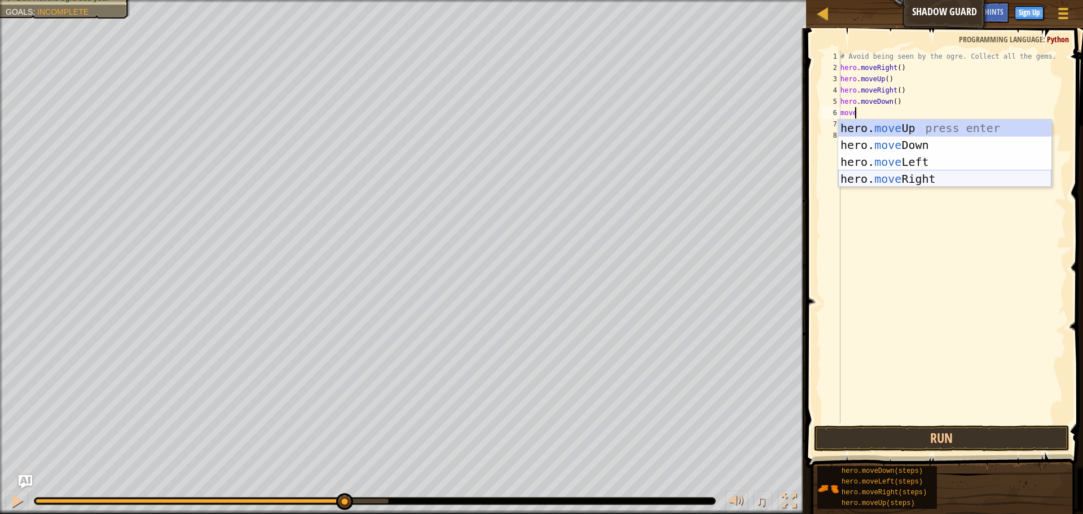
click at [868, 175] on div "hero. move Up press enter hero. move Down press enter hero. move Left press ent…" at bounding box center [944, 171] width 213 height 102
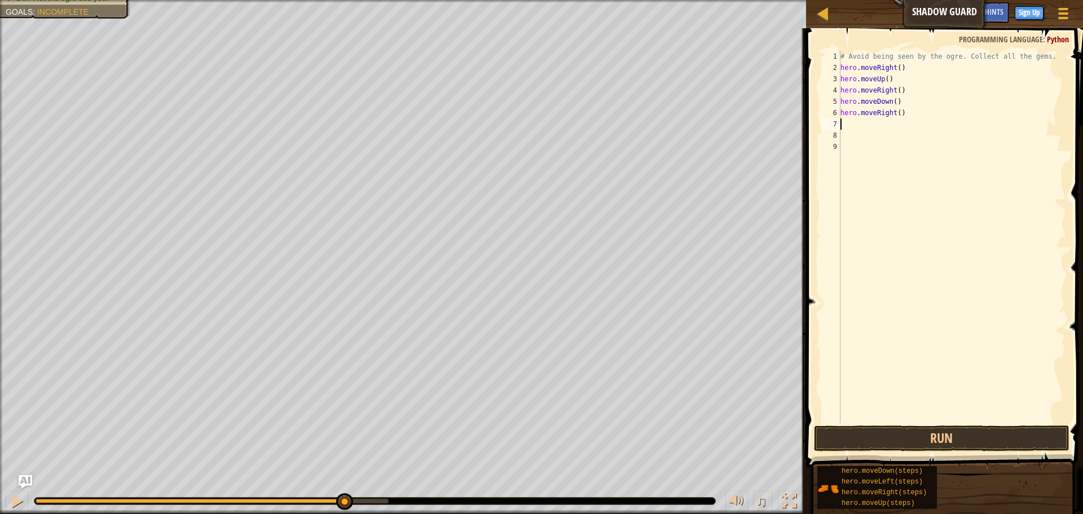
scroll to position [5, 0]
click at [925, 441] on button "Run" at bounding box center [942, 438] width 256 height 26
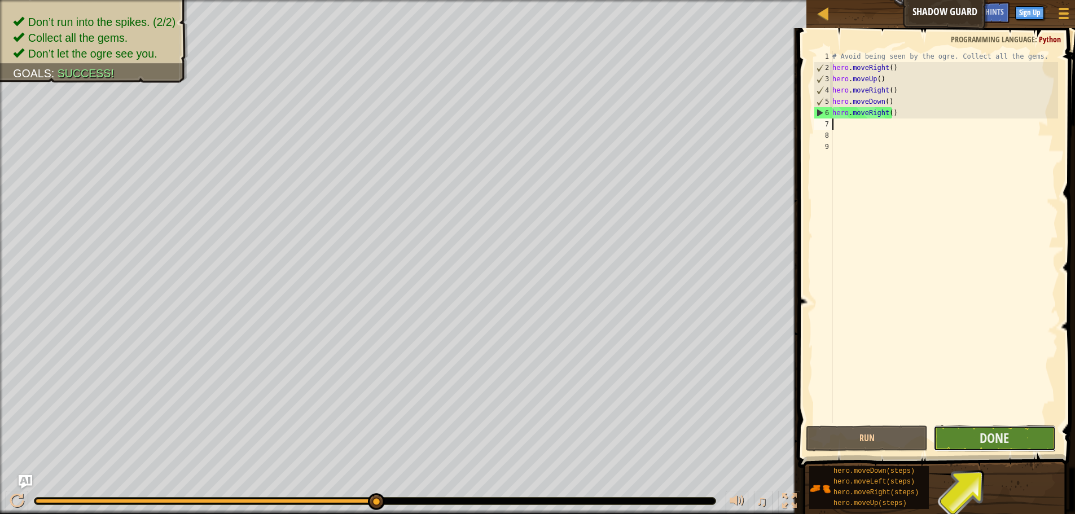
click at [967, 436] on button "Done" at bounding box center [994, 438] width 122 height 26
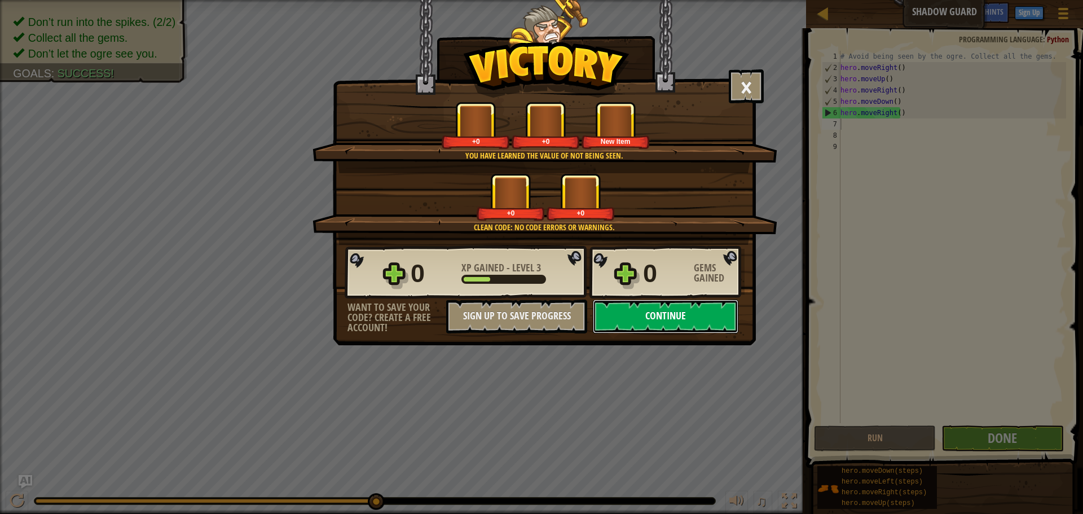
click at [627, 306] on button "Continue" at bounding box center [666, 317] width 146 height 34
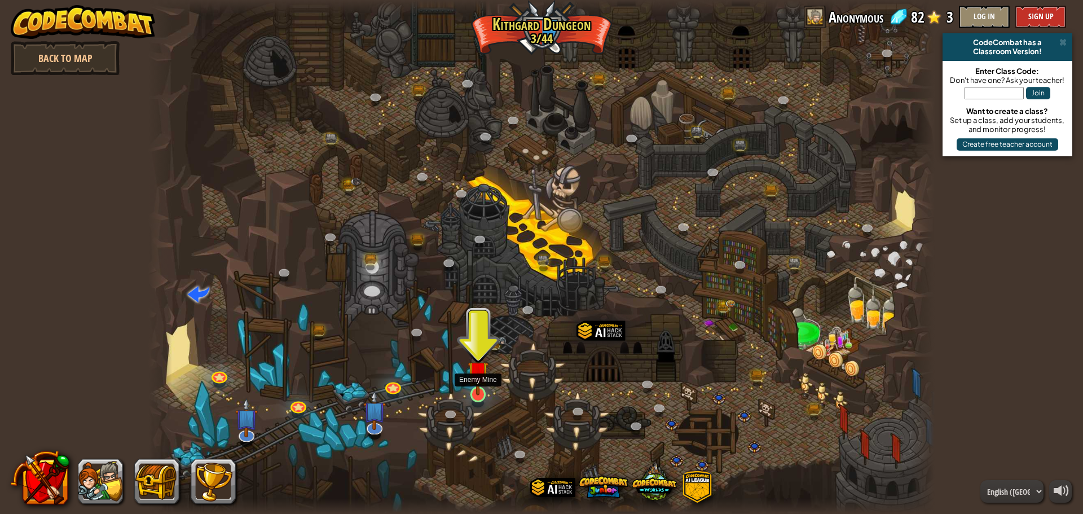
click at [474, 390] on img at bounding box center [478, 371] width 21 height 48
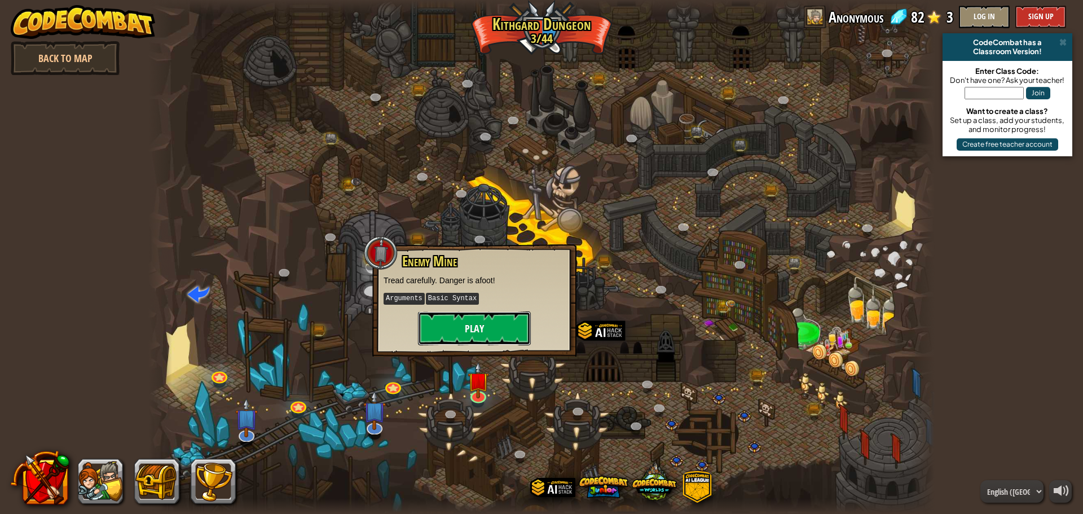
click at [452, 334] on button "Play" at bounding box center [474, 328] width 113 height 34
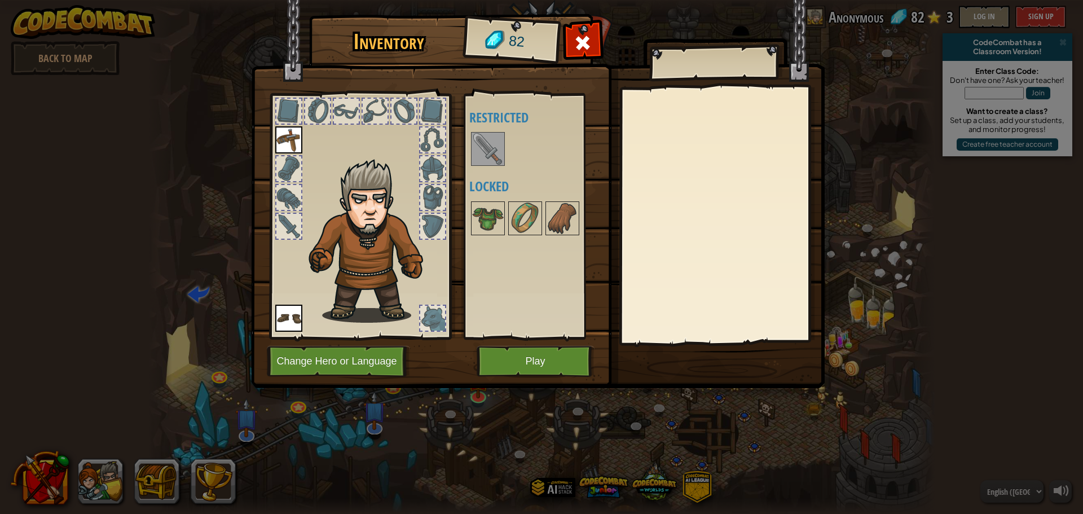
click at [482, 149] on img at bounding box center [488, 149] width 32 height 32
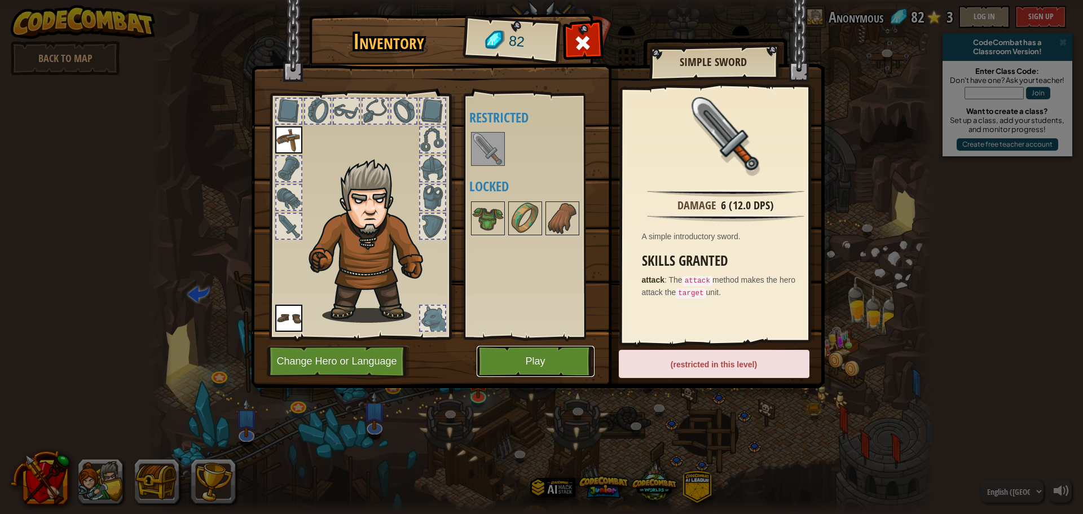
click at [554, 367] on button "Play" at bounding box center [536, 361] width 118 height 31
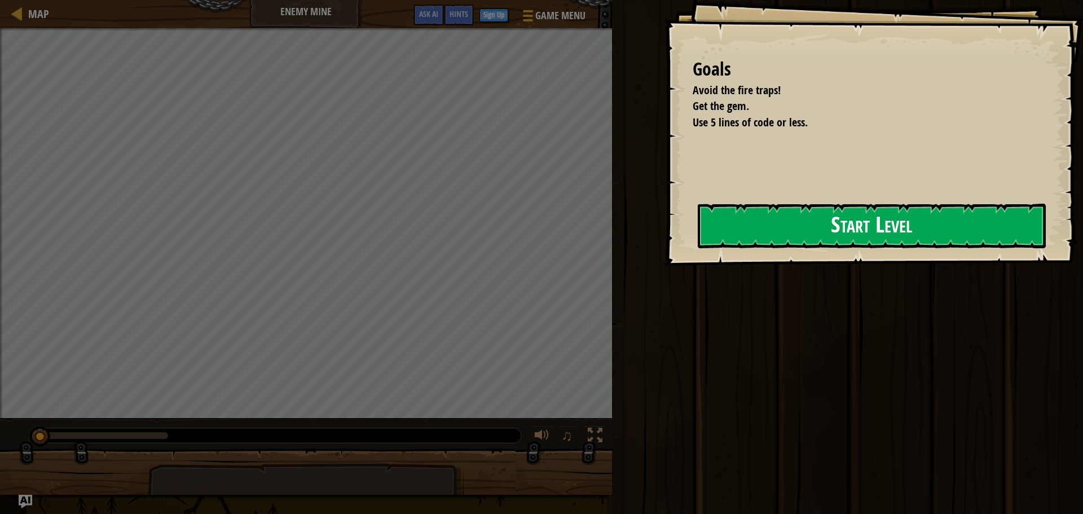
click at [740, 222] on button "Start Level" at bounding box center [872, 226] width 348 height 45
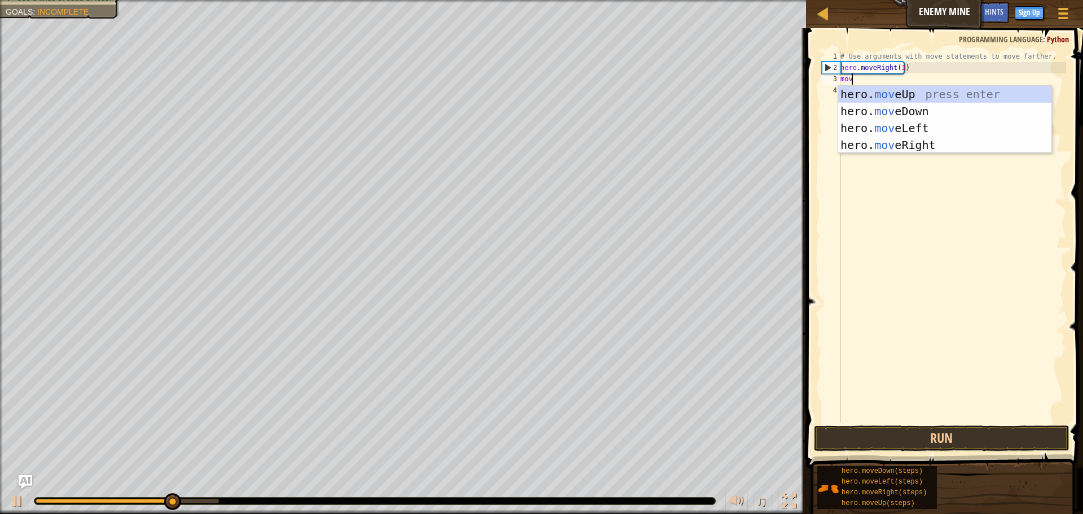
scroll to position [5, 1]
type textarea "move"
click at [909, 94] on div "hero. move Up press enter hero. move Down press enter hero. move Left press ent…" at bounding box center [944, 137] width 213 height 102
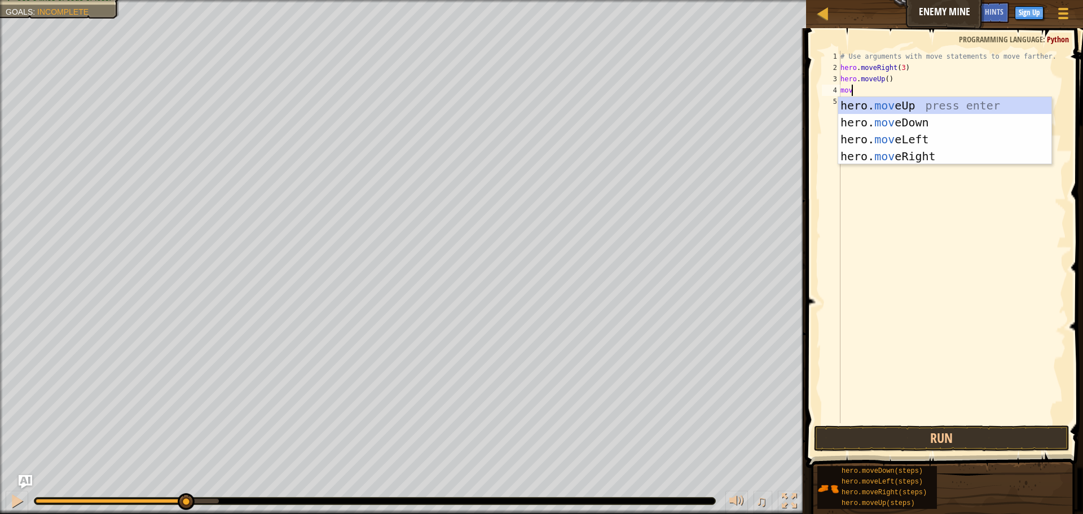
type textarea "move"
click at [887, 159] on div "hero. move Up press enter hero. move Down press enter hero. move Left press ent…" at bounding box center [944, 148] width 213 height 102
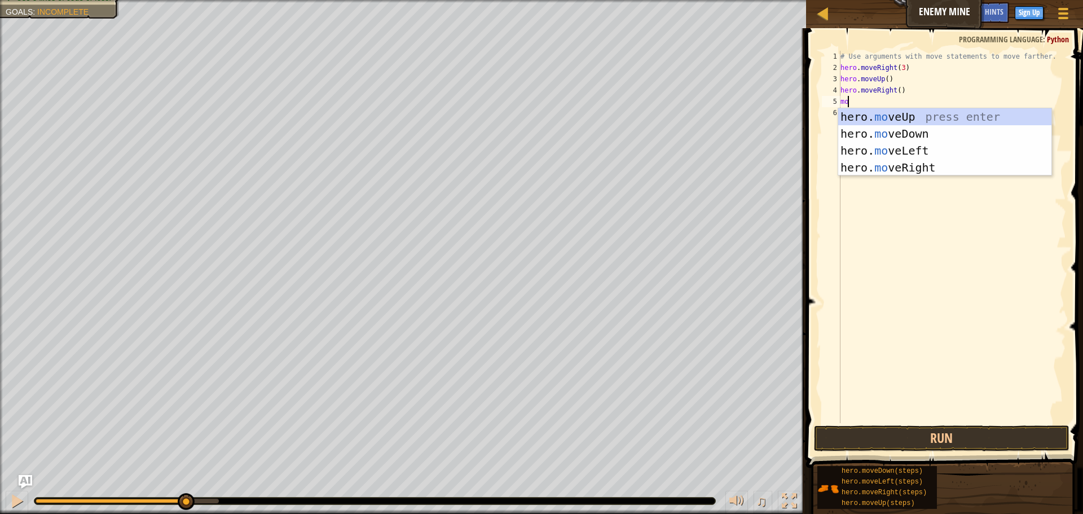
type textarea "move"
click at [899, 129] on div "hero. move Up press enter hero. move Down press enter hero. move Left press ent…" at bounding box center [944, 159] width 213 height 102
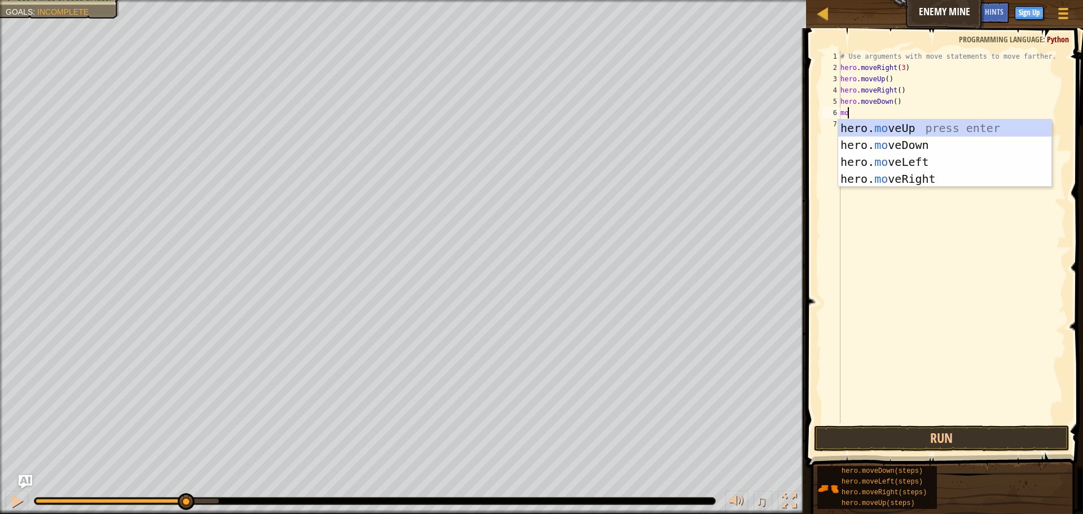
type textarea "move"
click at [893, 140] on div "hero. move Up press enter hero. move Down press enter hero. move Left press ent…" at bounding box center [944, 171] width 213 height 102
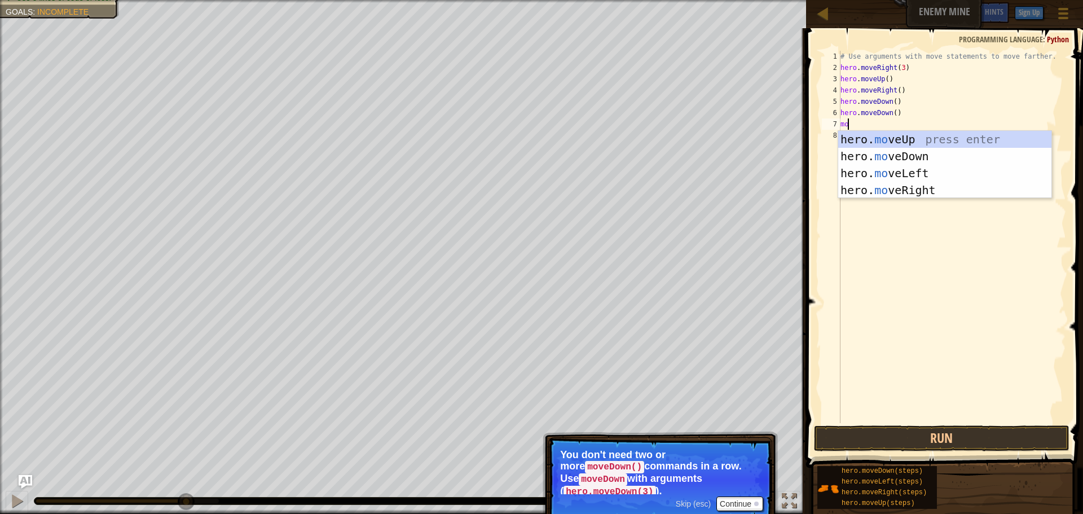
type textarea "m"
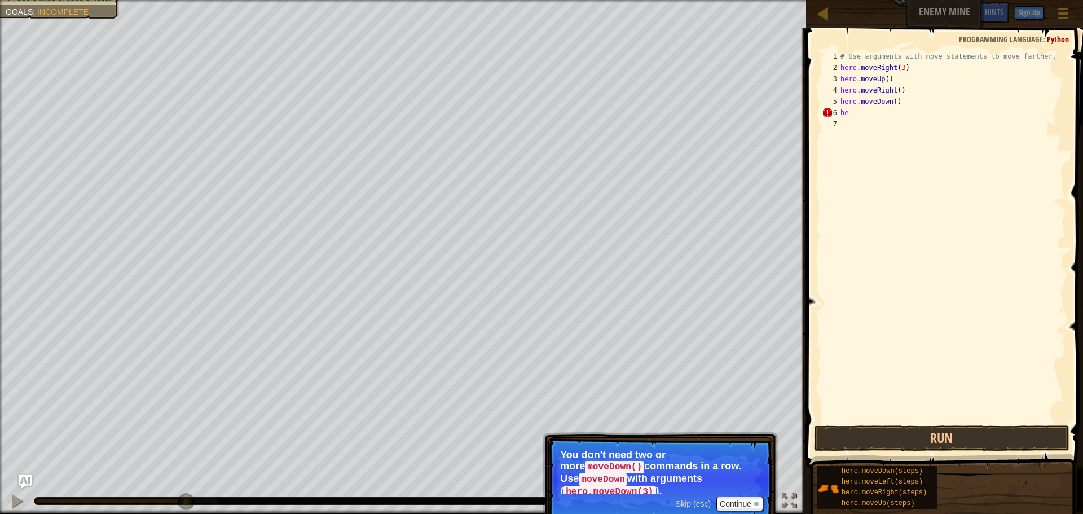
type textarea "h"
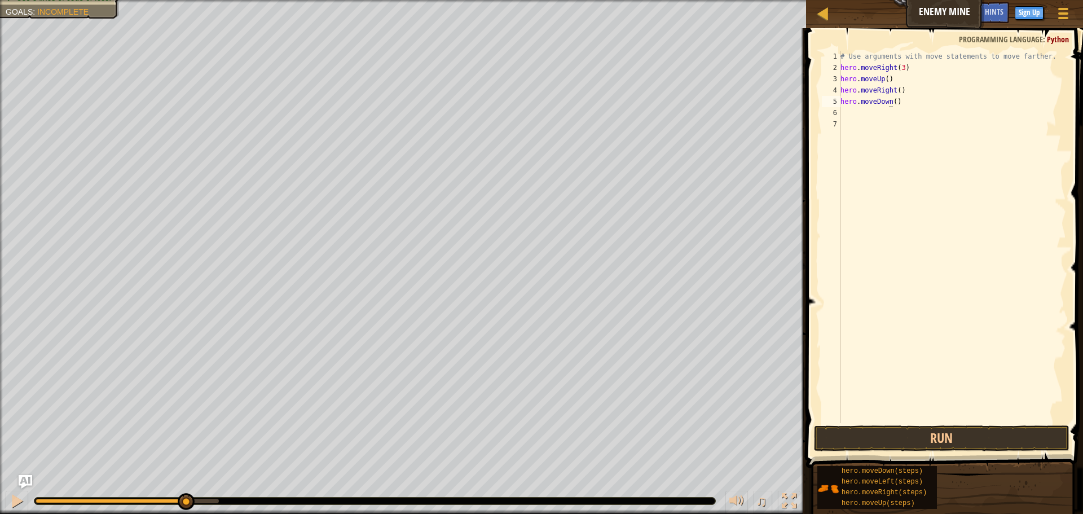
click at [890, 102] on div "# Use arguments with move statements to move farther. hero . moveRight ( 3 ) he…" at bounding box center [952, 248] width 228 height 395
click at [896, 104] on div "# Use arguments with move statements to move farther. hero . moveRight ( 3 ) he…" at bounding box center [952, 248] width 228 height 395
type textarea "hero.moveDown(3)"
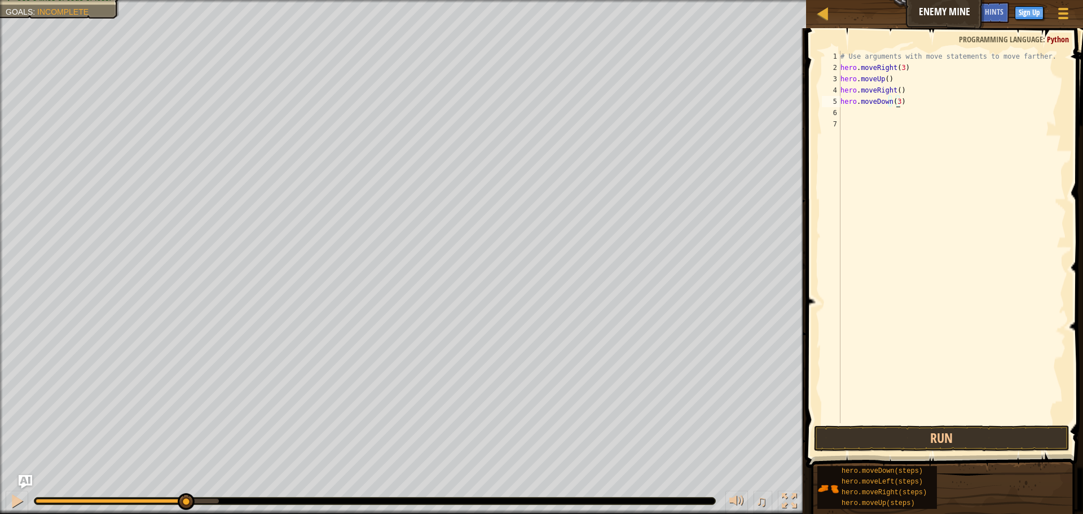
click at [896, 101] on div "# Use arguments with move statements to move farther. hero . moveRight ( 3 ) he…" at bounding box center [952, 248] width 228 height 395
click at [926, 120] on div "# Use arguments with move statements to move farther. hero . moveRight ( 3 ) he…" at bounding box center [952, 248] width 228 height 395
click at [922, 111] on div "# Use arguments with move statements to move farther. hero . moveRight ( 3 ) he…" at bounding box center [952, 248] width 228 height 395
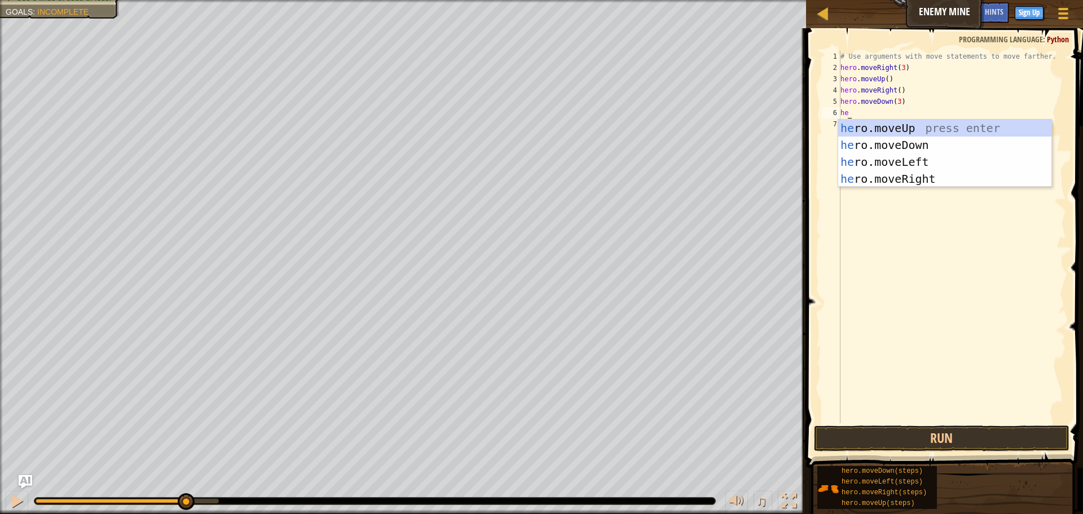
scroll to position [5, 1]
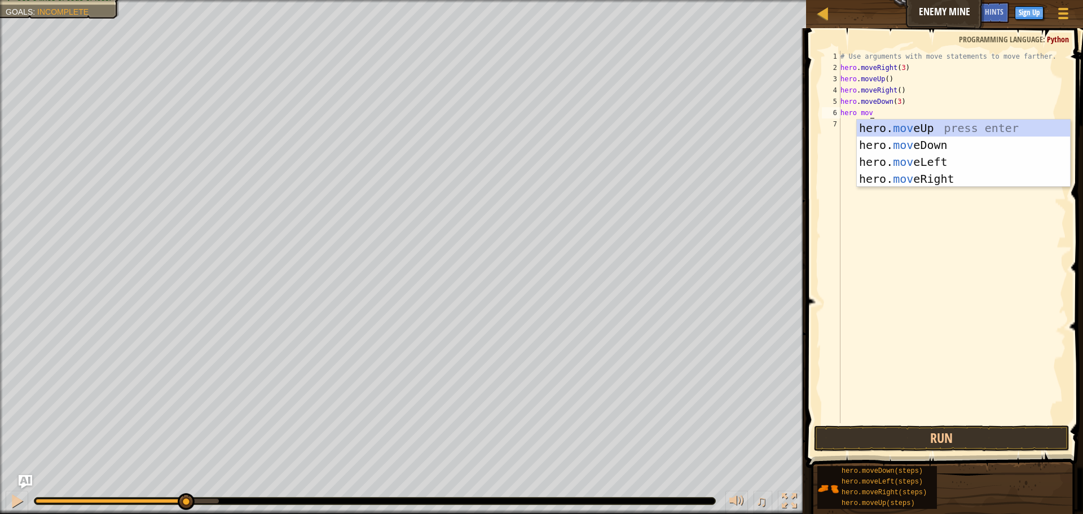
type textarea "hero move"
click at [925, 171] on div "hero. move Up press enter hero. move Down press enter hero. move Left press ent…" at bounding box center [963, 171] width 213 height 102
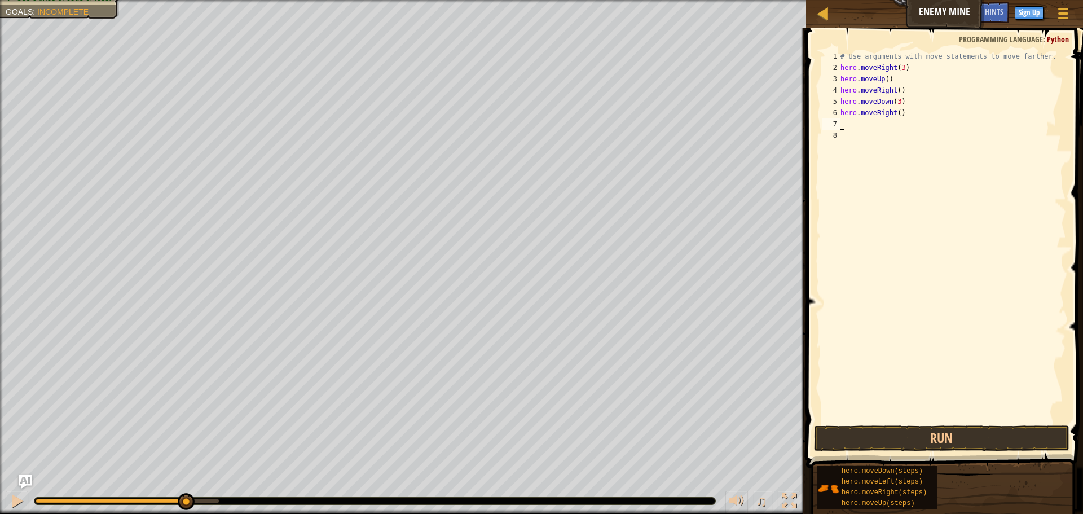
scroll to position [5, 0]
click at [894, 115] on div "# Use arguments with move statements to move farther. hero . moveRight ( 3 ) he…" at bounding box center [952, 248] width 228 height 395
click at [897, 115] on div "# Use arguments with move statements to move farther. hero . moveRight ( 3 ) he…" at bounding box center [952, 248] width 228 height 395
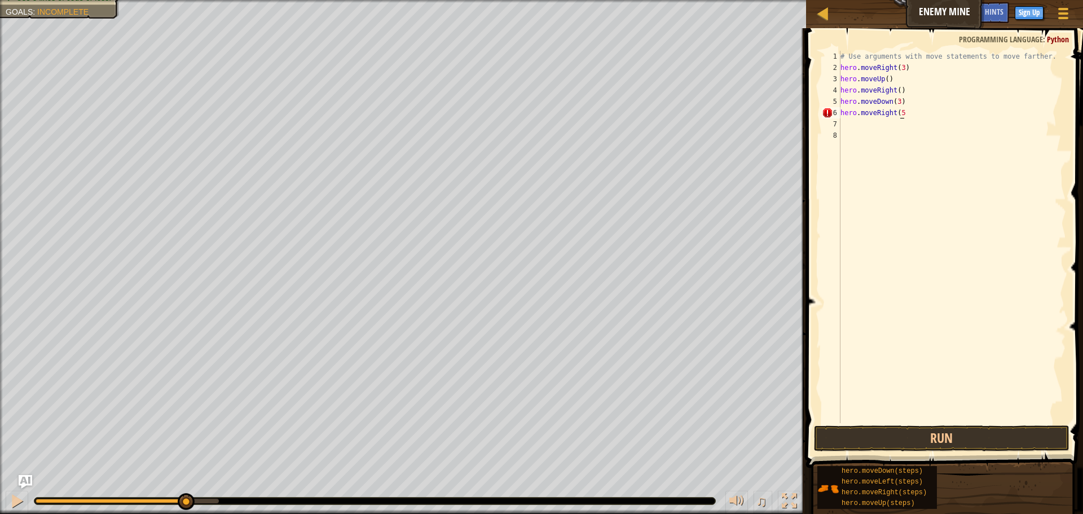
type textarea "hero.moveRight(5)"
click at [997, 421] on div "# Use arguments with move statements to move farther. hero . moveRight ( 3 ) he…" at bounding box center [952, 248] width 228 height 395
click at [995, 431] on button "Run" at bounding box center [942, 438] width 256 height 26
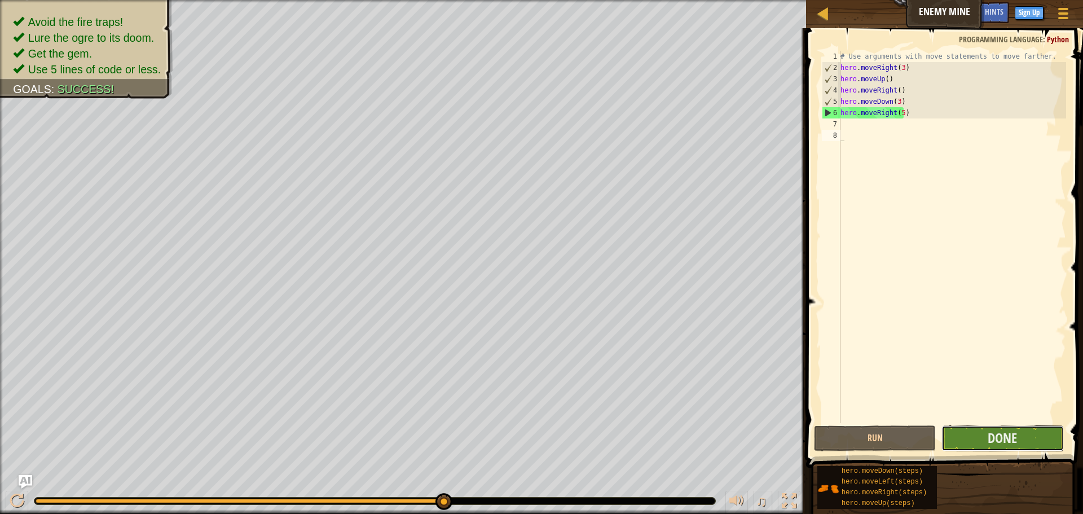
click at [969, 434] on button "Done" at bounding box center [1002, 438] width 122 height 26
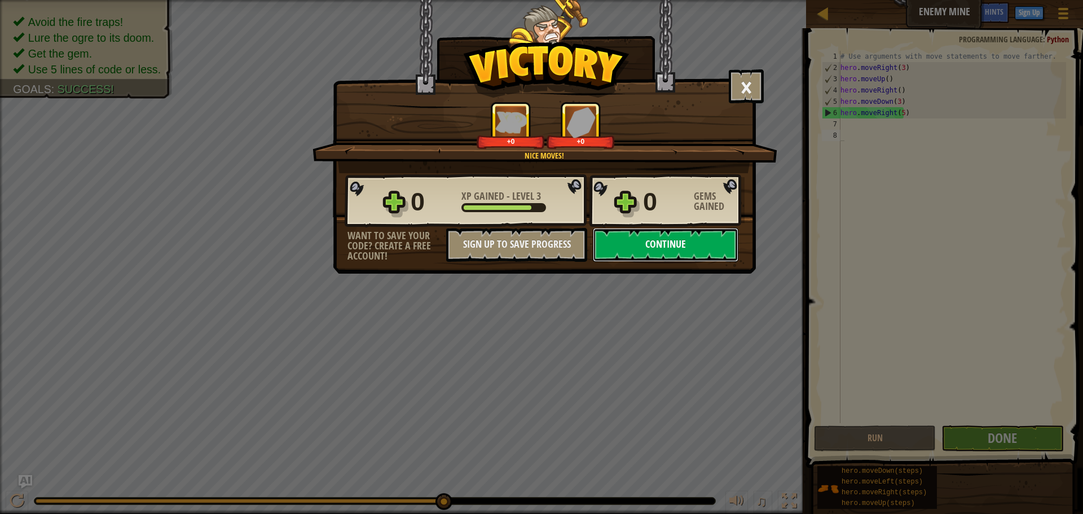
click at [688, 249] on button "Continue" at bounding box center [666, 245] width 146 height 34
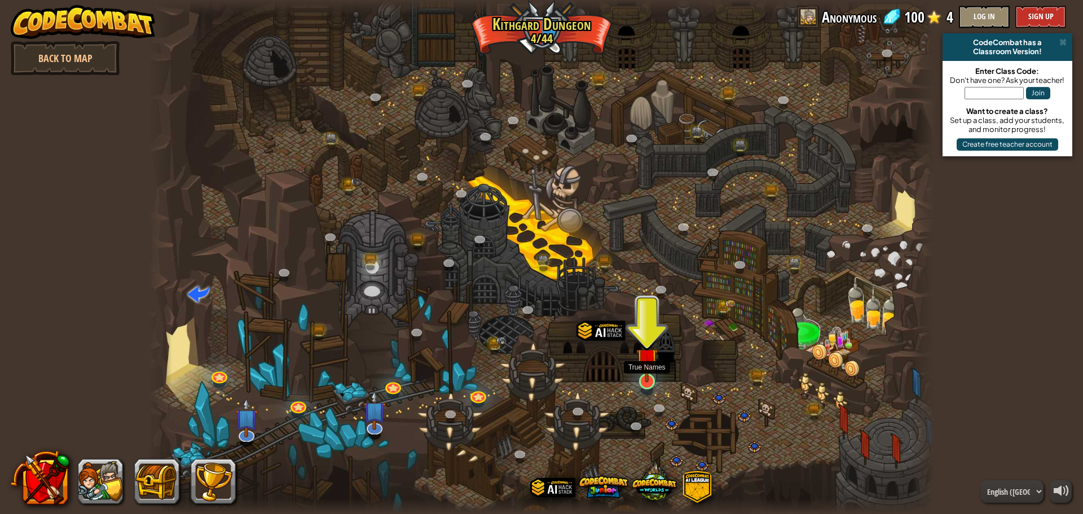
click at [642, 374] on img at bounding box center [646, 359] width 21 height 48
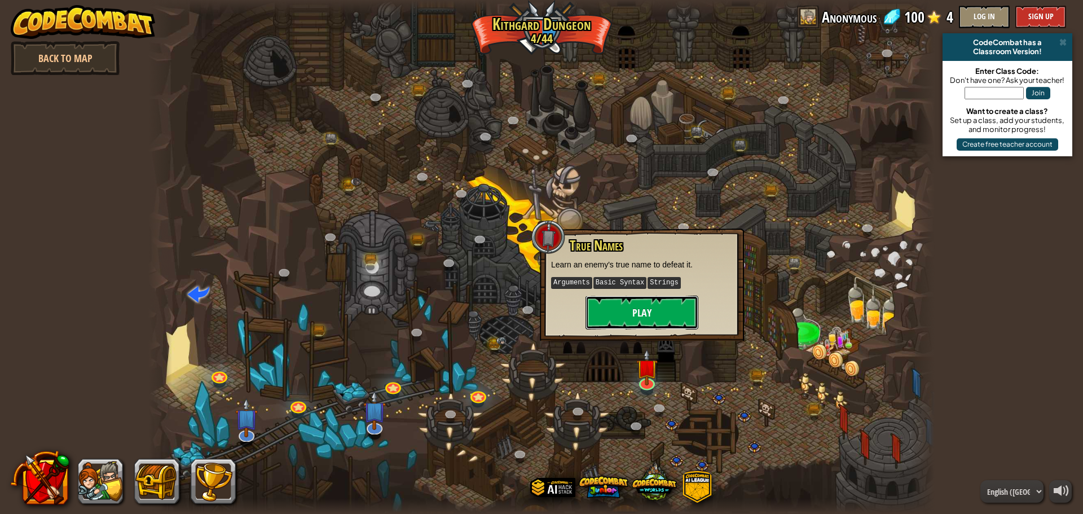
click at [620, 315] on button "Play" at bounding box center [642, 313] width 113 height 34
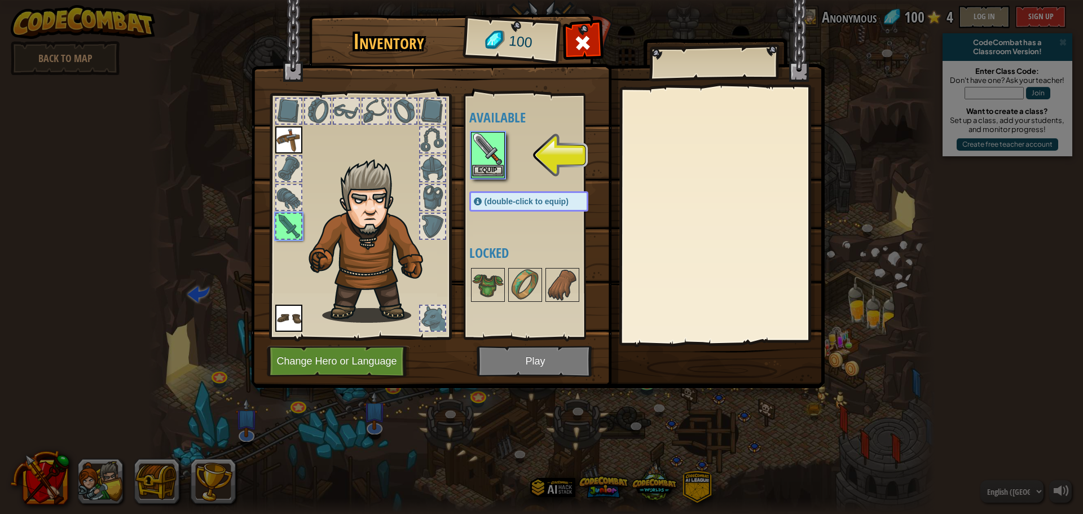
click at [498, 160] on img at bounding box center [488, 149] width 32 height 32
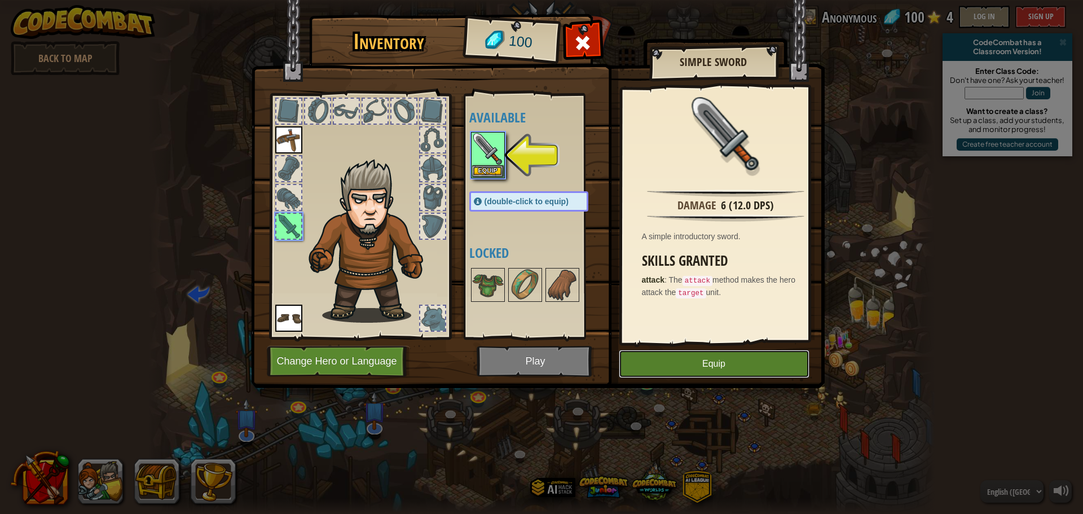
drag, startPoint x: 719, startPoint y: 366, endPoint x: 701, endPoint y: 375, distance: 19.9
click at [715, 370] on button "Equip" at bounding box center [714, 364] width 191 height 28
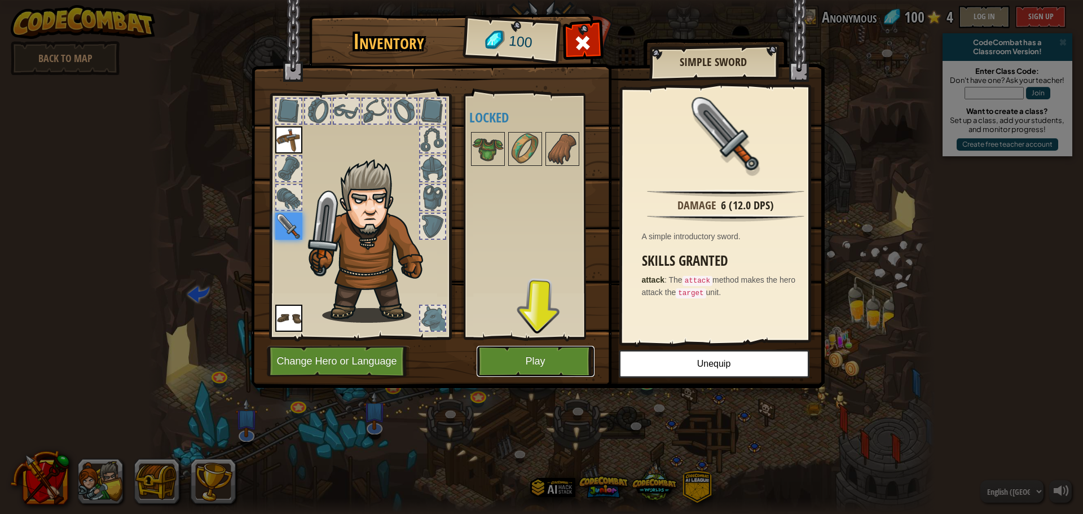
click at [529, 363] on button "Play" at bounding box center [536, 361] width 118 height 31
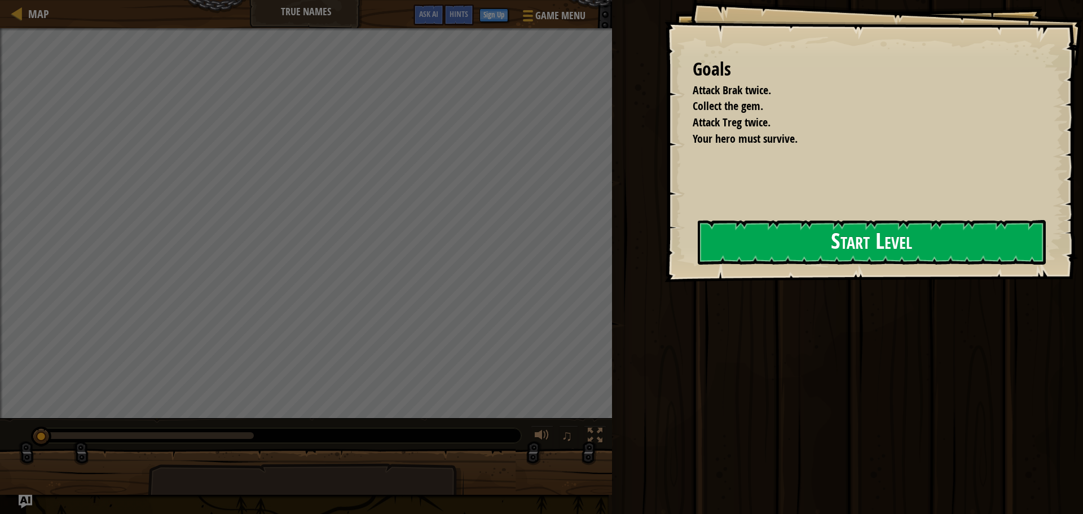
click at [789, 237] on button "Start Level" at bounding box center [872, 242] width 348 height 45
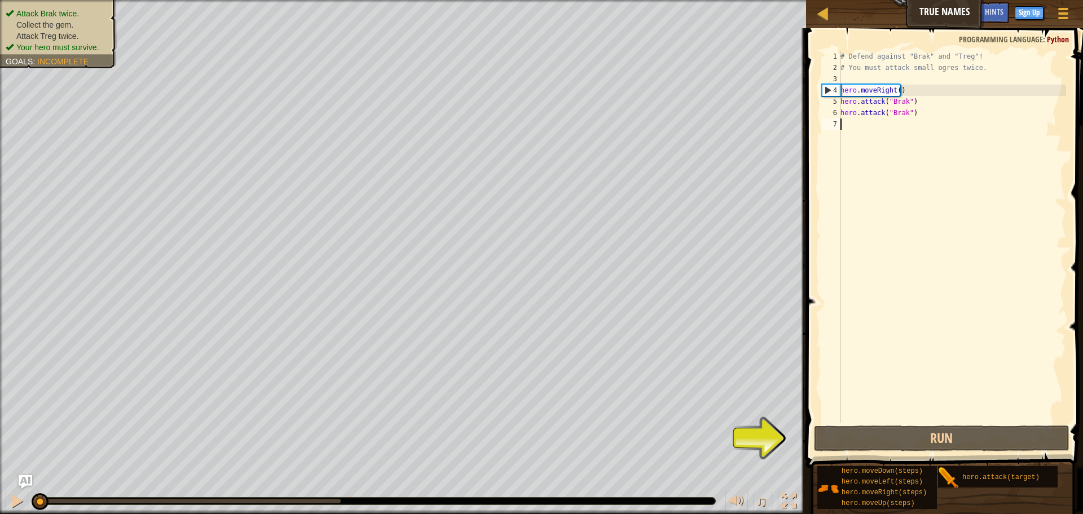
scroll to position [5, 0]
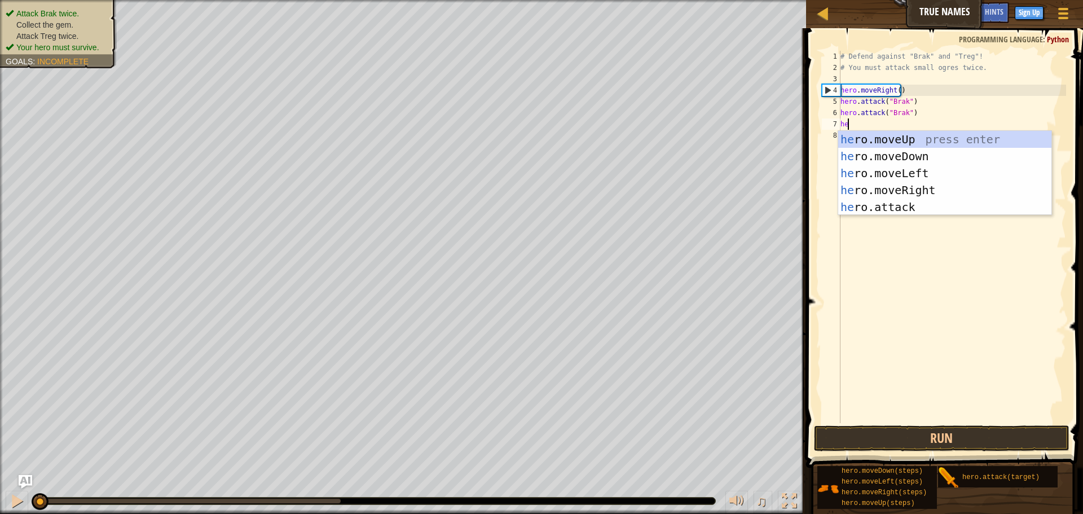
type textarea "her"
click at [853, 139] on div "her o.moveUp press enter her o.moveDown press enter her o.moveLeft press enter …" at bounding box center [944, 190] width 213 height 118
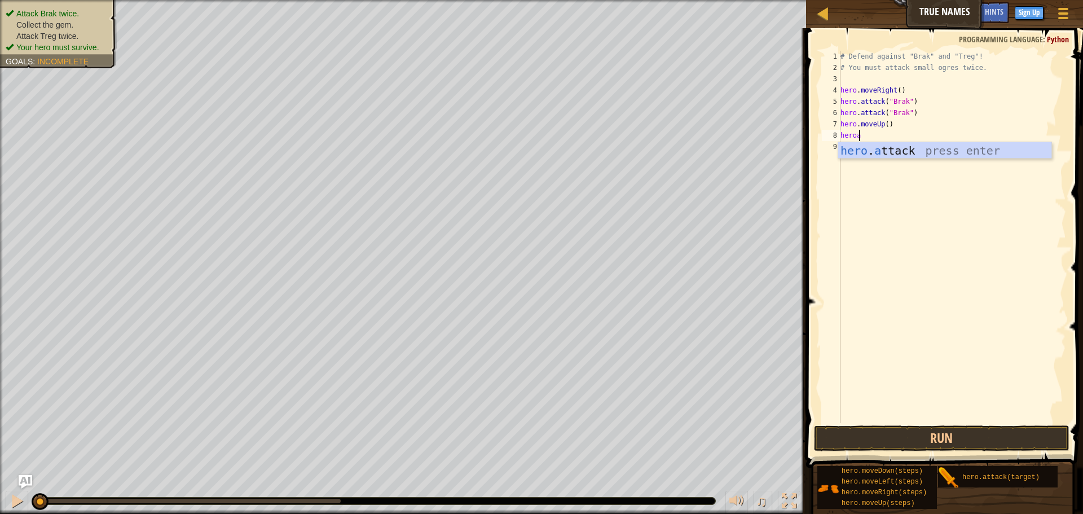
scroll to position [5, 1]
type textarea "heroat"
click at [1001, 165] on div "# Defend against "Brak" and "Treg"! # You must attack small ogres twice. hero .…" at bounding box center [952, 248] width 228 height 395
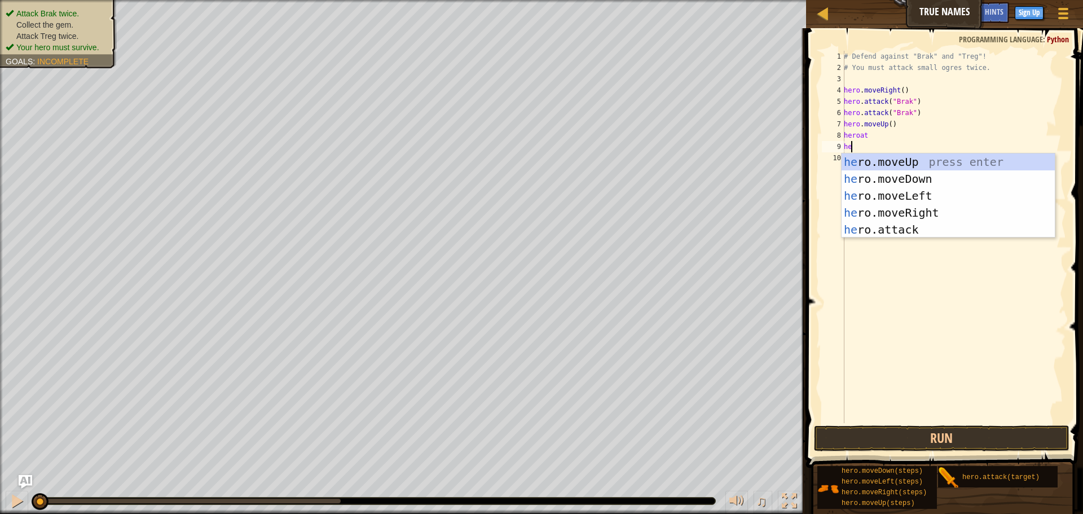
scroll to position [5, 1]
click at [897, 227] on div "hero .moveUp press enter hero .moveDown press enter hero .moveLeft press enter …" at bounding box center [948, 212] width 213 height 118
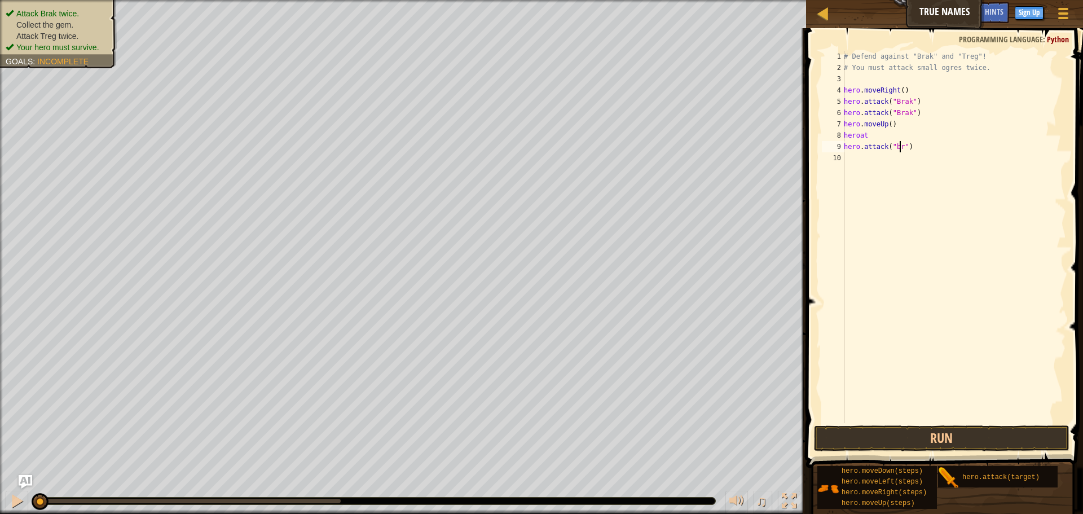
scroll to position [5, 5]
type textarea "hero.attack("brak")"
click at [938, 430] on button "Run" at bounding box center [942, 438] width 256 height 26
